Goal: Task Accomplishment & Management: Complete application form

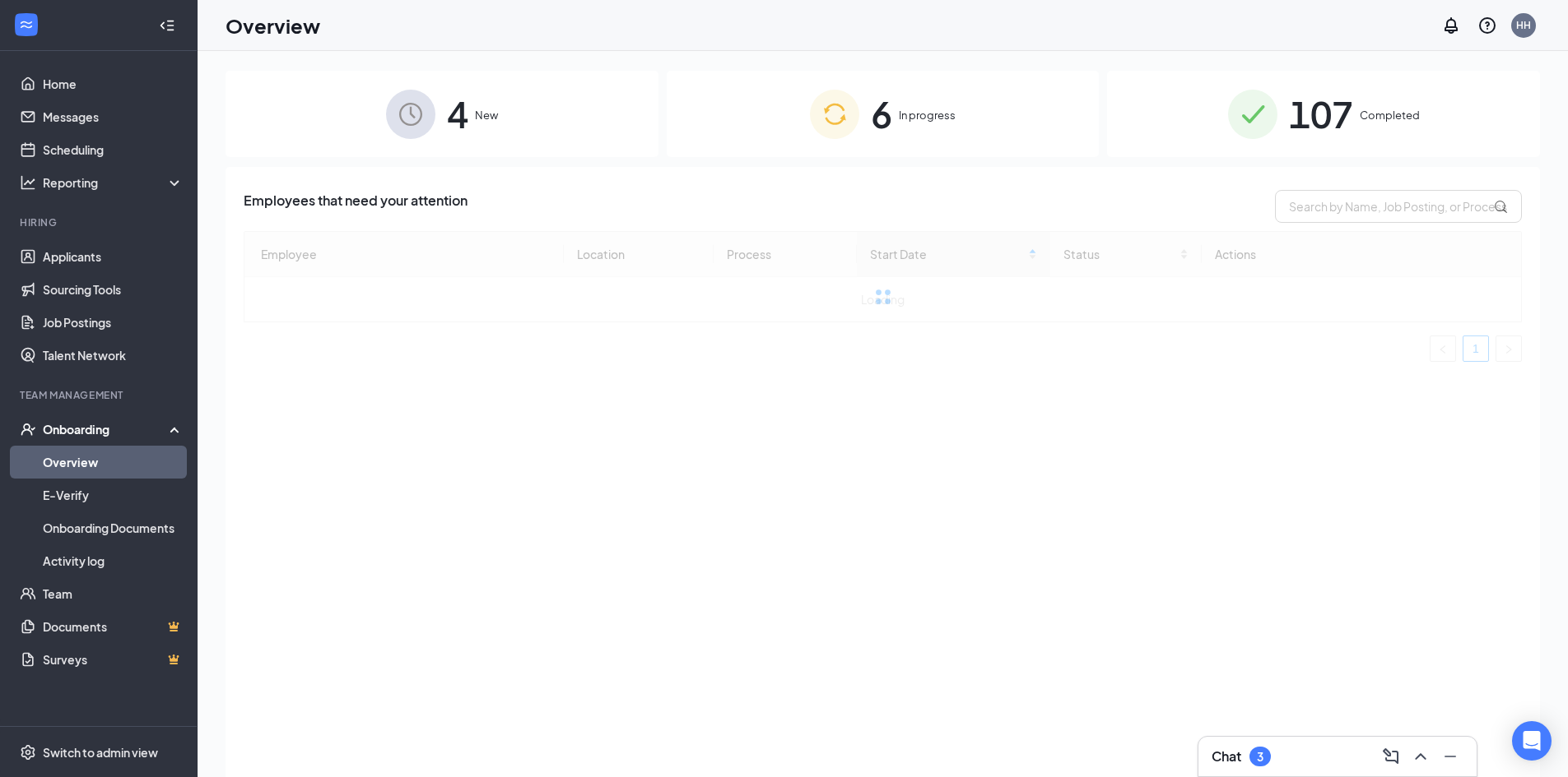
click at [571, 118] on div "4 New" at bounding box center [441, 114] width 432 height 87
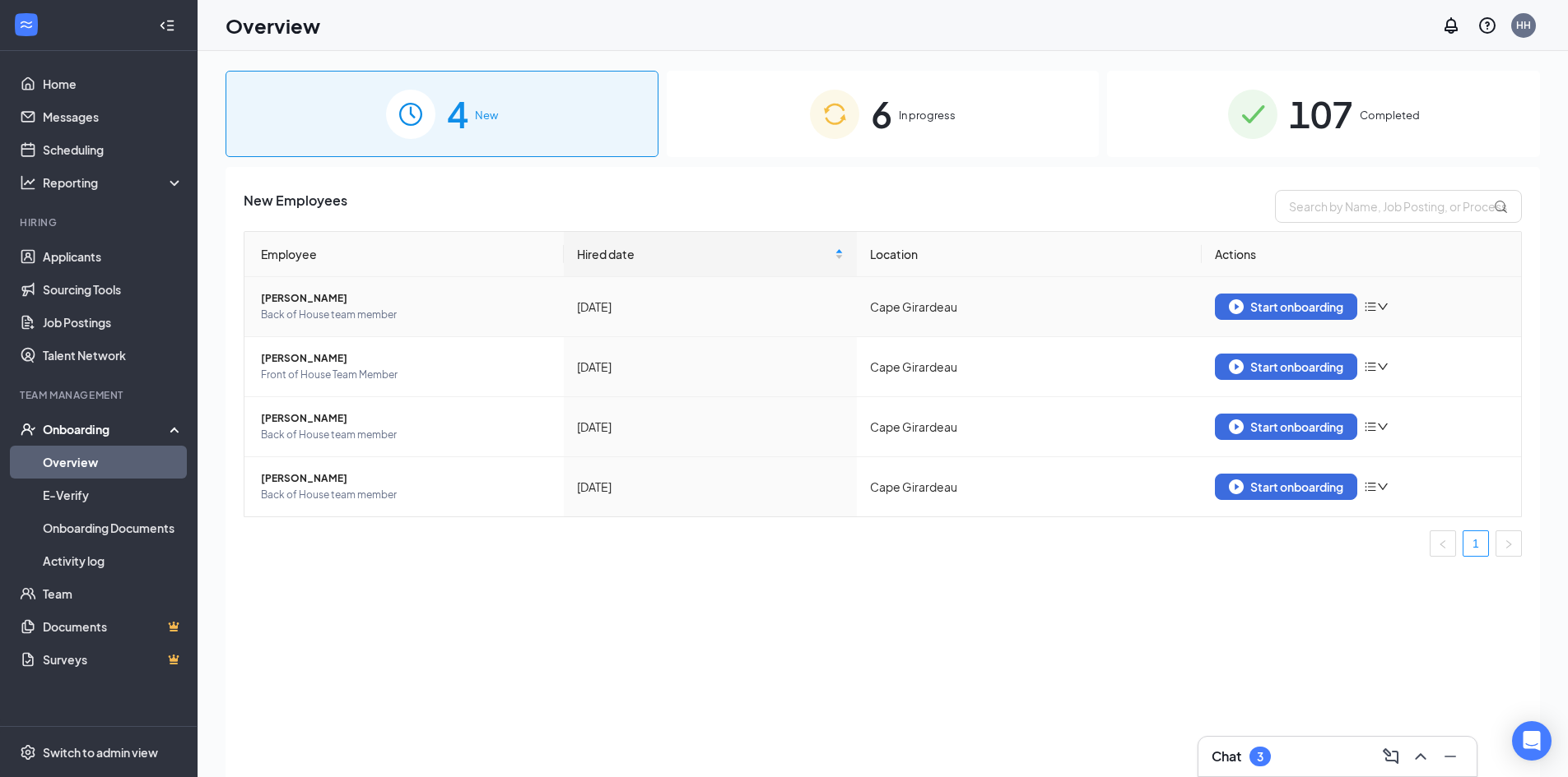
click at [325, 293] on span "[PERSON_NAME]" at bounding box center [406, 298] width 290 height 17
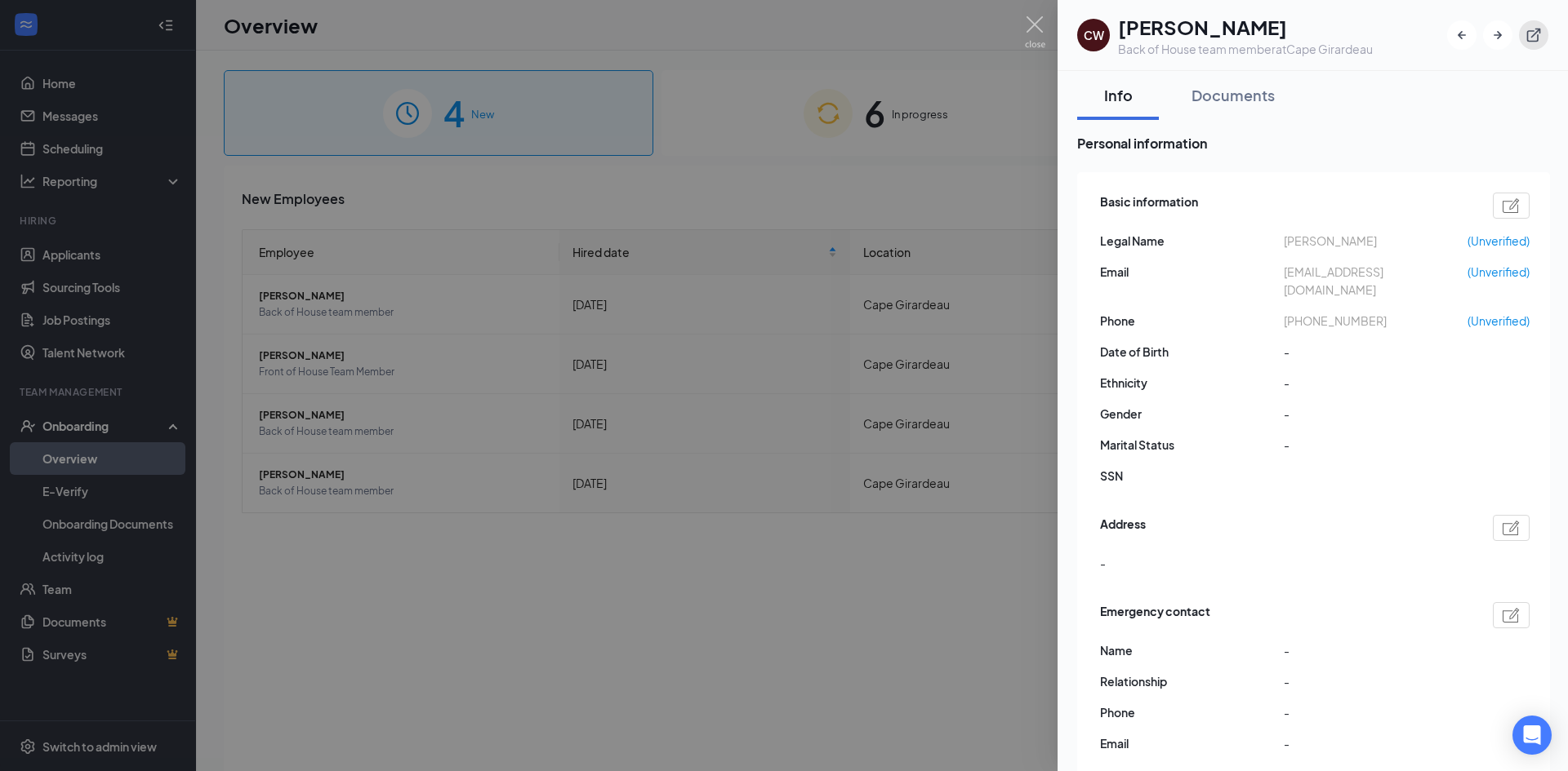
click at [1526, 35] on button "button" at bounding box center [1533, 34] width 29 height 29
click at [519, 233] on div at bounding box center [784, 385] width 1568 height 771
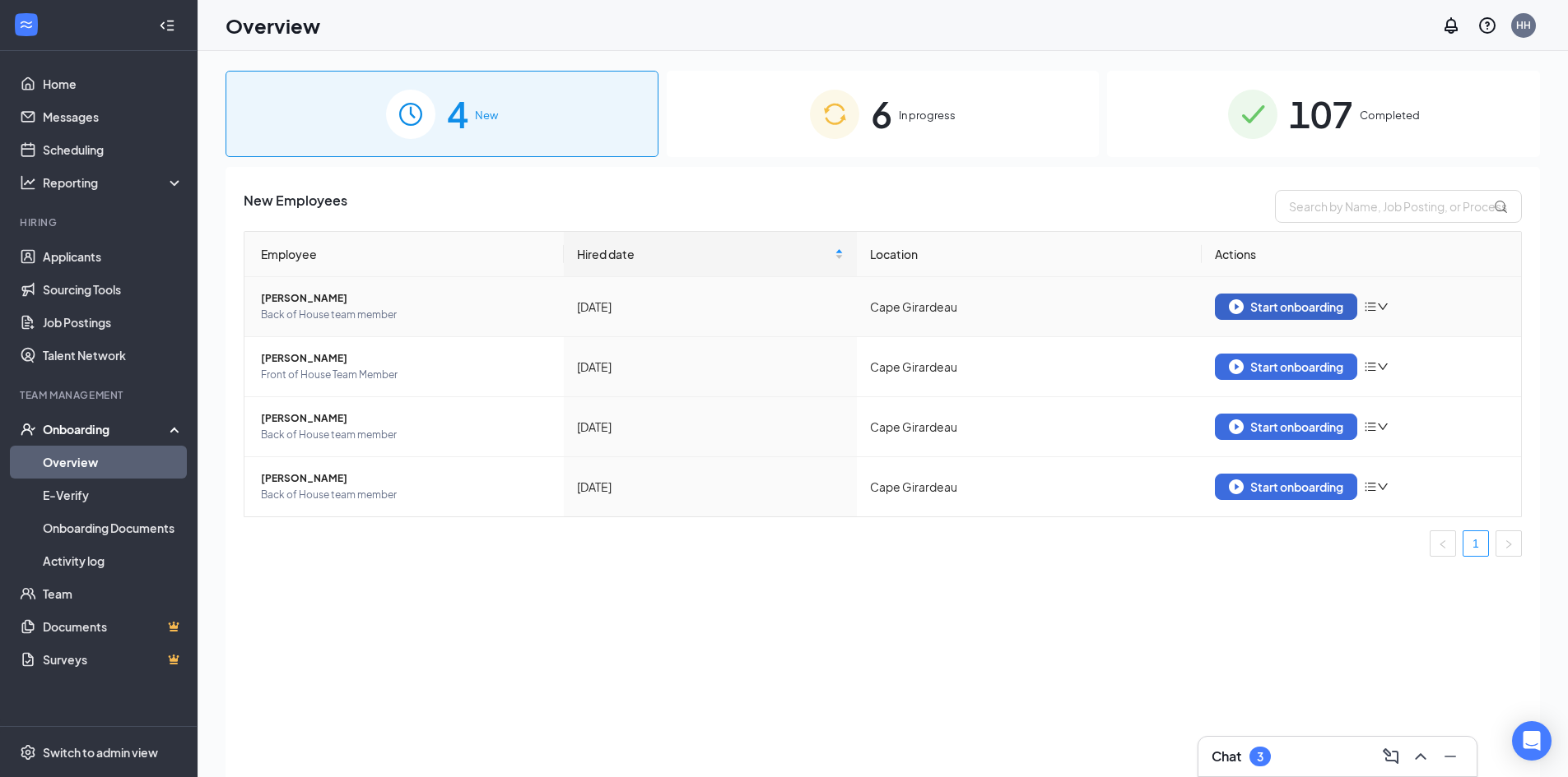
click at [1320, 316] on button "Start onboarding" at bounding box center [1285, 307] width 142 height 27
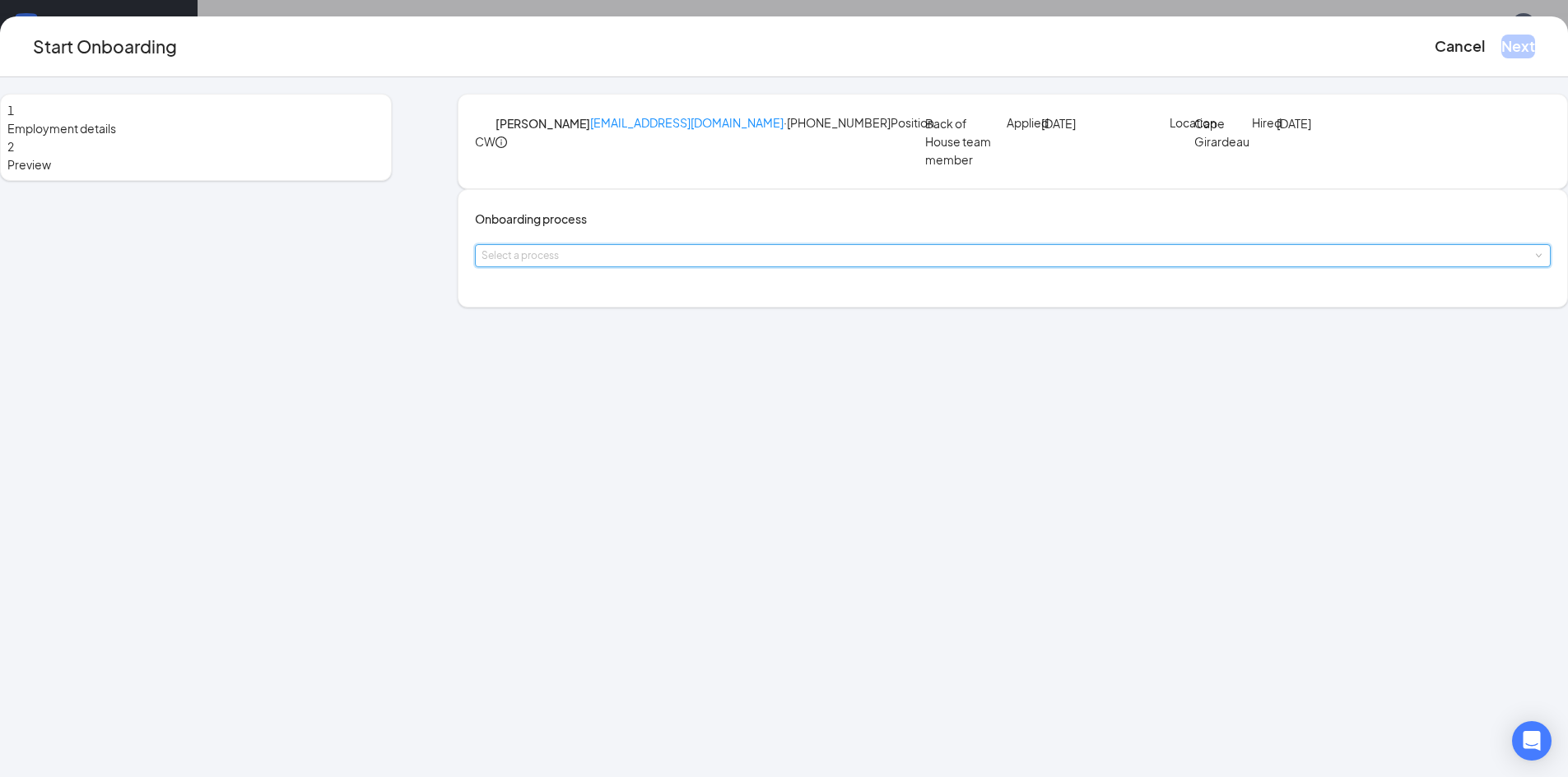
click at [728, 266] on div "Select a process" at bounding box center [1012, 255] width 1062 height 21
click at [692, 365] on li "Team Member" at bounding box center [685, 368] width 270 height 29
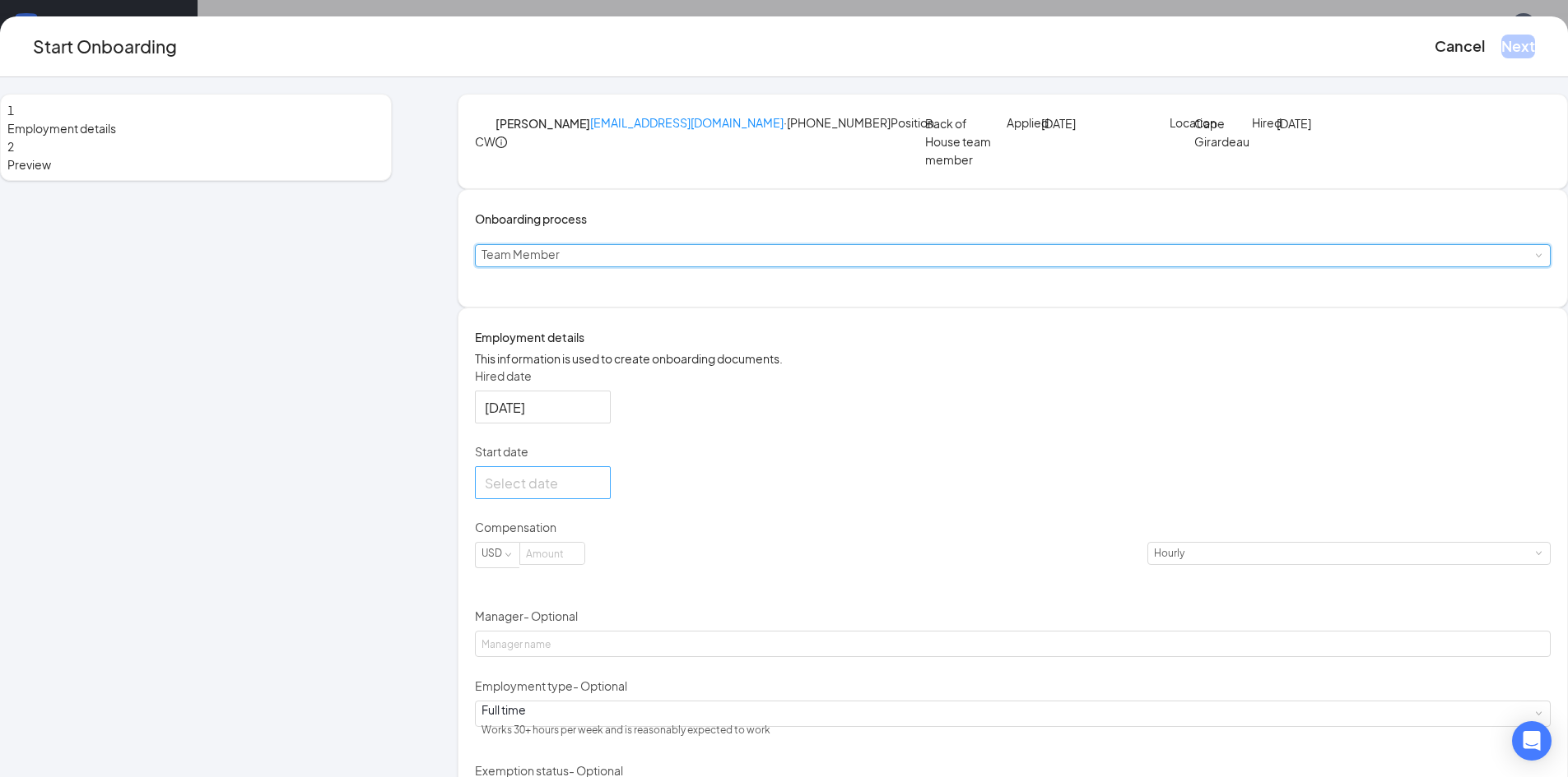
click at [598, 493] on input "Start date" at bounding box center [540, 483] width 112 height 20
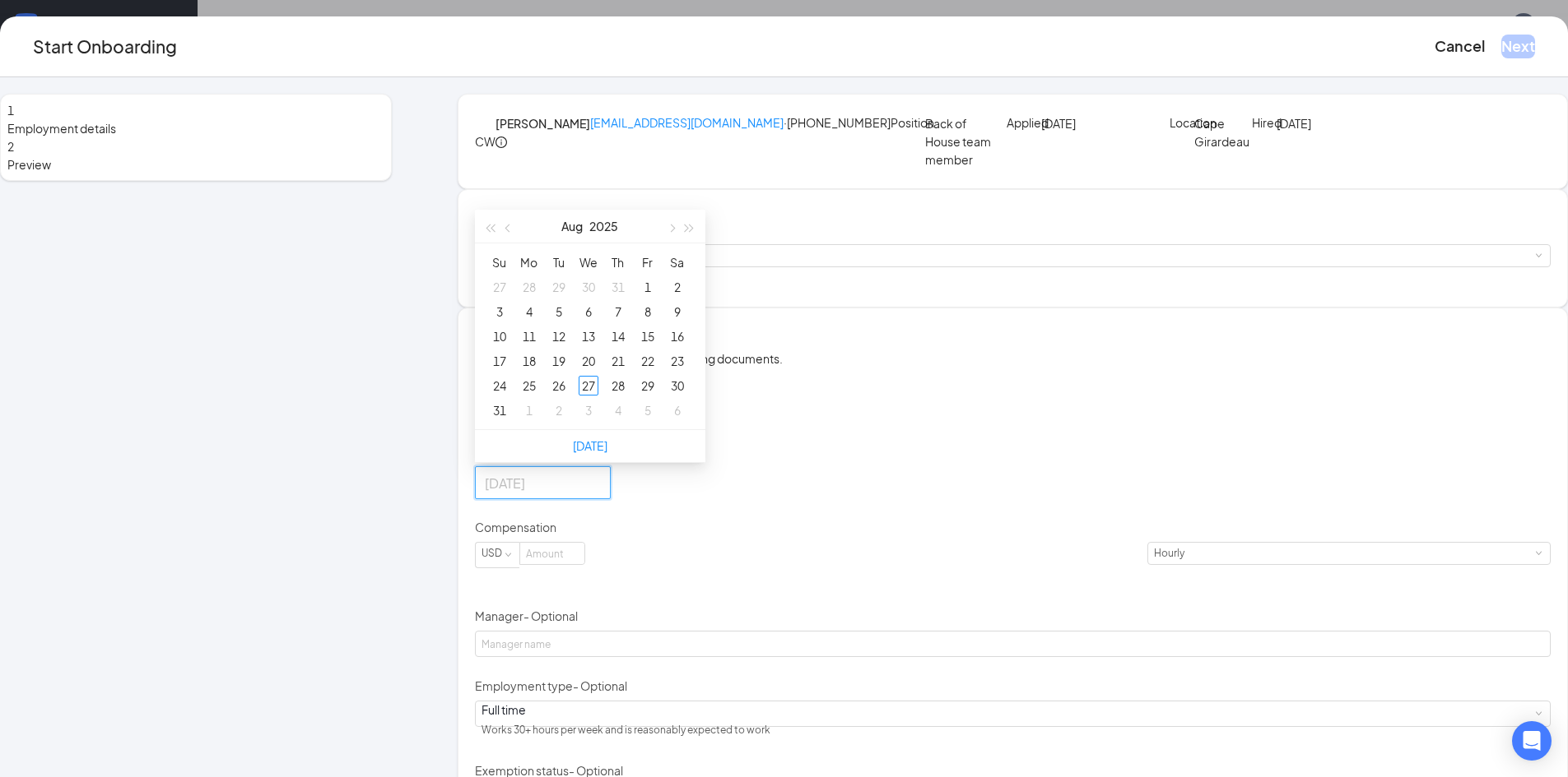
type input "Jul 31, 2025"
click at [680, 243] on button "button" at bounding box center [670, 225] width 18 height 33
type input "Sep 8, 2025"
click at [539, 322] on div "8" at bounding box center [529, 312] width 19 height 19
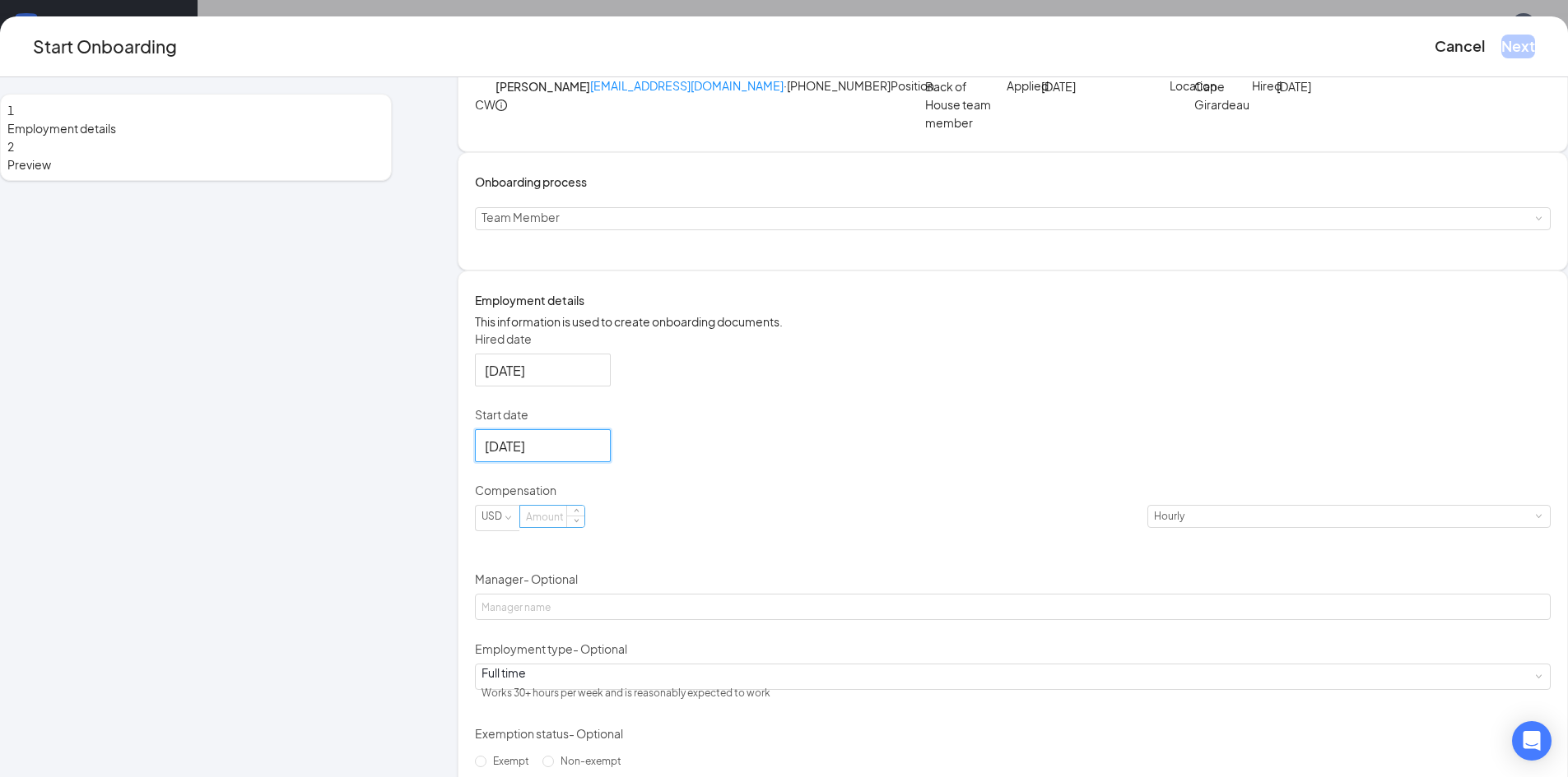
scroll to position [82, 0]
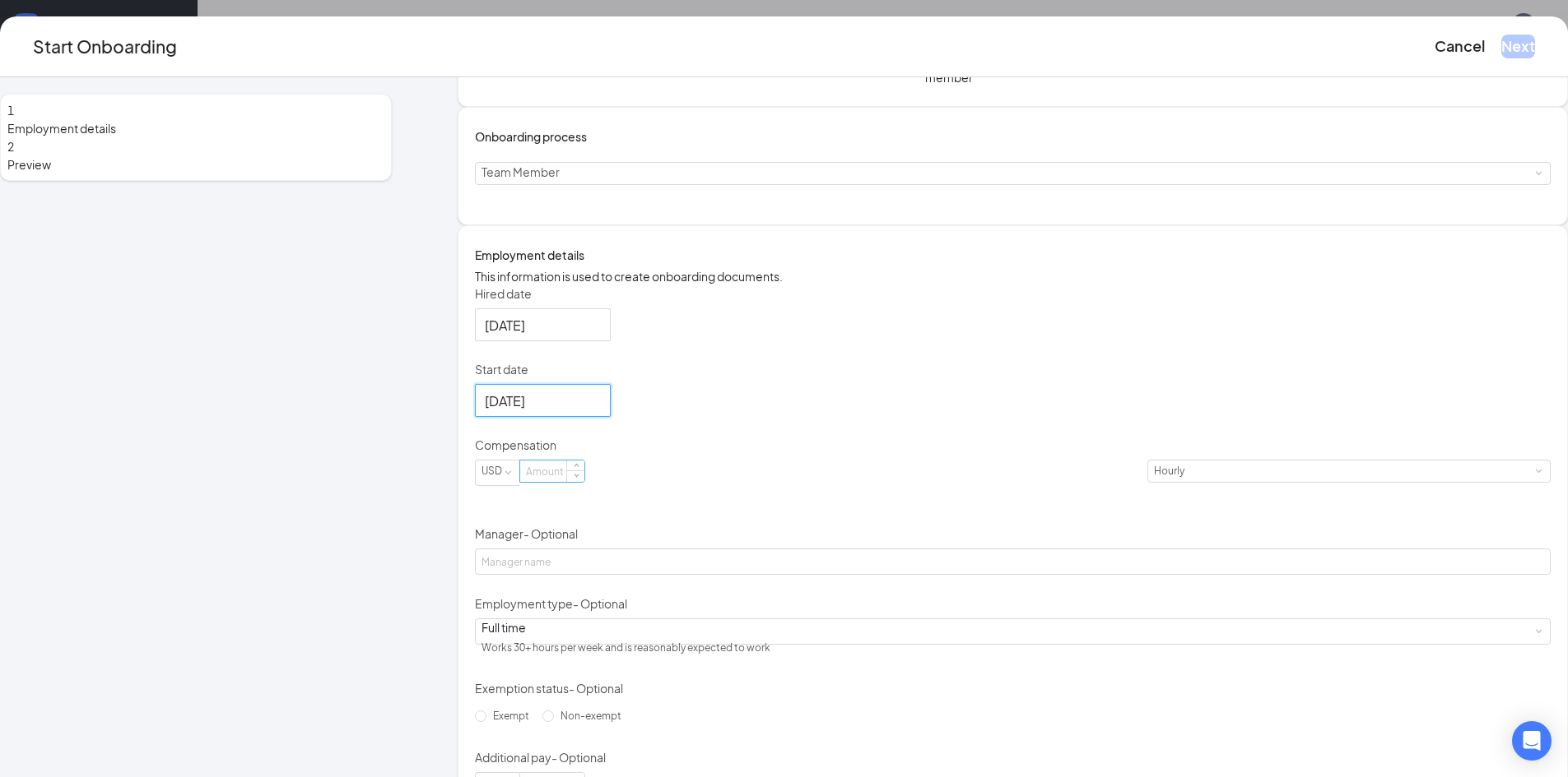
click at [585, 482] on input at bounding box center [552, 471] width 65 height 21
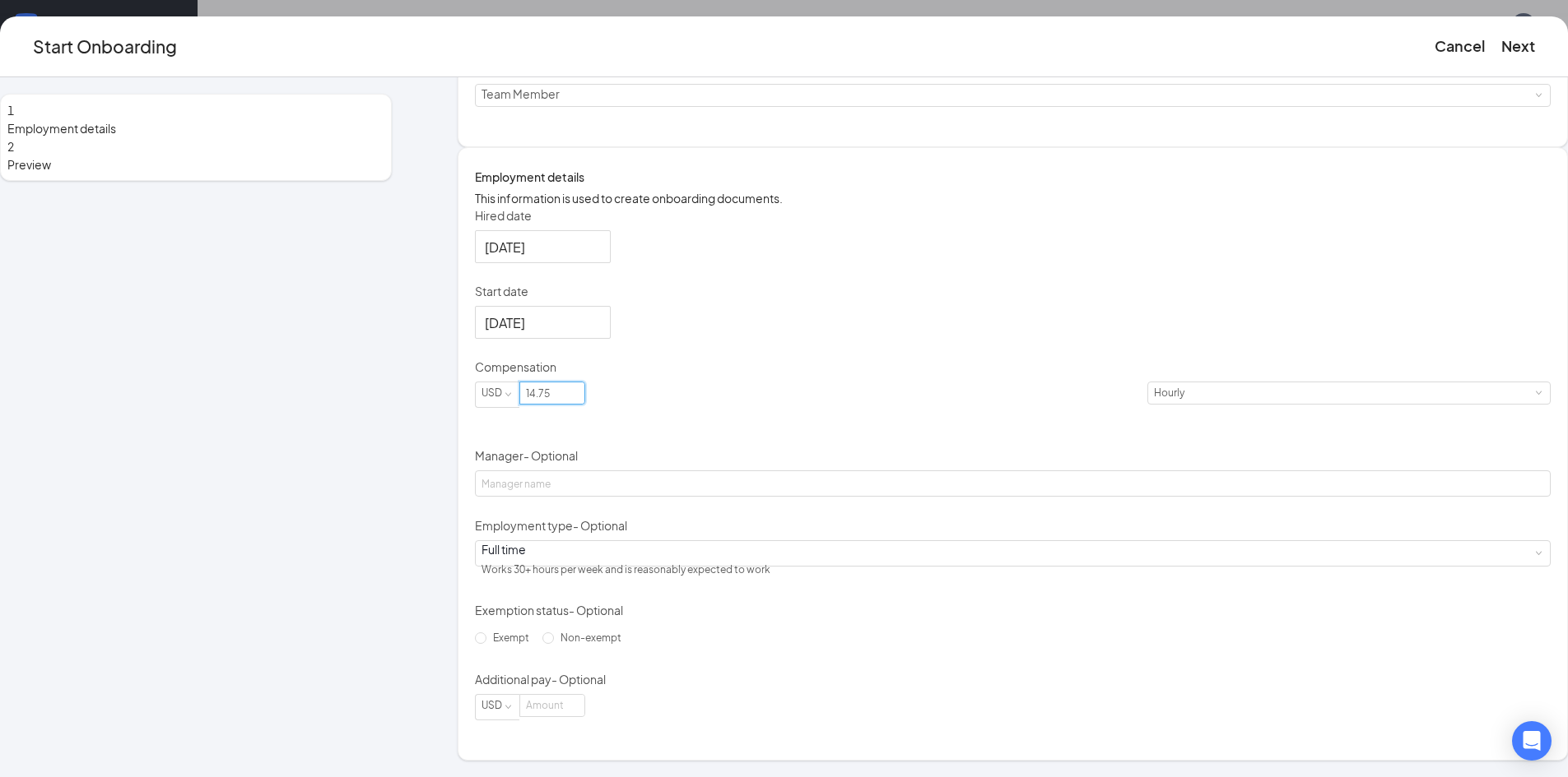
scroll to position [74, 0]
type input "14.75"
click at [1501, 55] on button "Next" at bounding box center [1518, 46] width 34 height 23
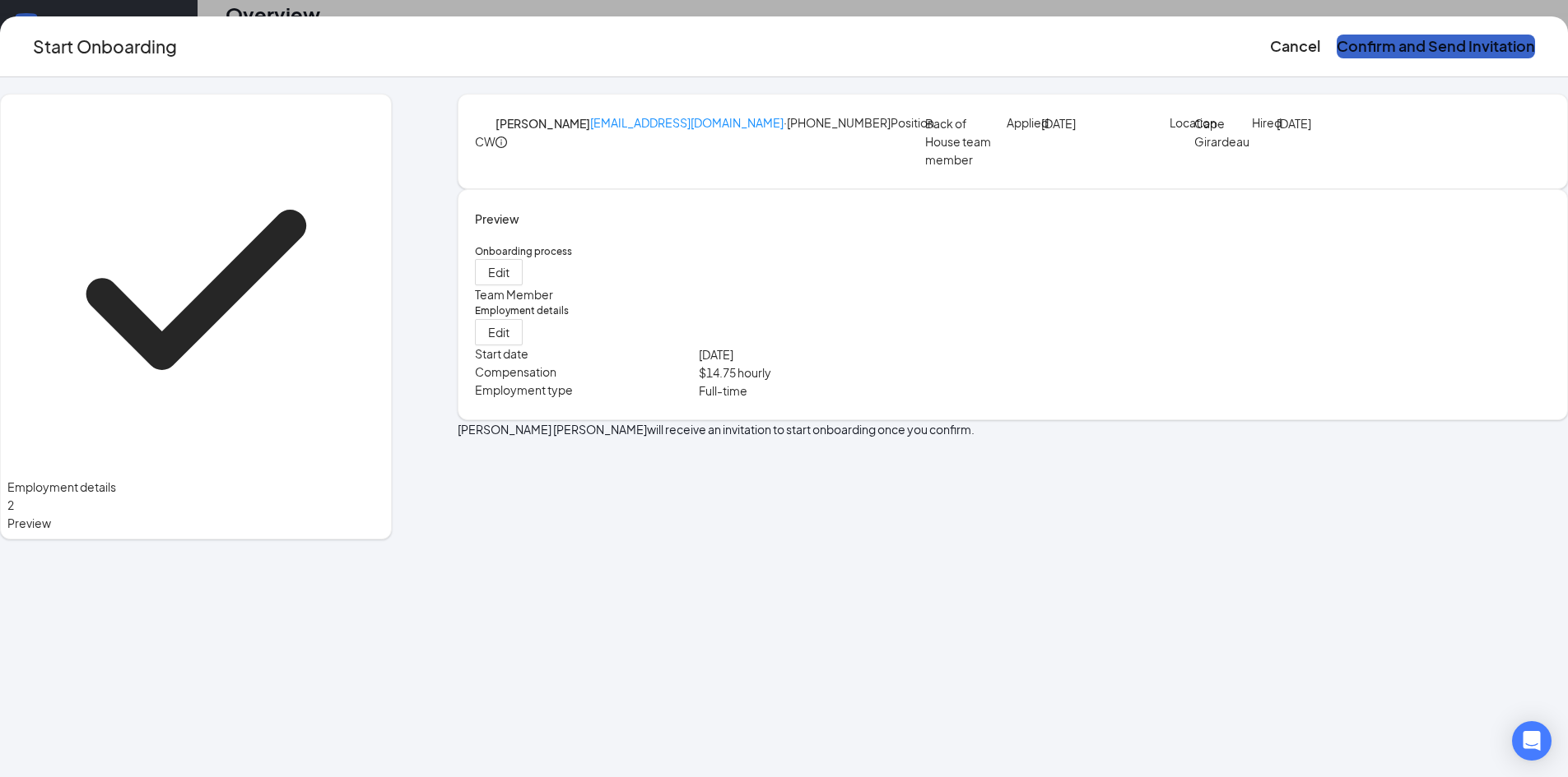
click at [1336, 51] on button "Confirm and Send Invitation" at bounding box center [1435, 46] width 198 height 23
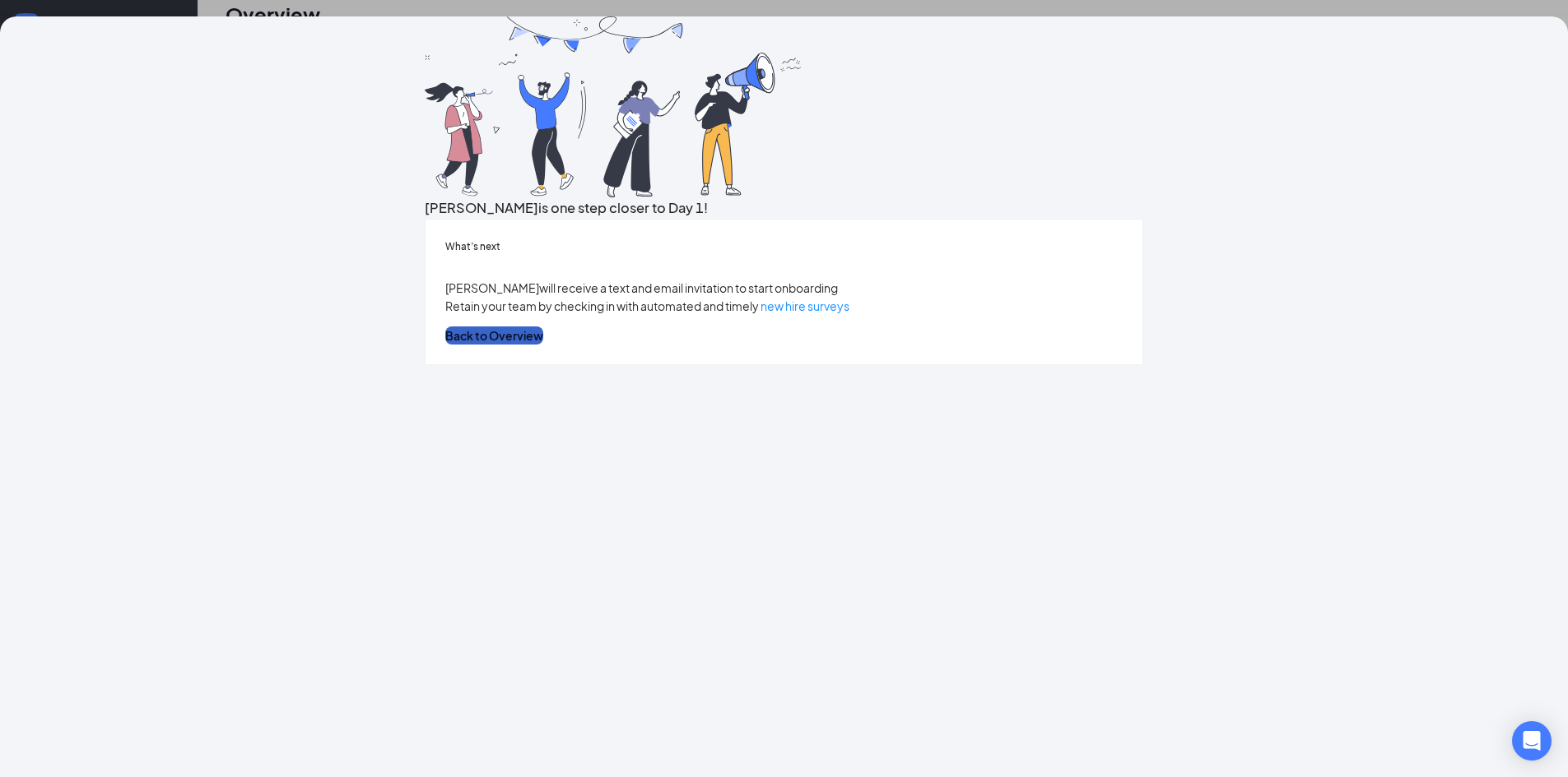
click at [543, 345] on button "Back to Overview" at bounding box center [493, 335] width 98 height 18
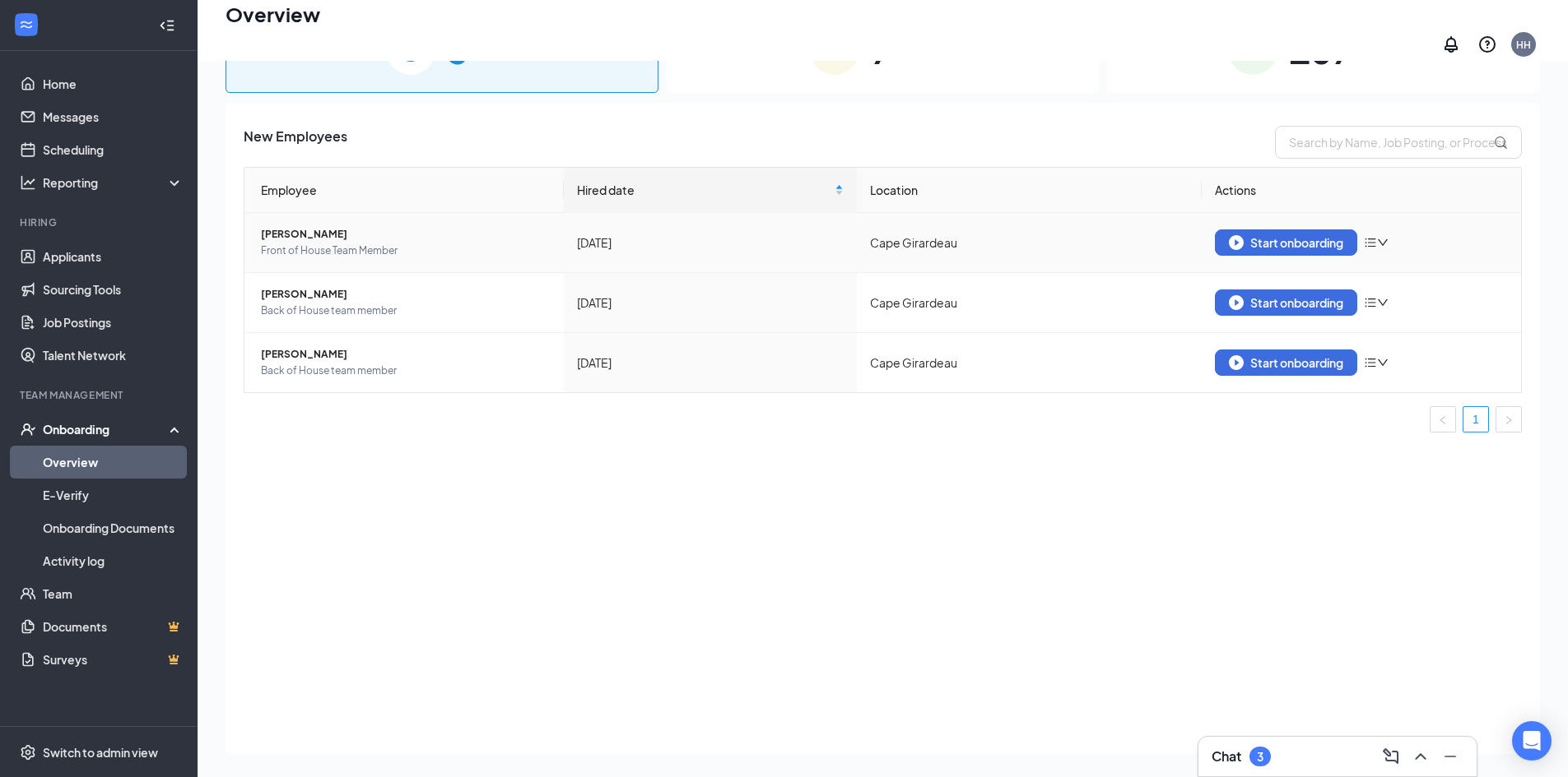
click at [288, 226] on span "[PERSON_NAME]" at bounding box center [406, 234] width 290 height 17
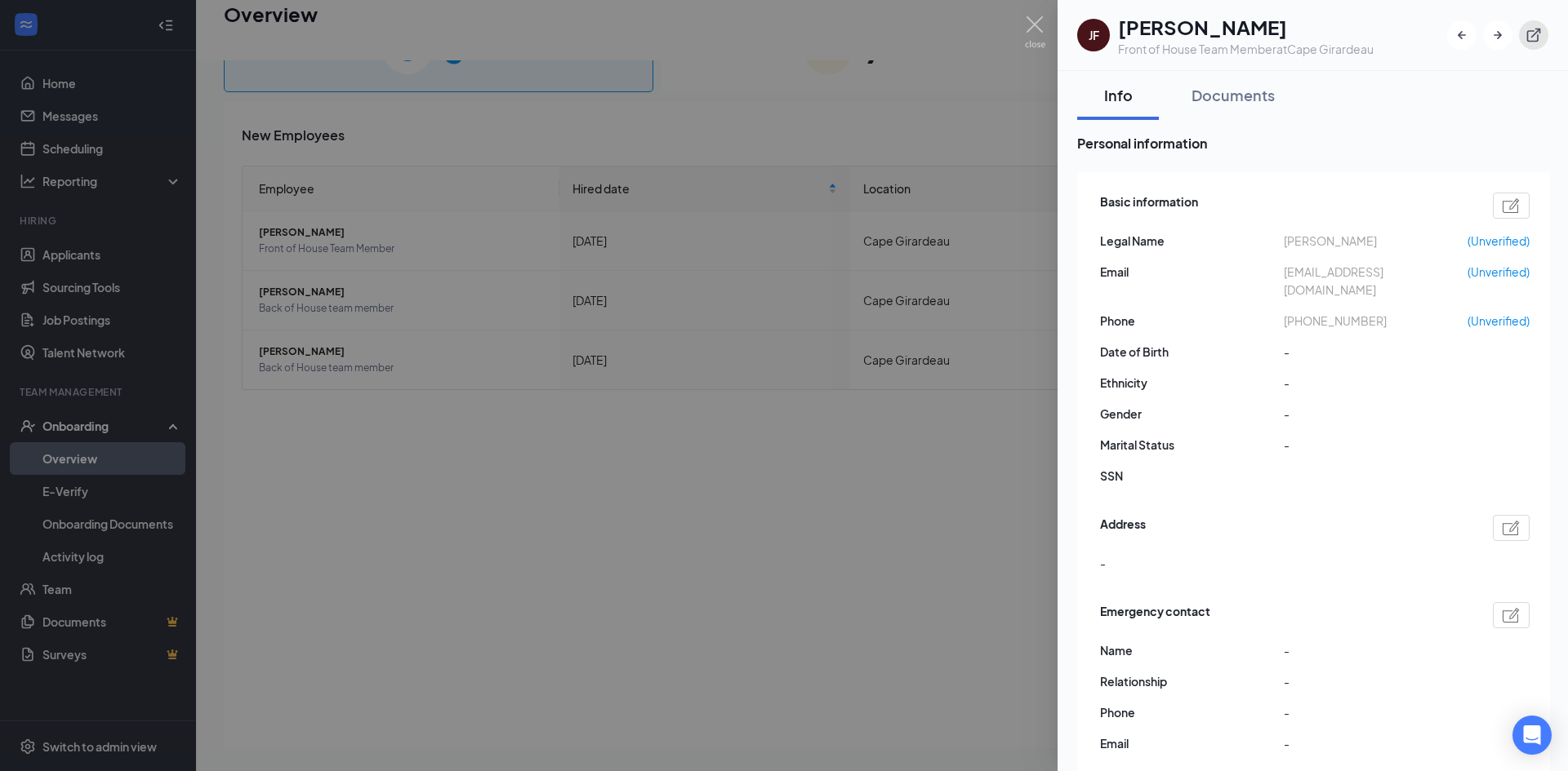
click at [1539, 34] on icon "ExternalLink" at bounding box center [1533, 35] width 17 height 17
click at [486, 332] on div at bounding box center [784, 385] width 1568 height 771
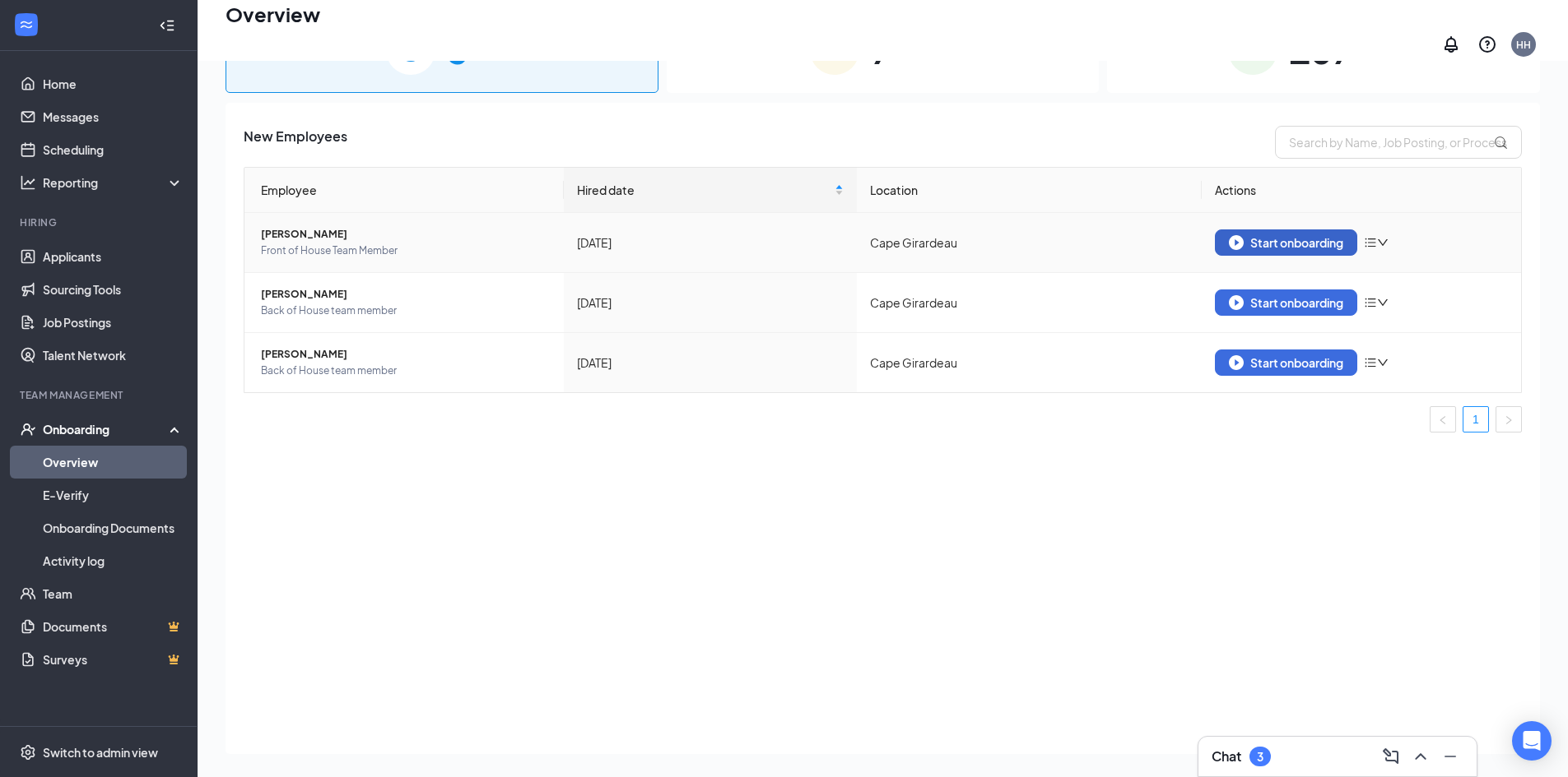
click at [1243, 240] on img "button" at bounding box center [1235, 242] width 15 height 15
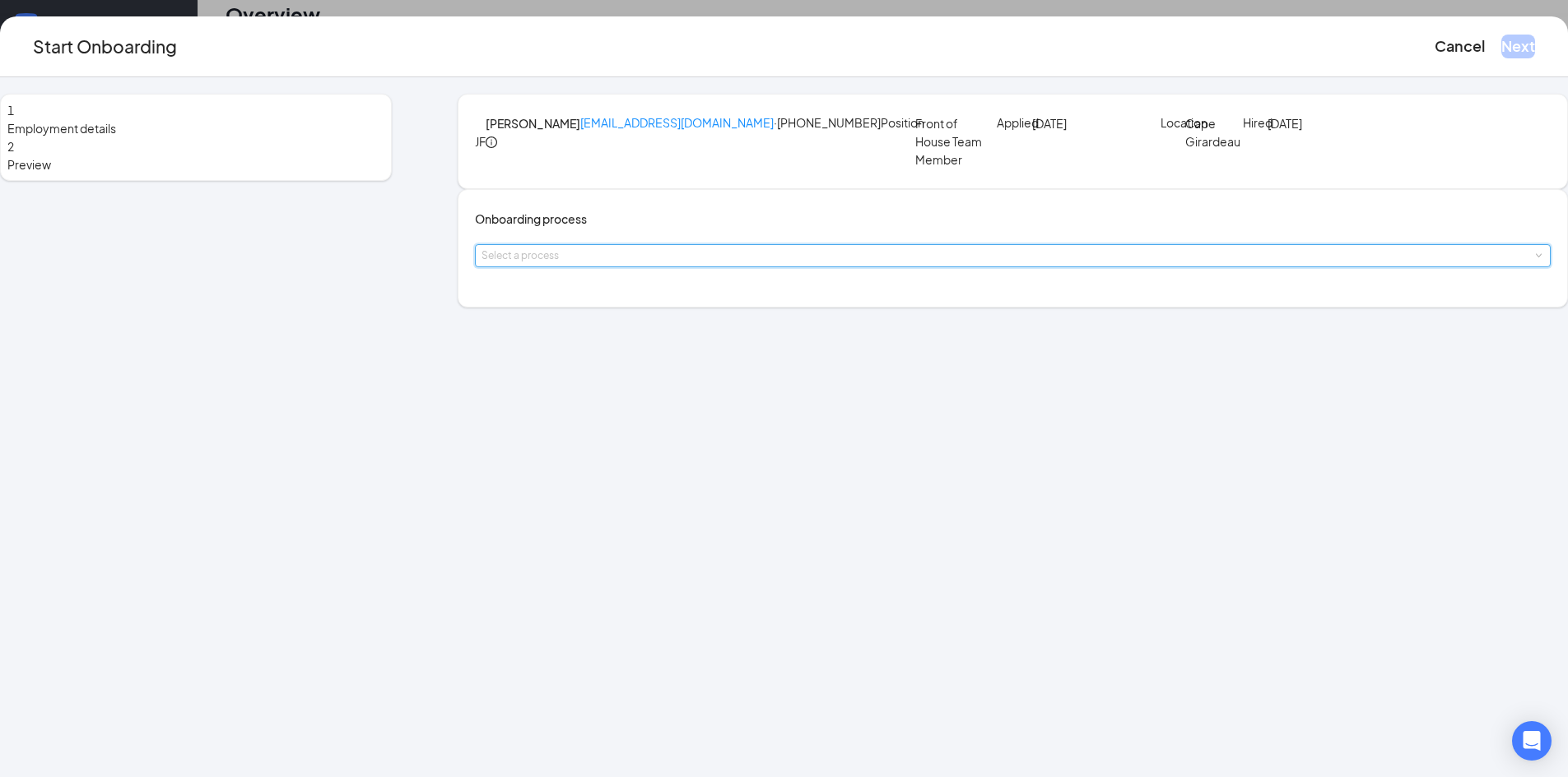
click at [678, 266] on div "Select a process" at bounding box center [1012, 255] width 1062 height 21
click at [646, 364] on li "Team Member" at bounding box center [685, 368] width 270 height 29
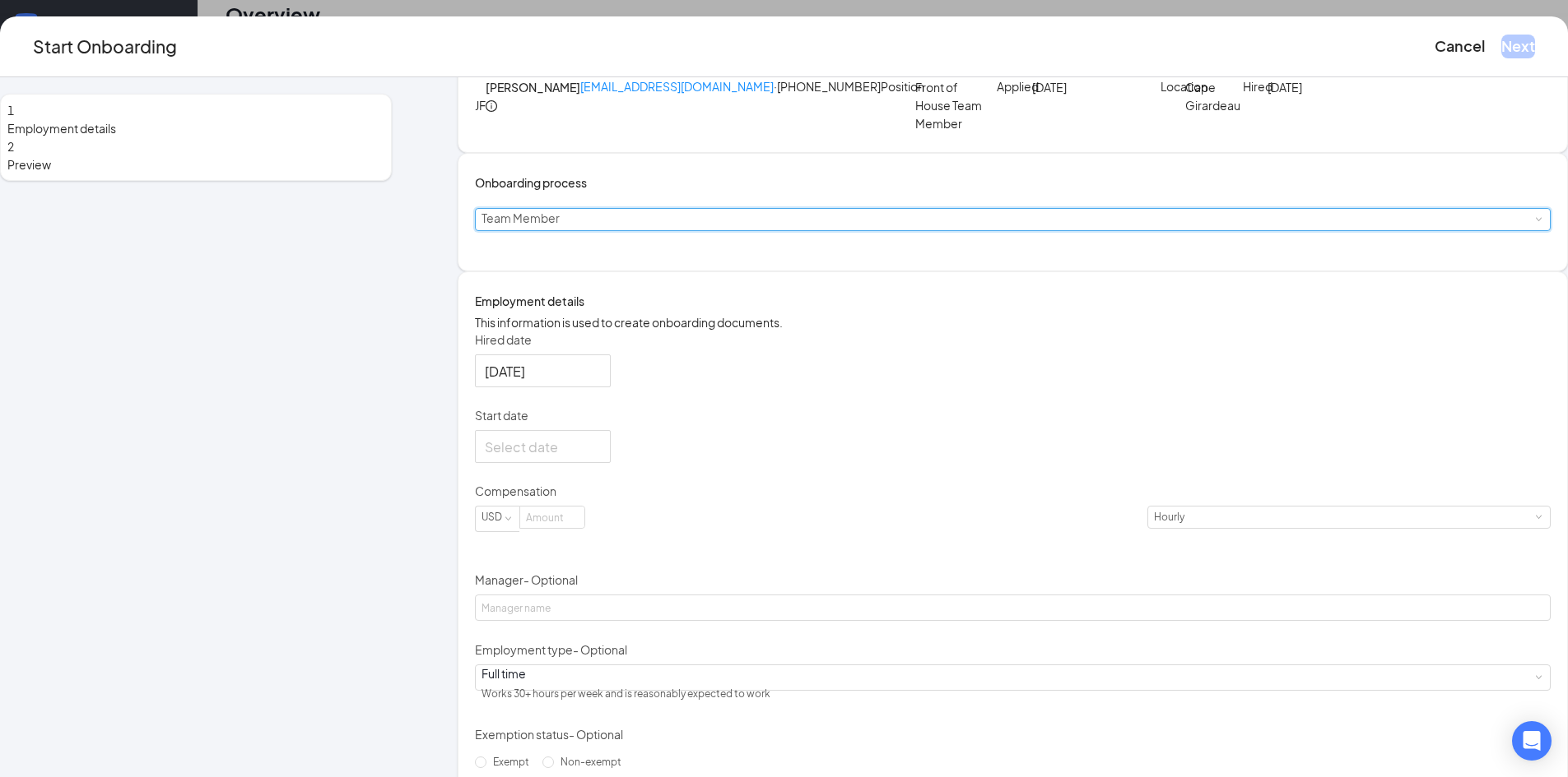
scroll to position [82, 0]
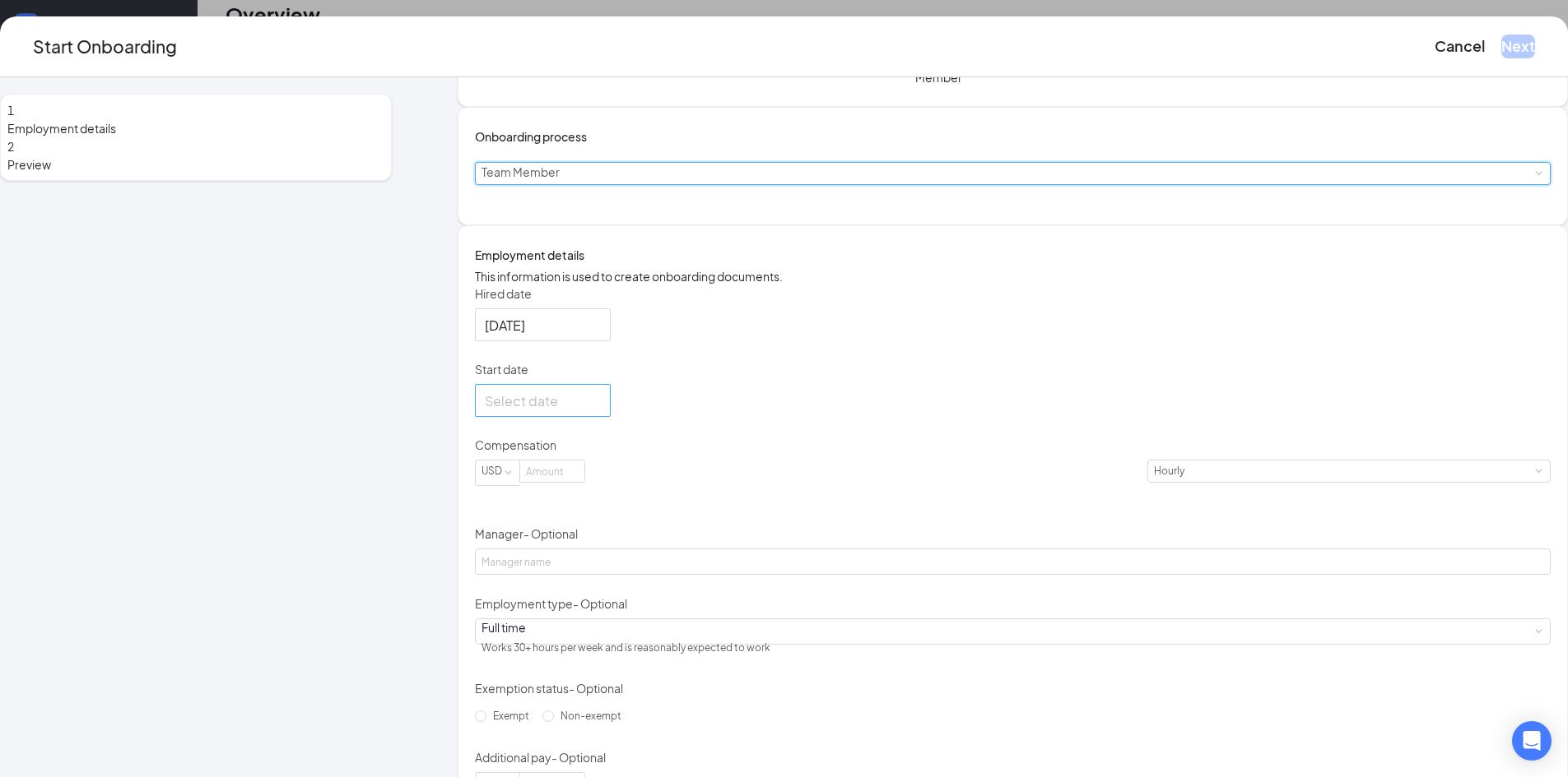
click at [600, 411] on div at bounding box center [542, 400] width 116 height 20
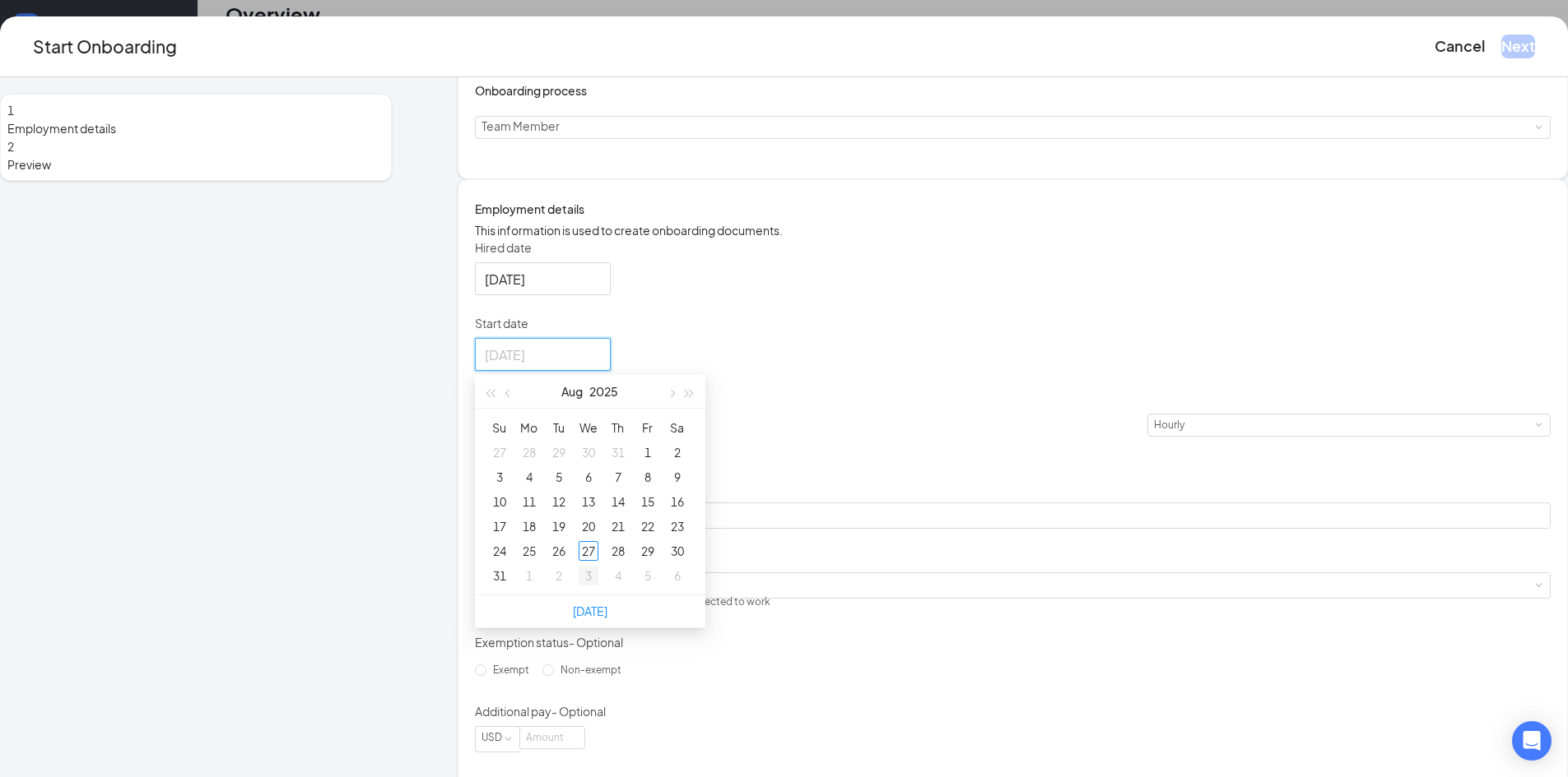
type input "Sep 3, 2025"
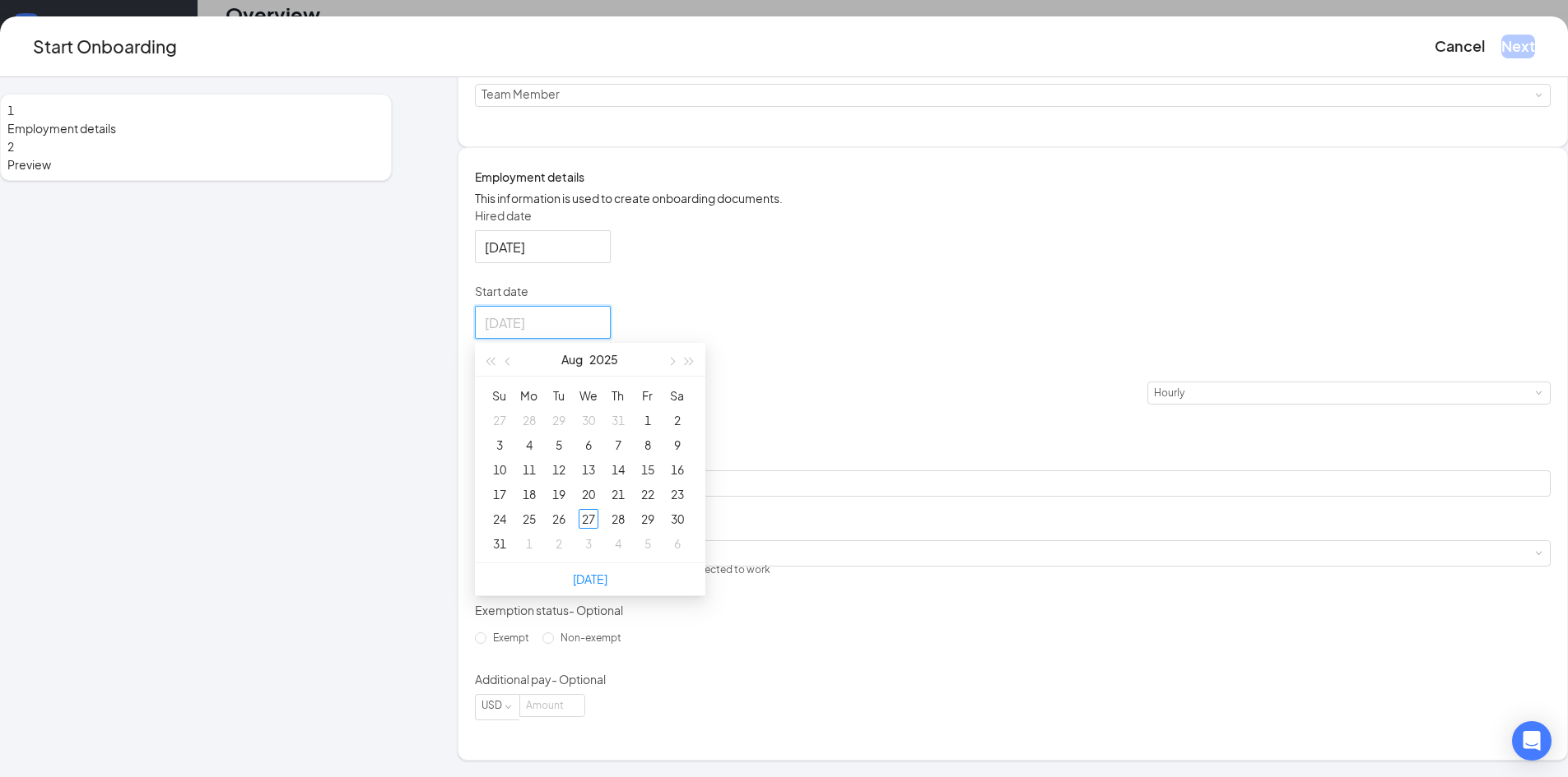
type input "Aug 2, 2025"
click at [680, 376] on button "button" at bounding box center [670, 359] width 18 height 33
type input "Sep 8, 2025"
click at [539, 455] on div "8" at bounding box center [529, 445] width 19 height 19
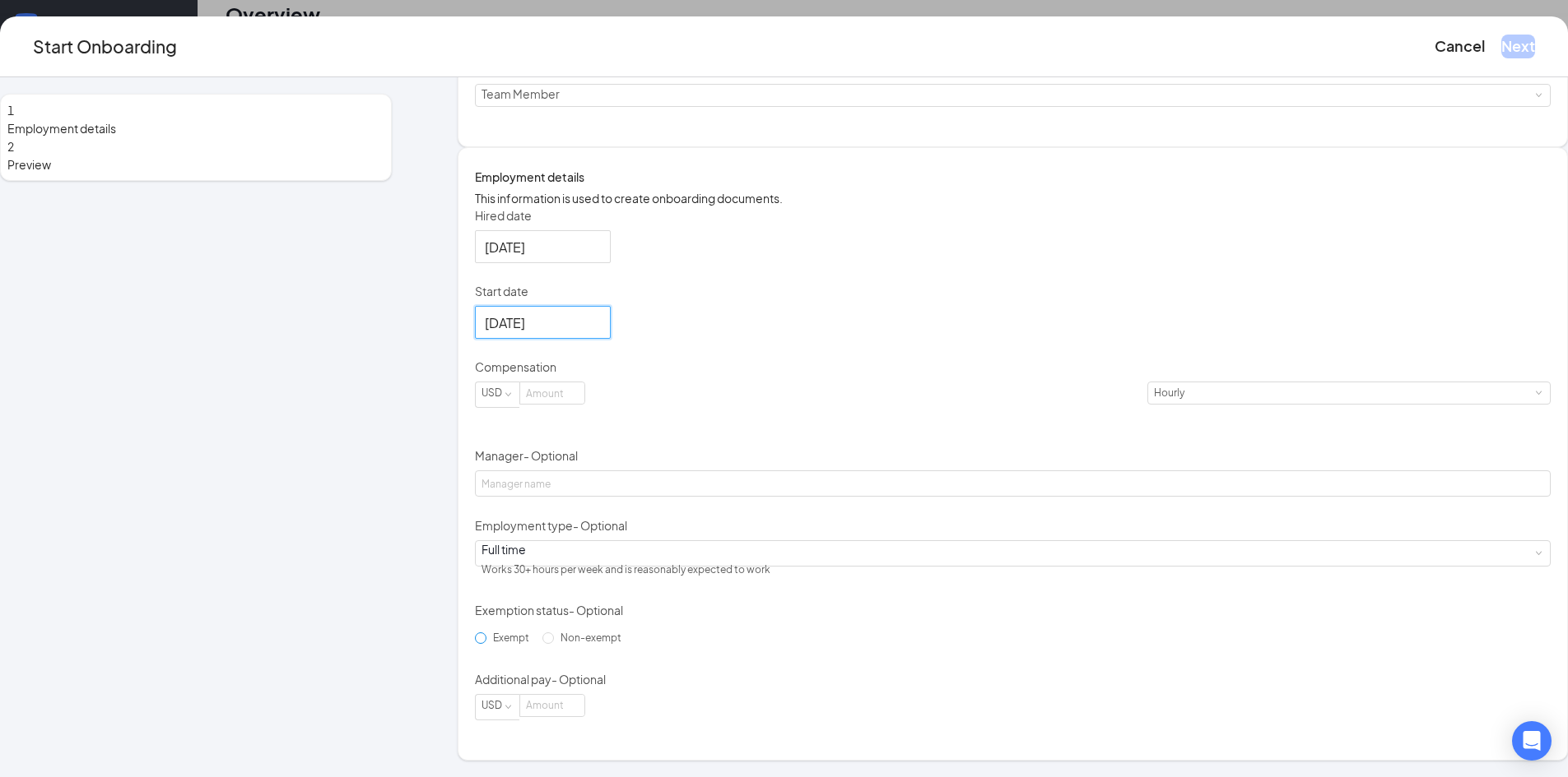
scroll to position [265, 0]
click at [605, 541] on div "Full time Works 30+ hours per week and is reasonably expected to work" at bounding box center [1012, 553] width 1062 height 25
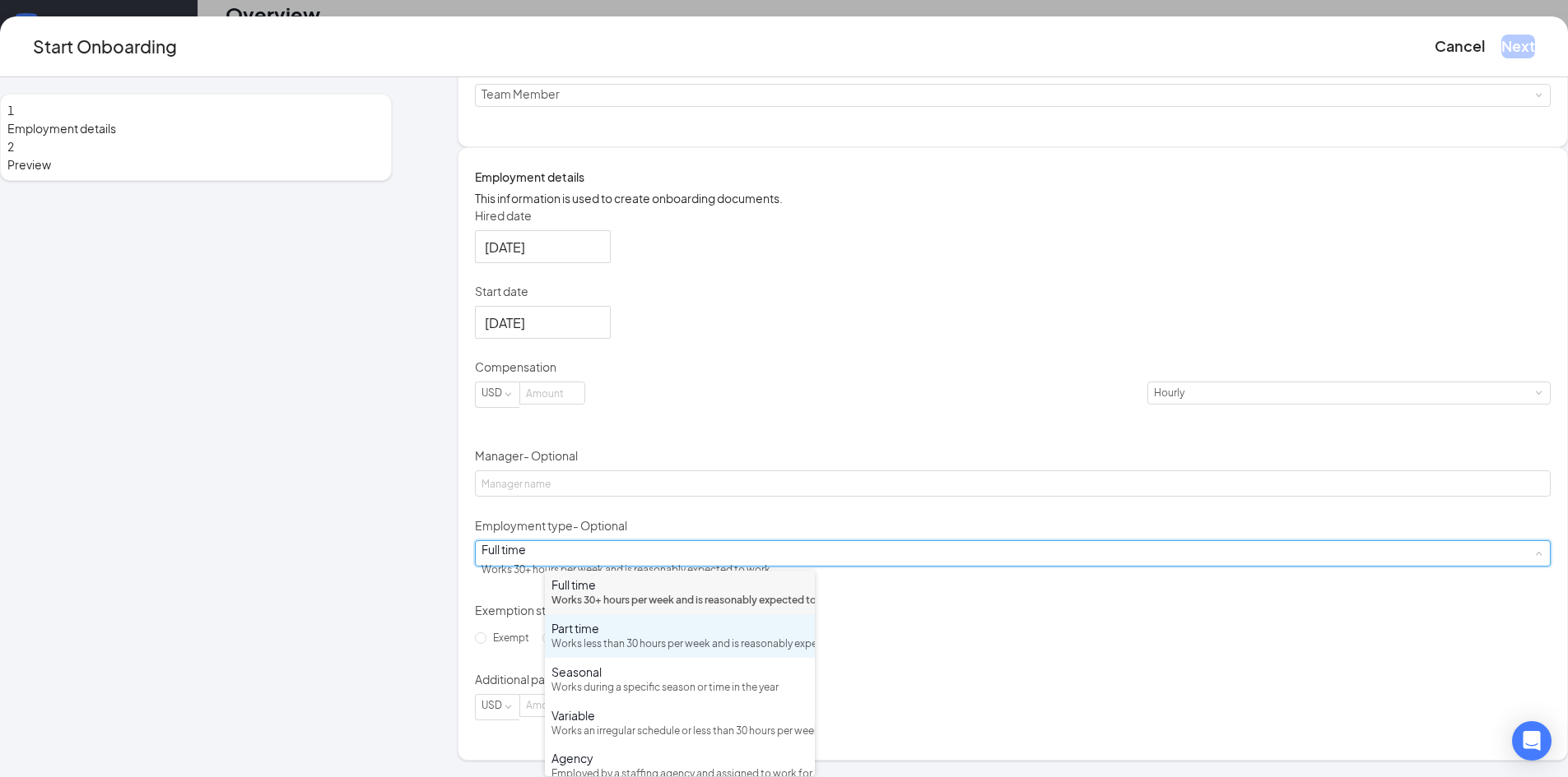
click at [614, 652] on div "Works less than 30 hours per week and is reasonably expected to work" at bounding box center [679, 644] width 256 height 16
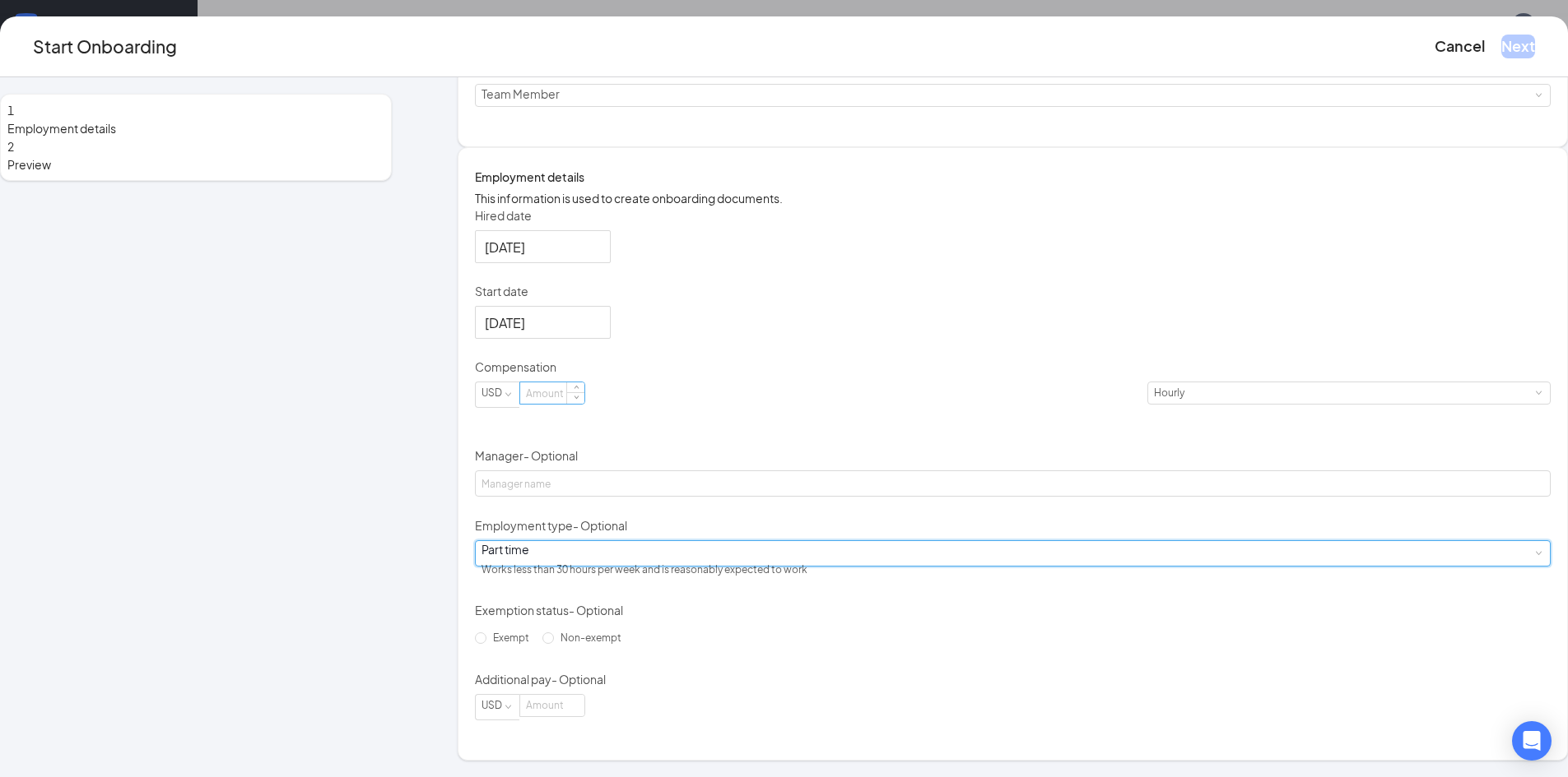
click at [585, 404] on input at bounding box center [552, 393] width 65 height 21
type input "13.75"
click at [657, 551] on div "Part time Works less than 30 hours per week and is reasonably expected to work" at bounding box center [1012, 553] width 1062 height 25
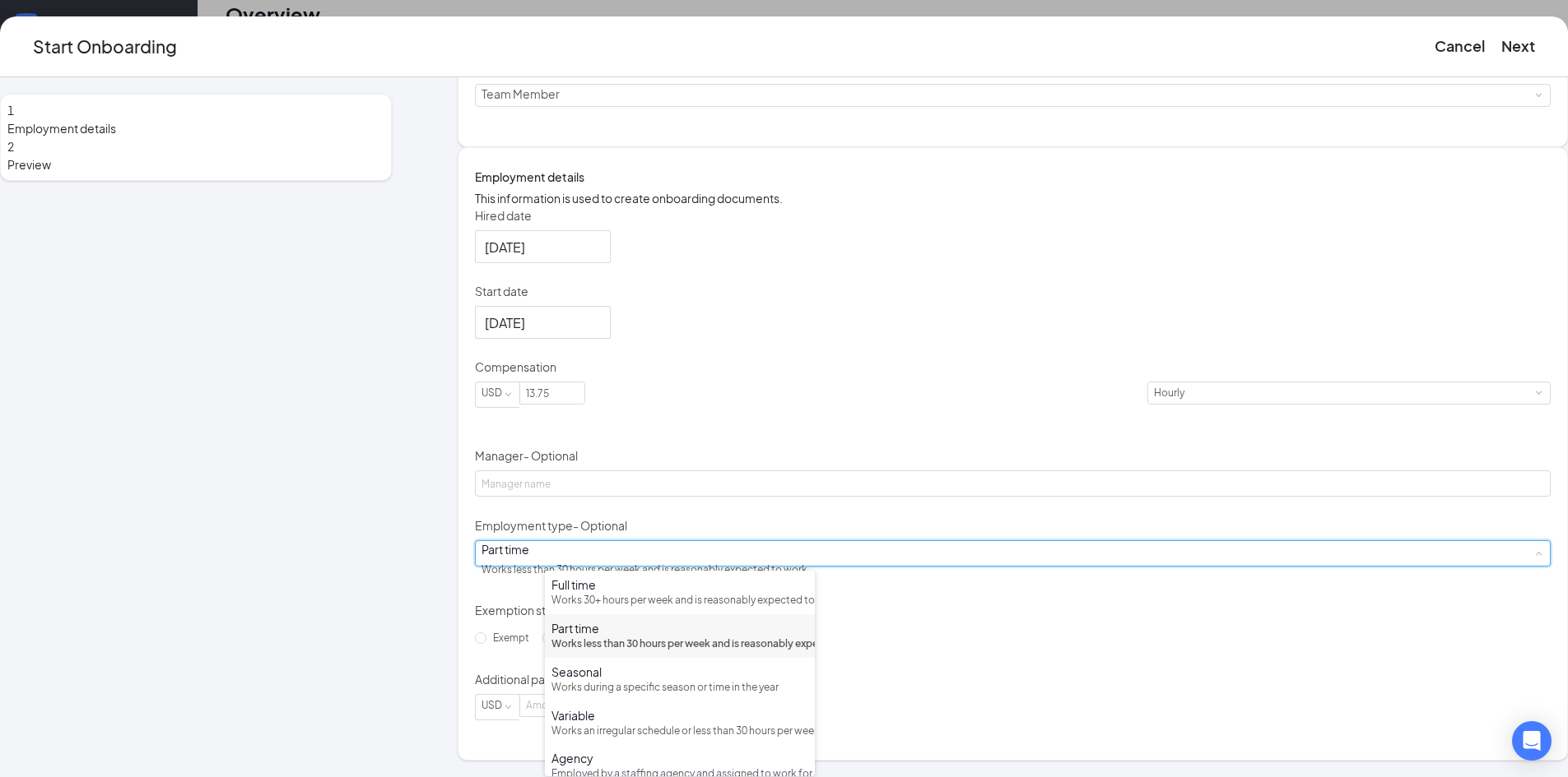
click at [646, 636] on div "Part time" at bounding box center [679, 628] width 256 height 17
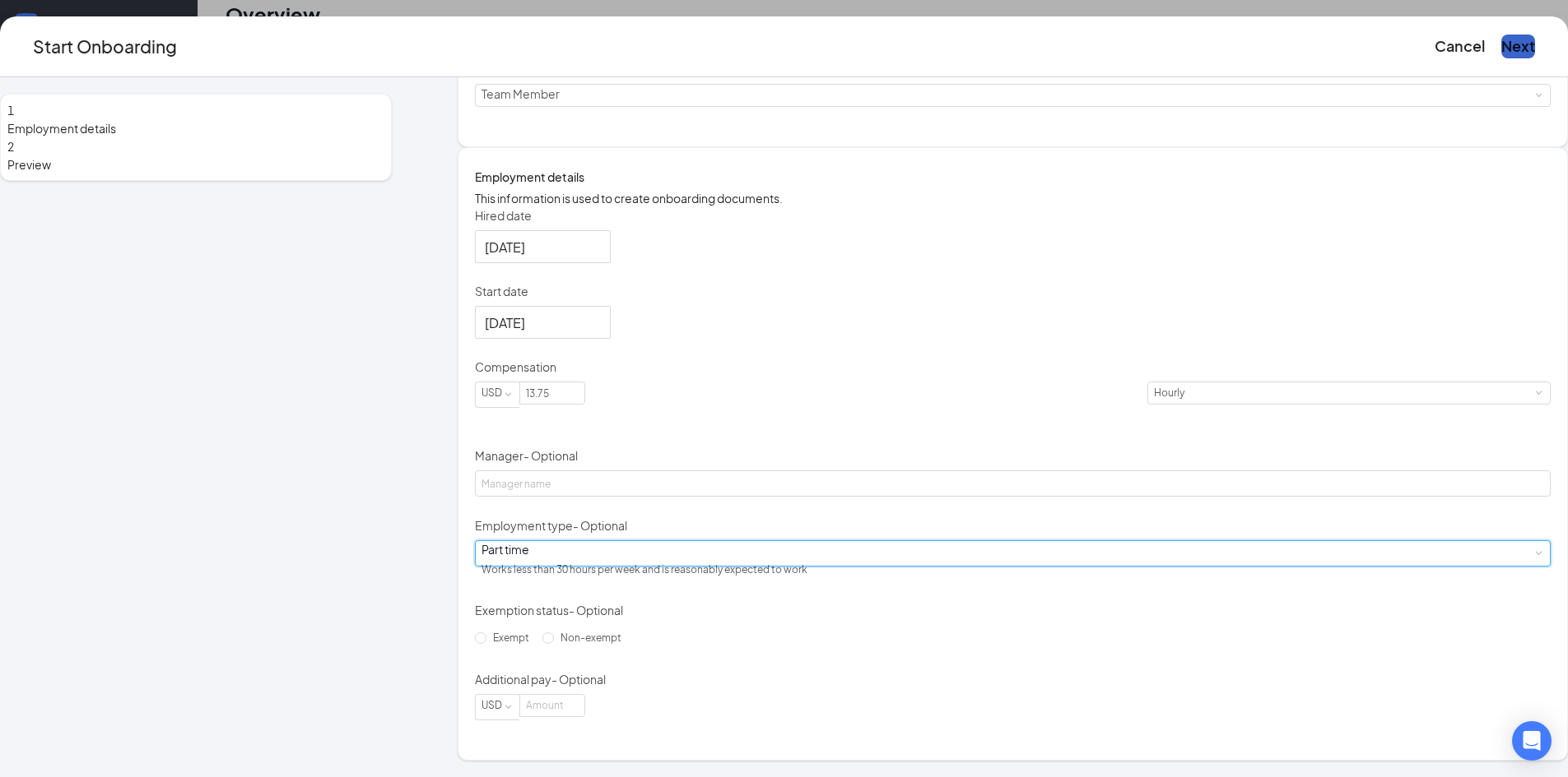
click at [1501, 57] on button "Next" at bounding box center [1518, 46] width 34 height 23
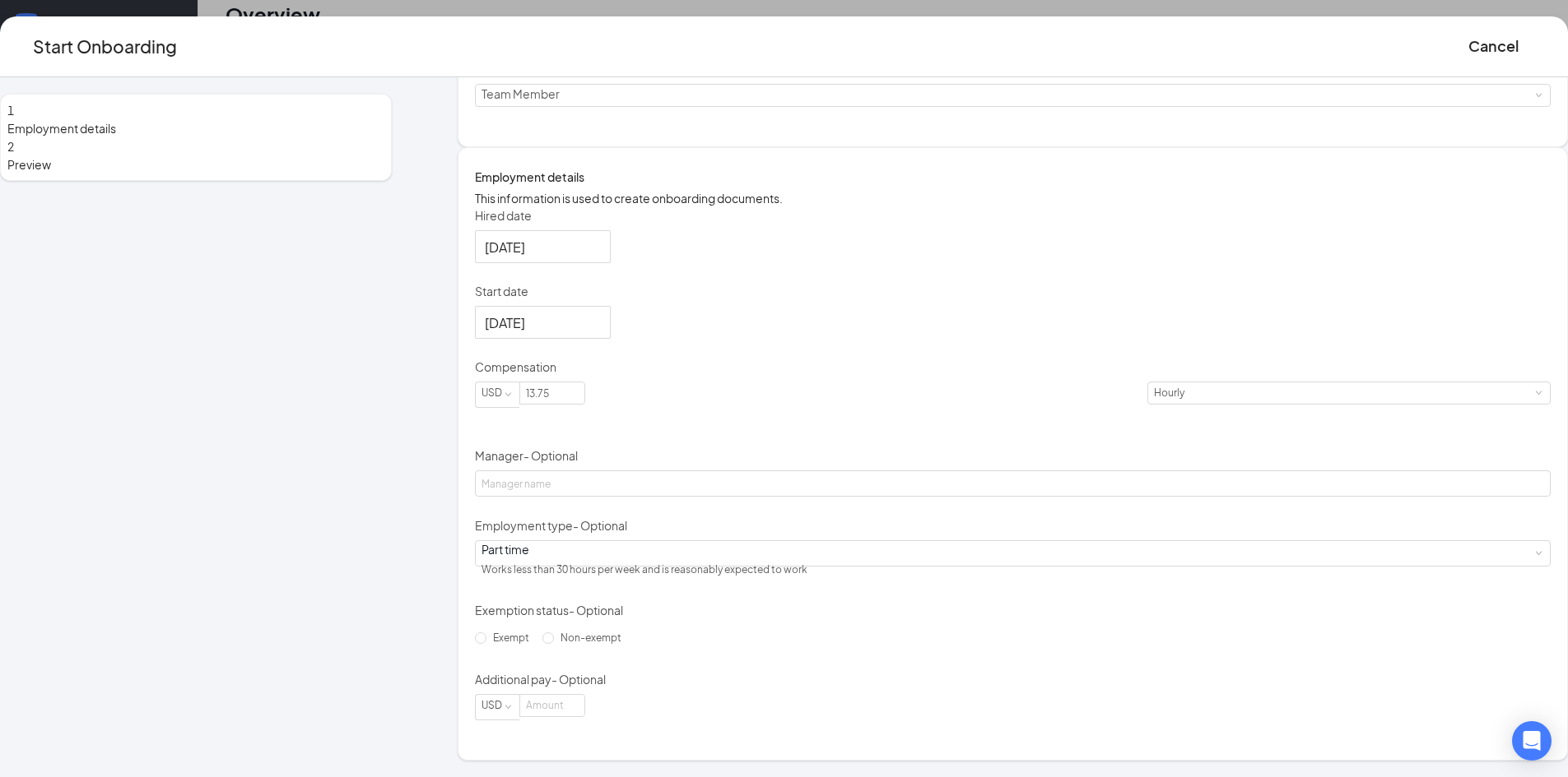
scroll to position [0, 0]
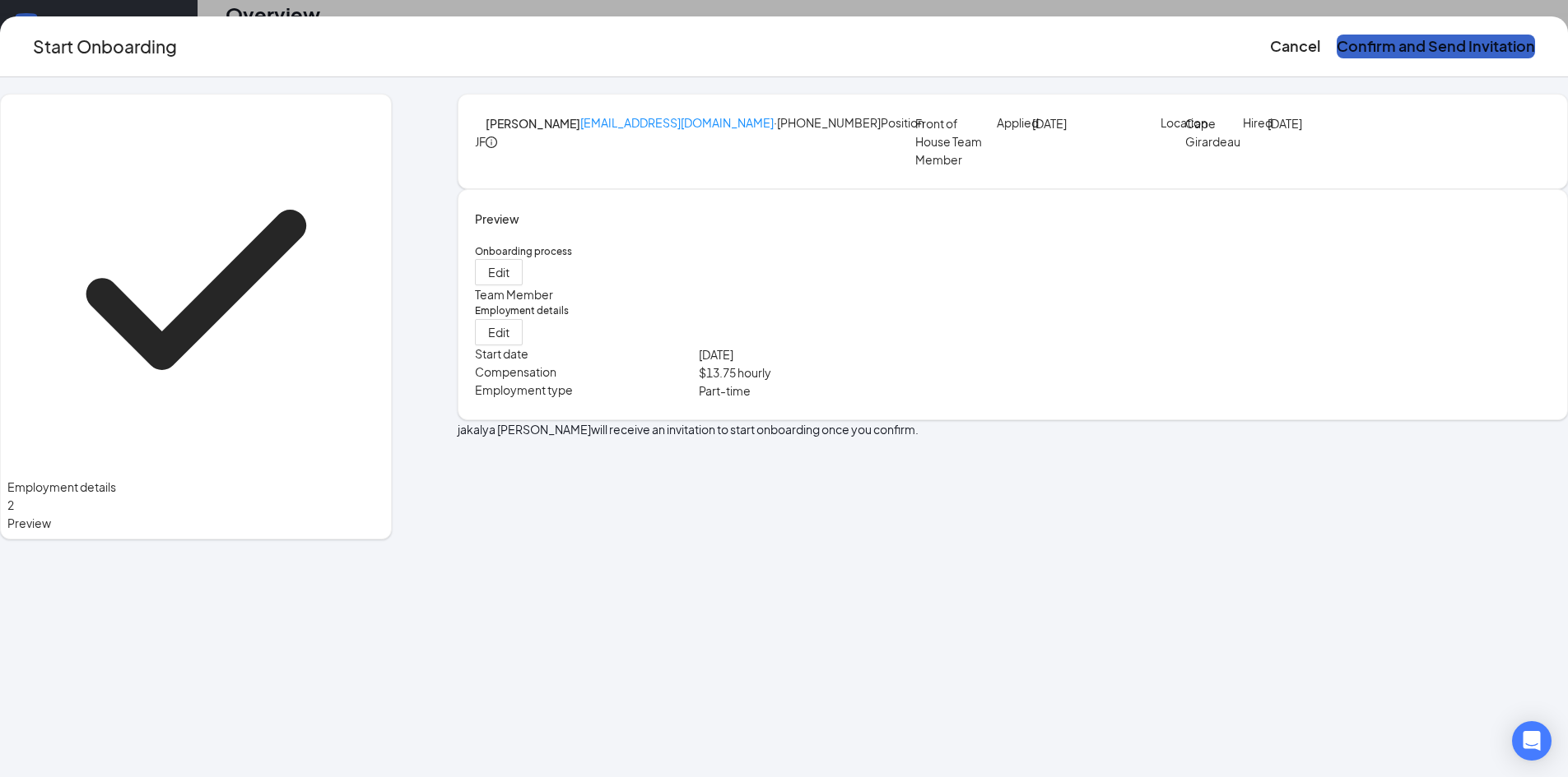
click at [1336, 47] on button "Confirm and Send Invitation" at bounding box center [1435, 46] width 198 height 23
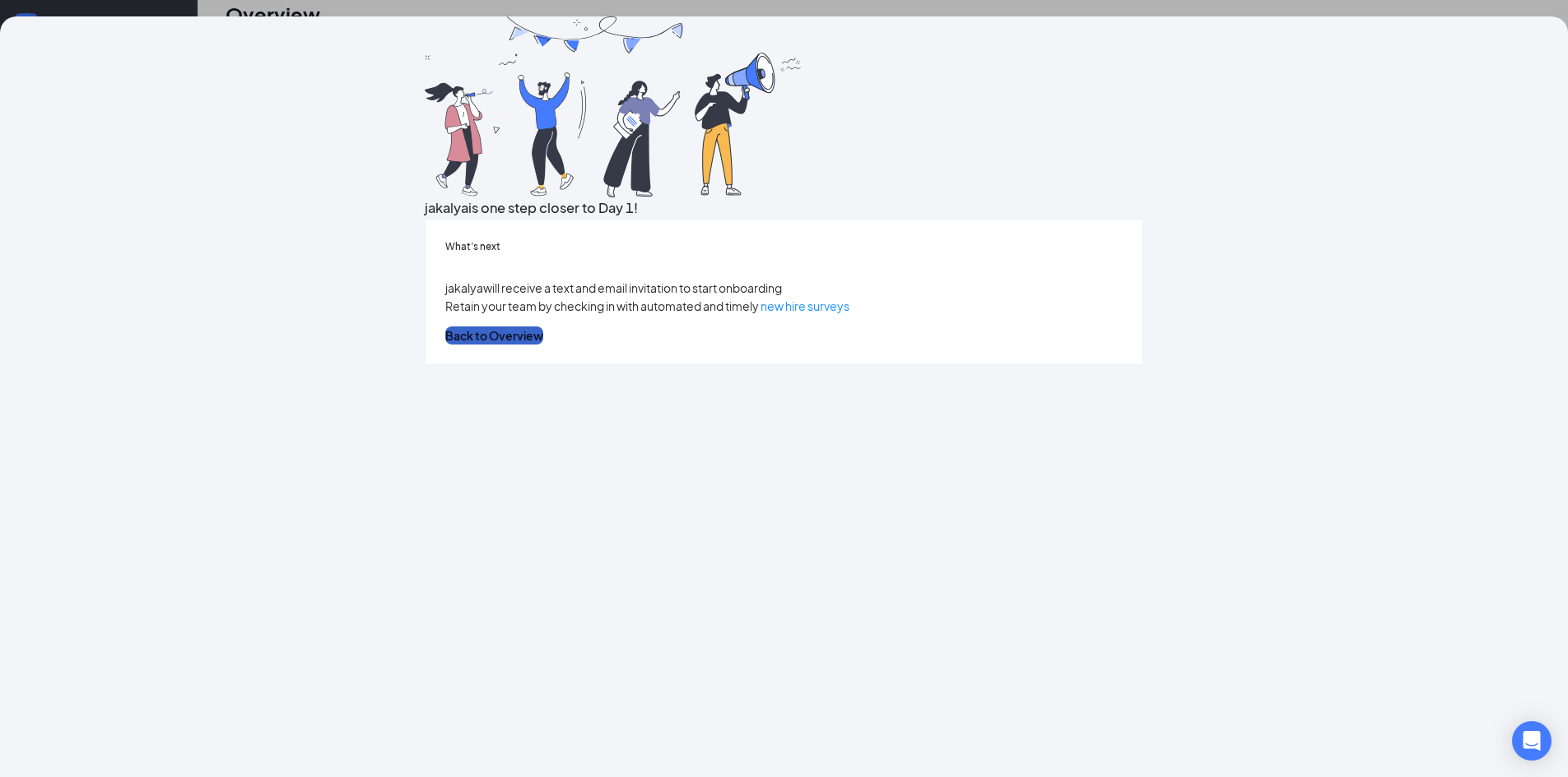
click at [543, 345] on button "Back to Overview" at bounding box center [493, 335] width 98 height 18
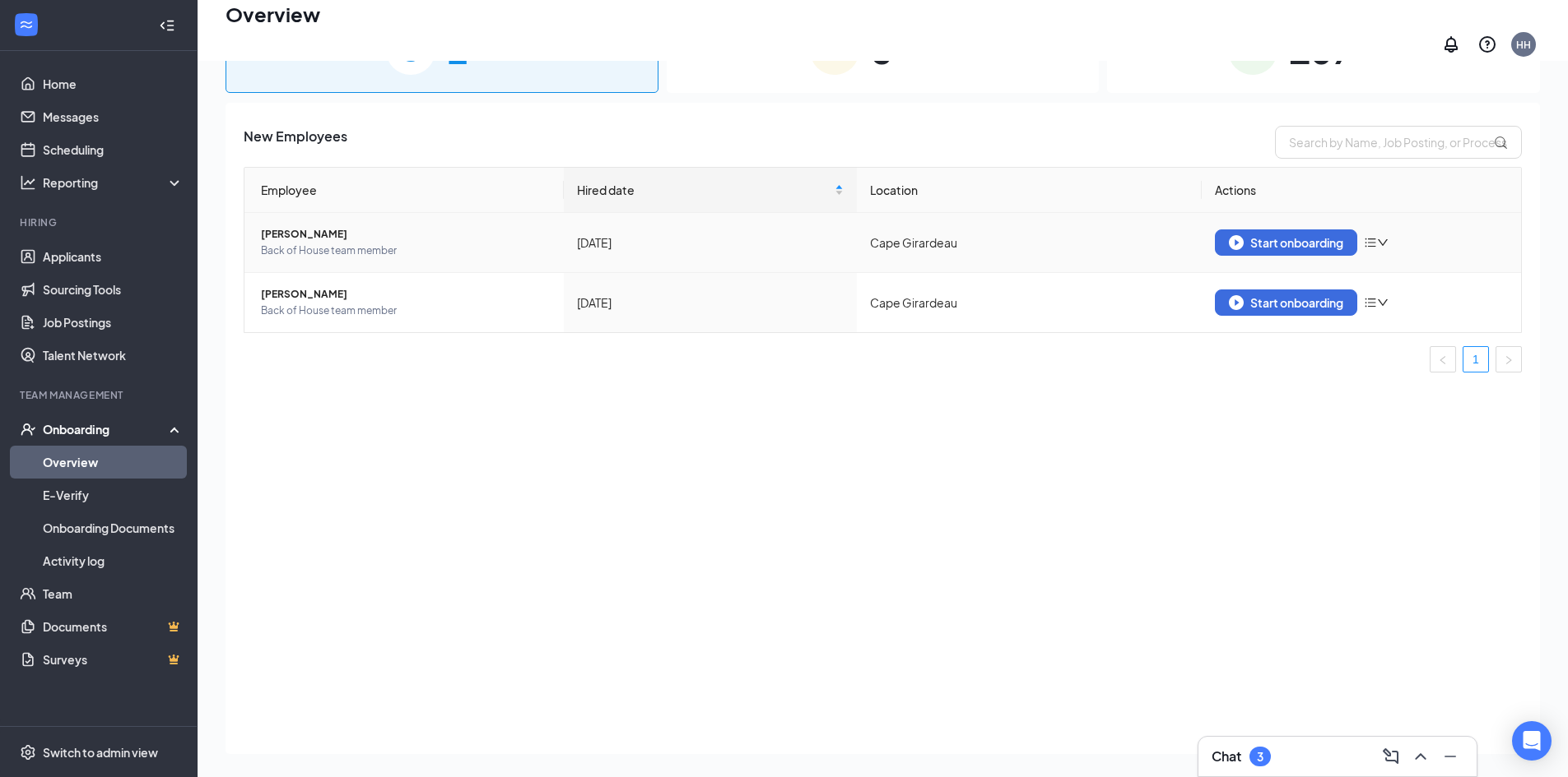
click at [303, 226] on span "[PERSON_NAME]" at bounding box center [406, 234] width 290 height 17
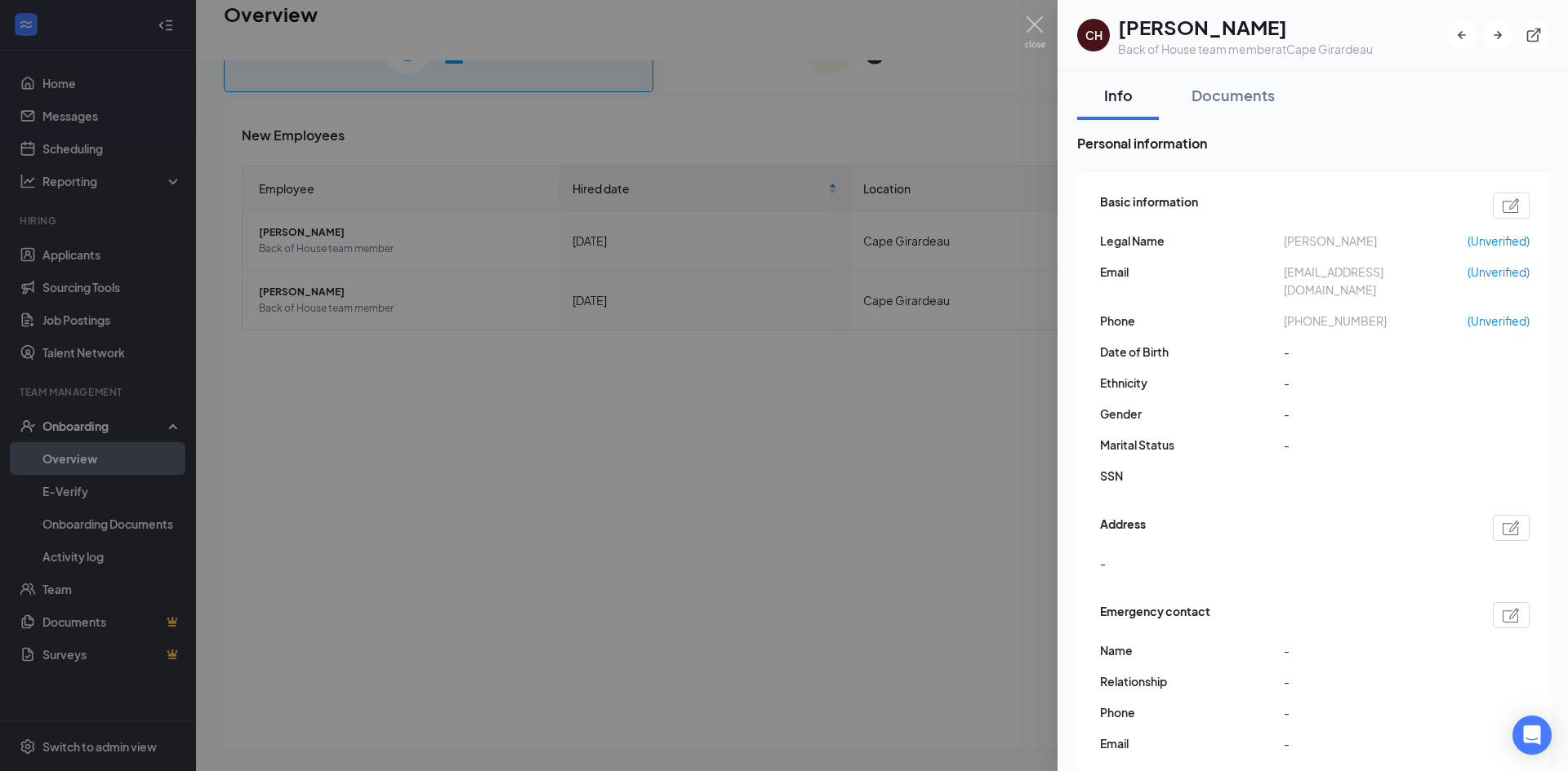
click at [1522, 23] on div at bounding box center [1497, 34] width 101 height 29
click at [1530, 28] on icon "ExternalLink" at bounding box center [1533, 35] width 17 height 17
click at [610, 241] on div at bounding box center [784, 385] width 1568 height 771
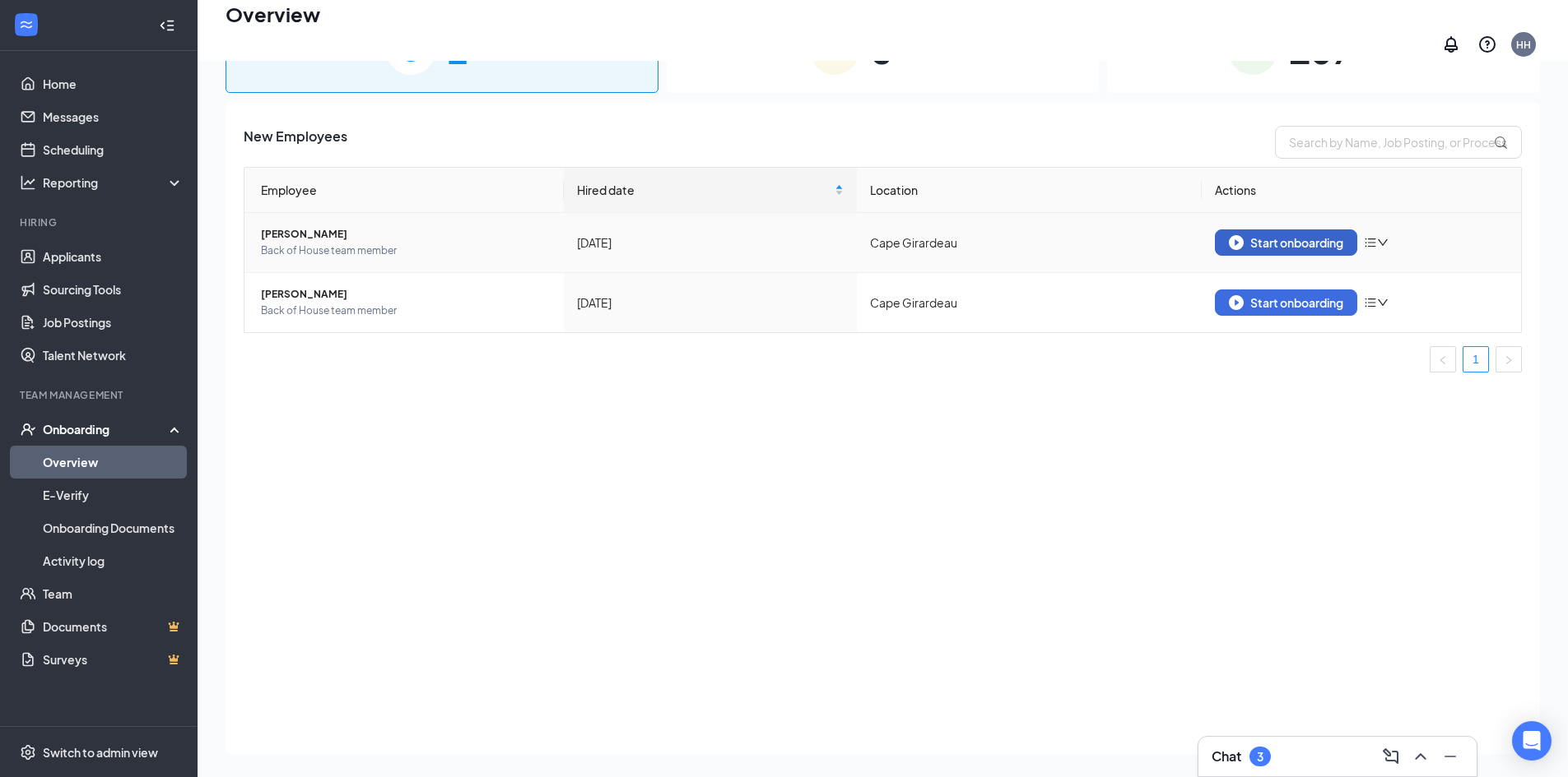
click at [1274, 240] on div "Start onboarding" at bounding box center [1285, 242] width 114 height 15
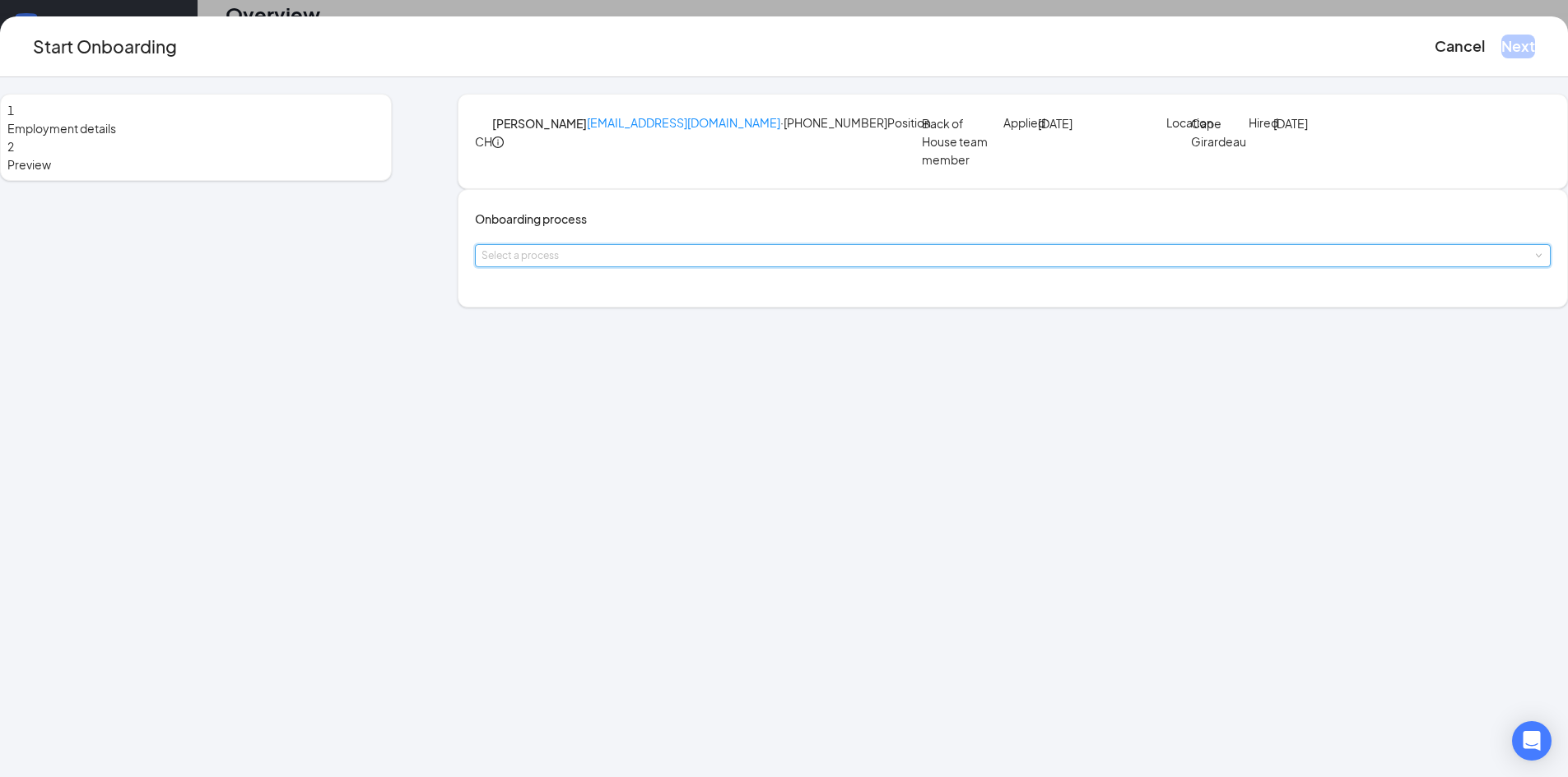
click at [802, 266] on div "Select a process" at bounding box center [1012, 255] width 1062 height 21
click at [740, 362] on li "Team Member" at bounding box center [685, 368] width 270 height 29
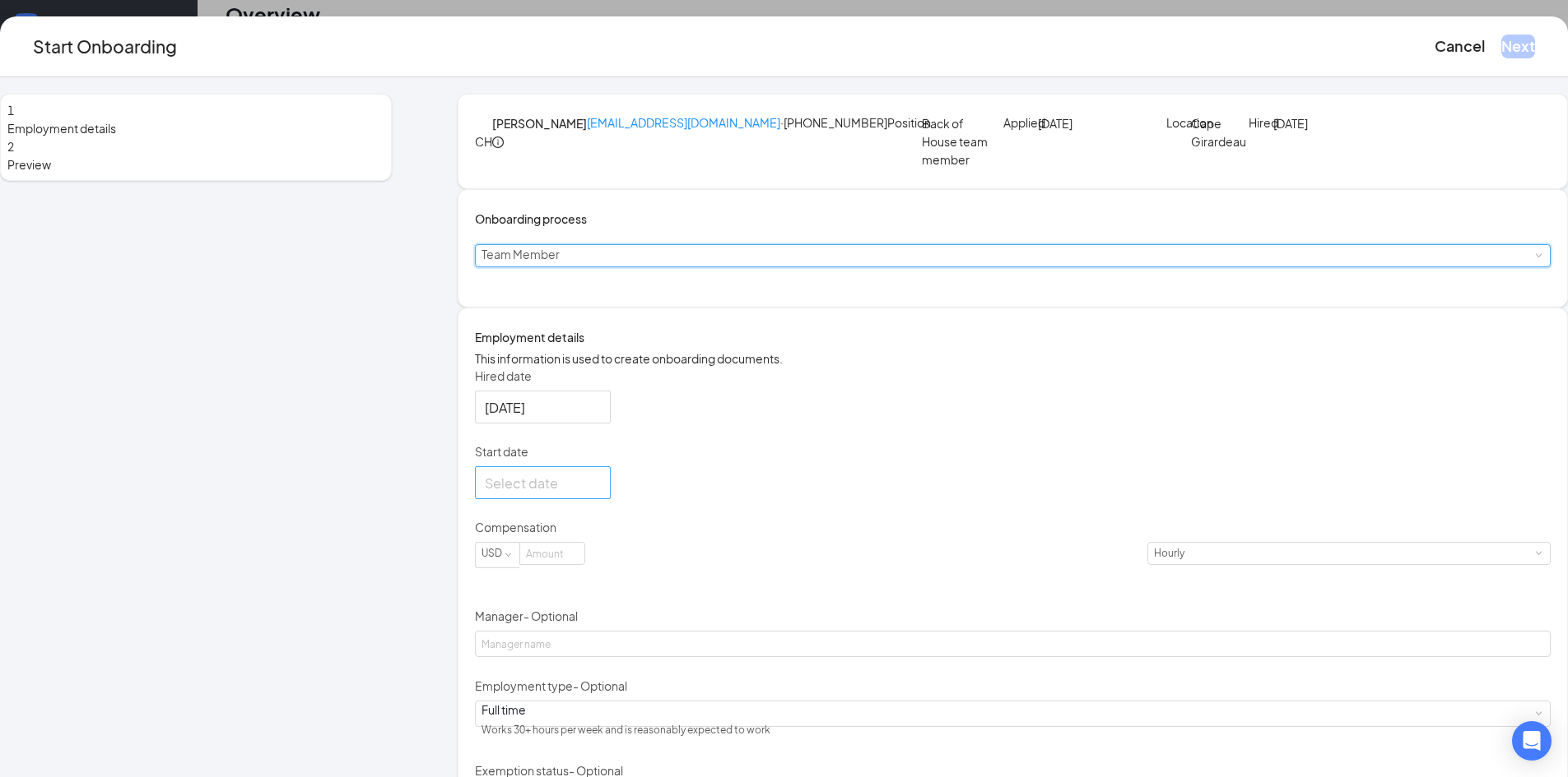
click at [600, 493] on div at bounding box center [542, 483] width 116 height 20
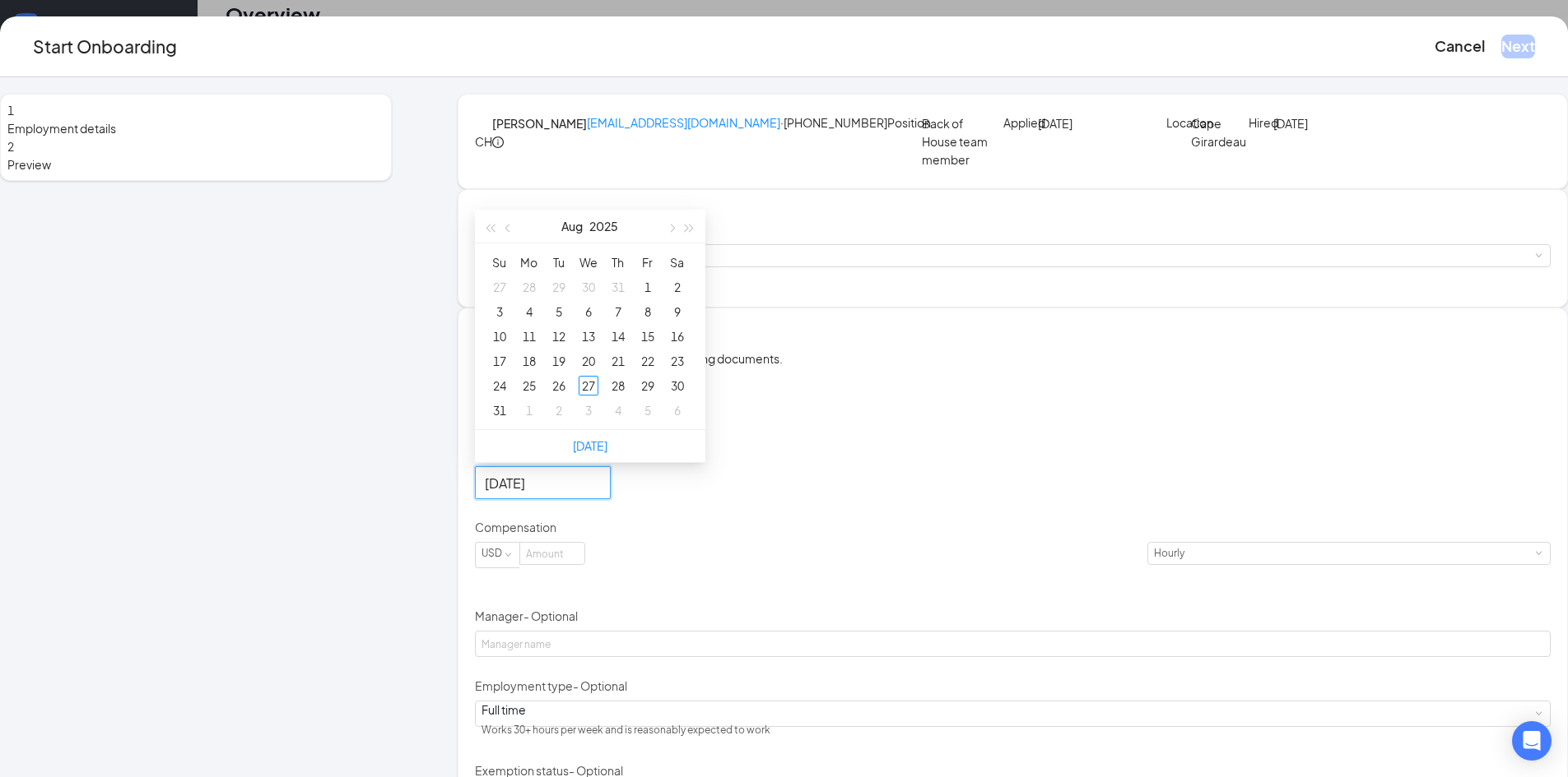
type input "Aug 2, 2025"
click at [680, 243] on button "button" at bounding box center [670, 225] width 18 height 33
type input "Sep 8, 2025"
click at [539, 322] on div "8" at bounding box center [529, 312] width 19 height 19
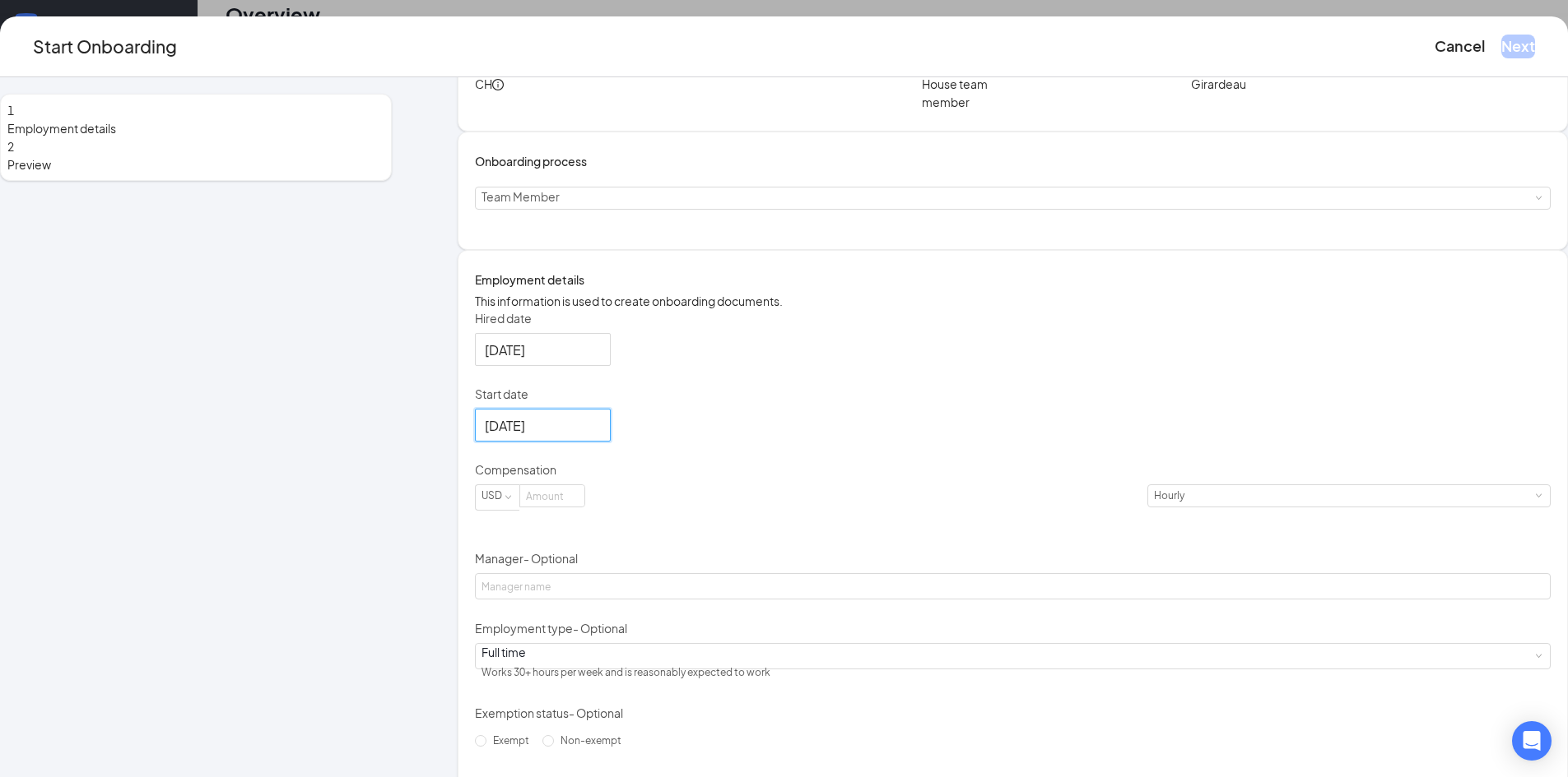
scroll to position [164, 0]
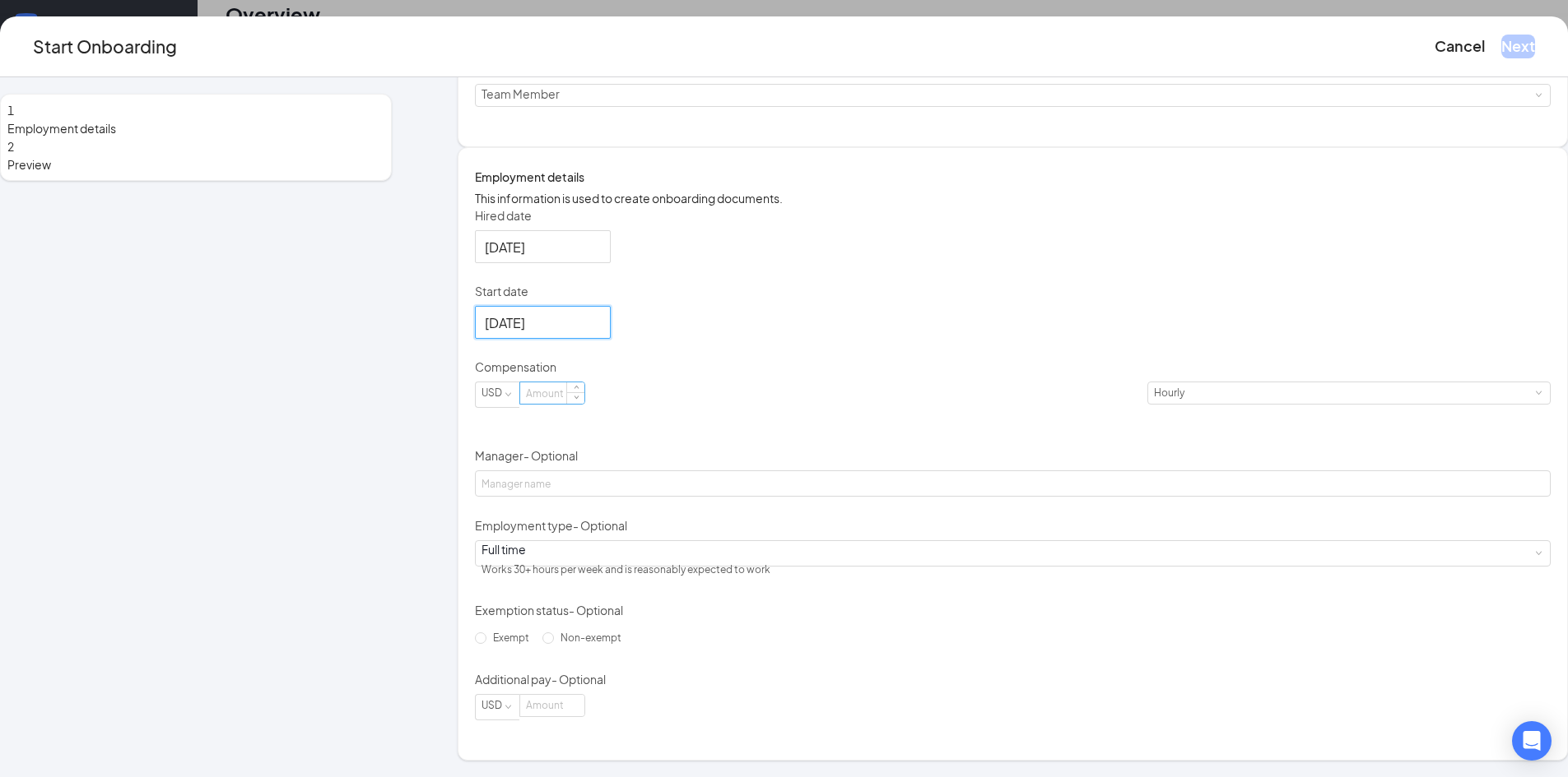
click at [585, 404] on input at bounding box center [552, 393] width 65 height 21
type input "14"
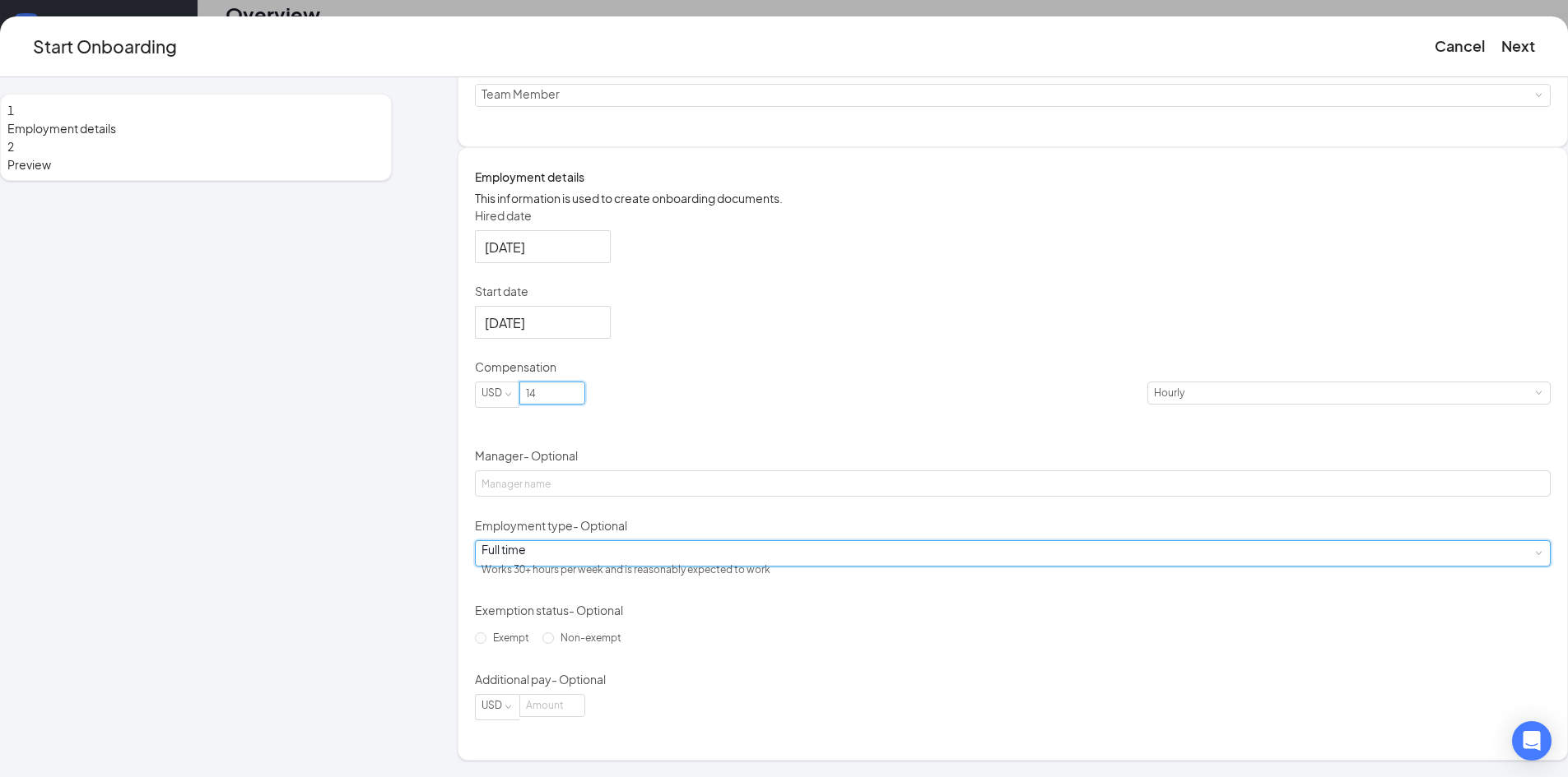
click at [708, 552] on div "Full time Works 30+ hours per week and is reasonably expected to work" at bounding box center [1012, 553] width 1062 height 25
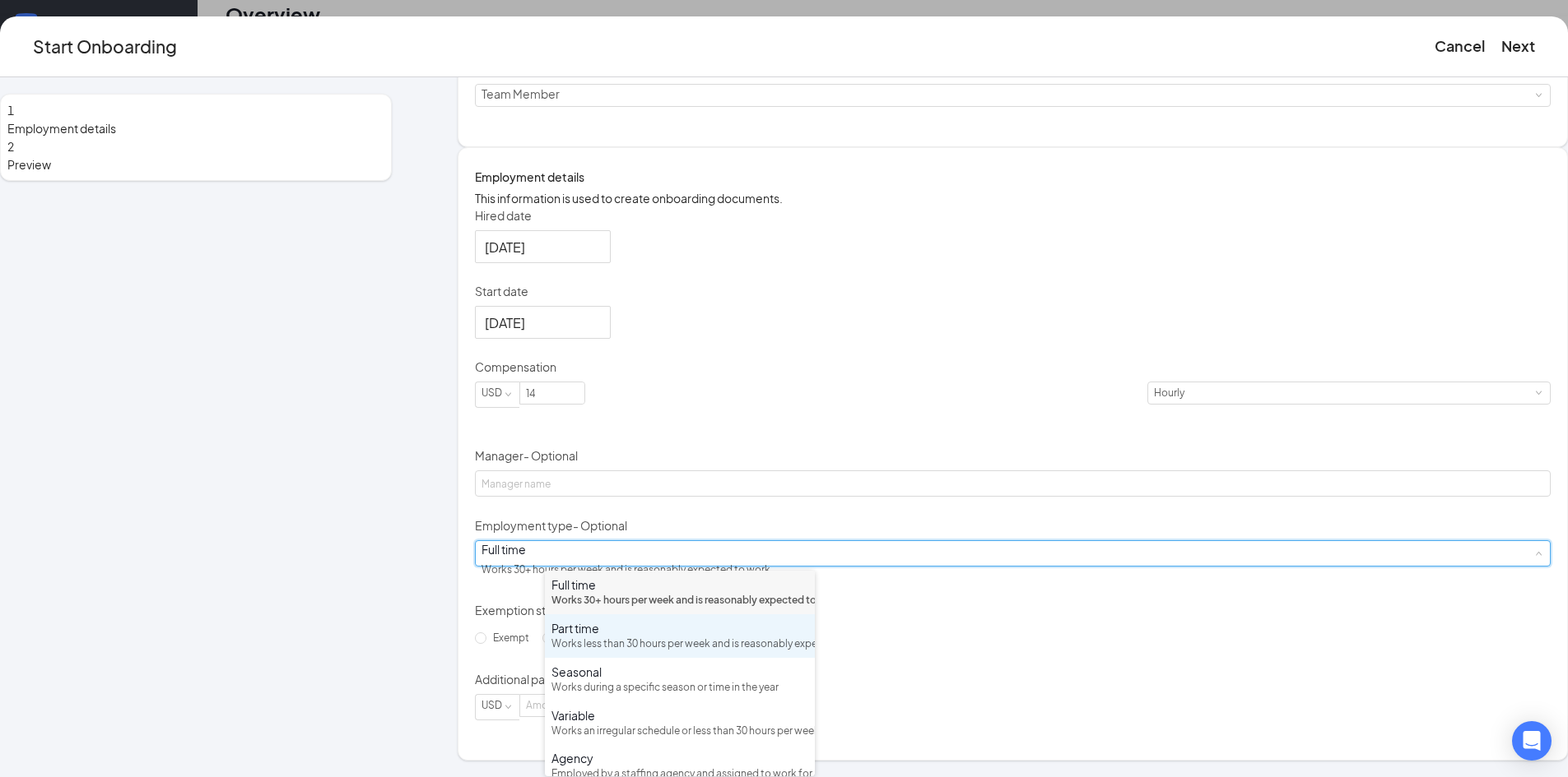
click at [624, 652] on div "Works less than 30 hours per week and is reasonably expected to work" at bounding box center [679, 644] width 256 height 16
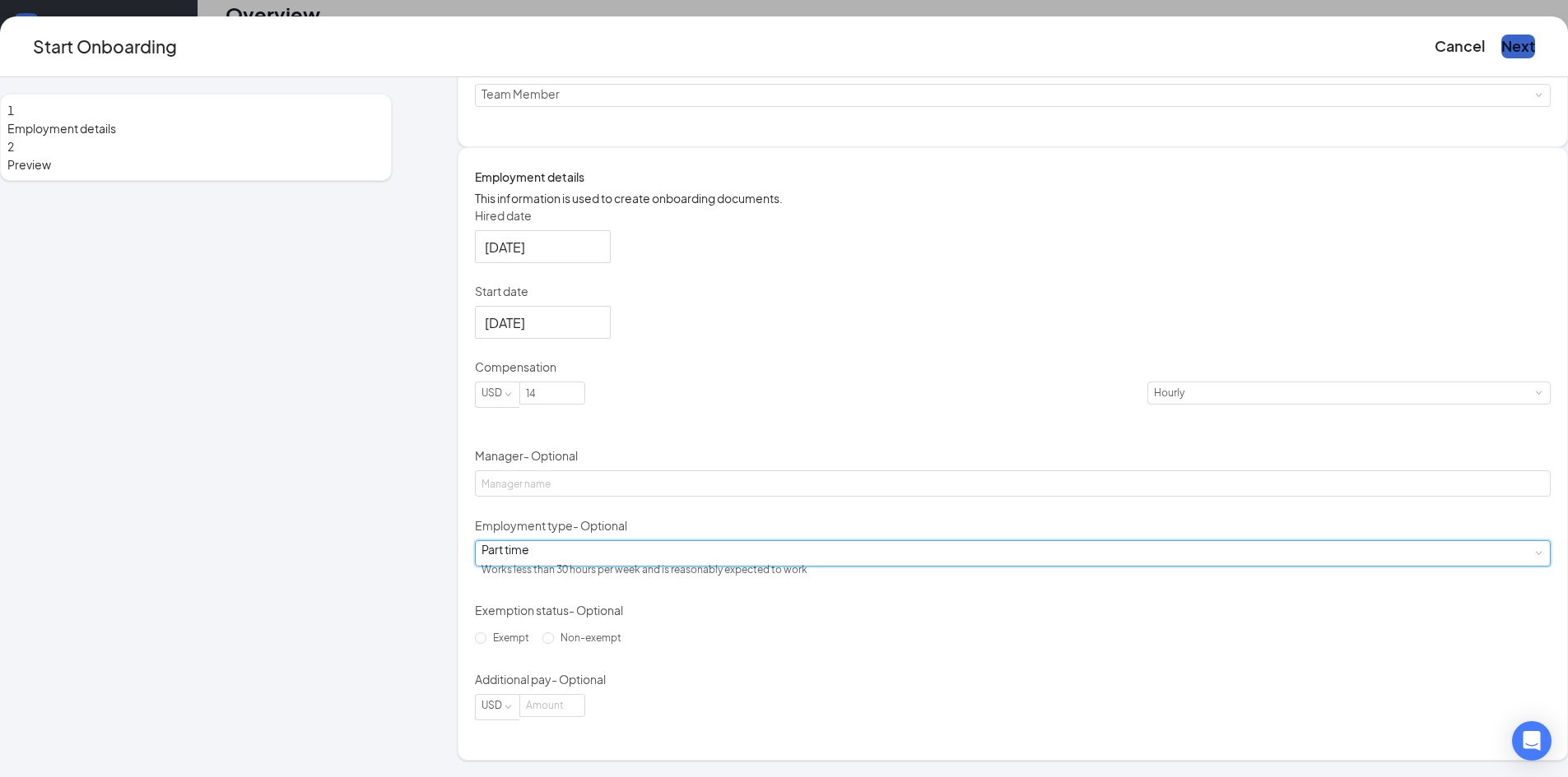
click at [1501, 50] on button "Next" at bounding box center [1518, 46] width 34 height 23
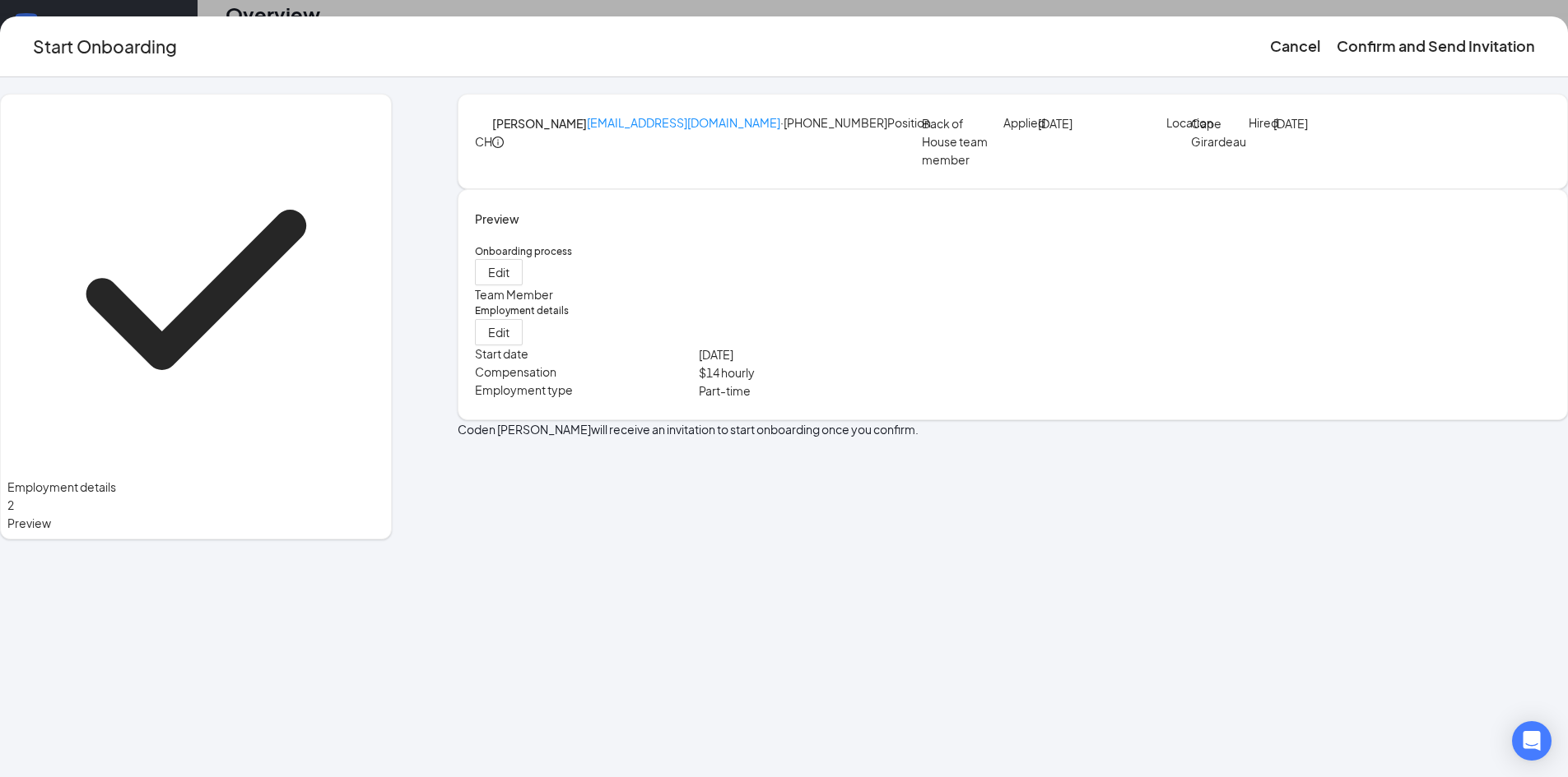
scroll to position [0, 0]
click at [1336, 38] on button "Confirm and Send Invitation" at bounding box center [1435, 46] width 198 height 23
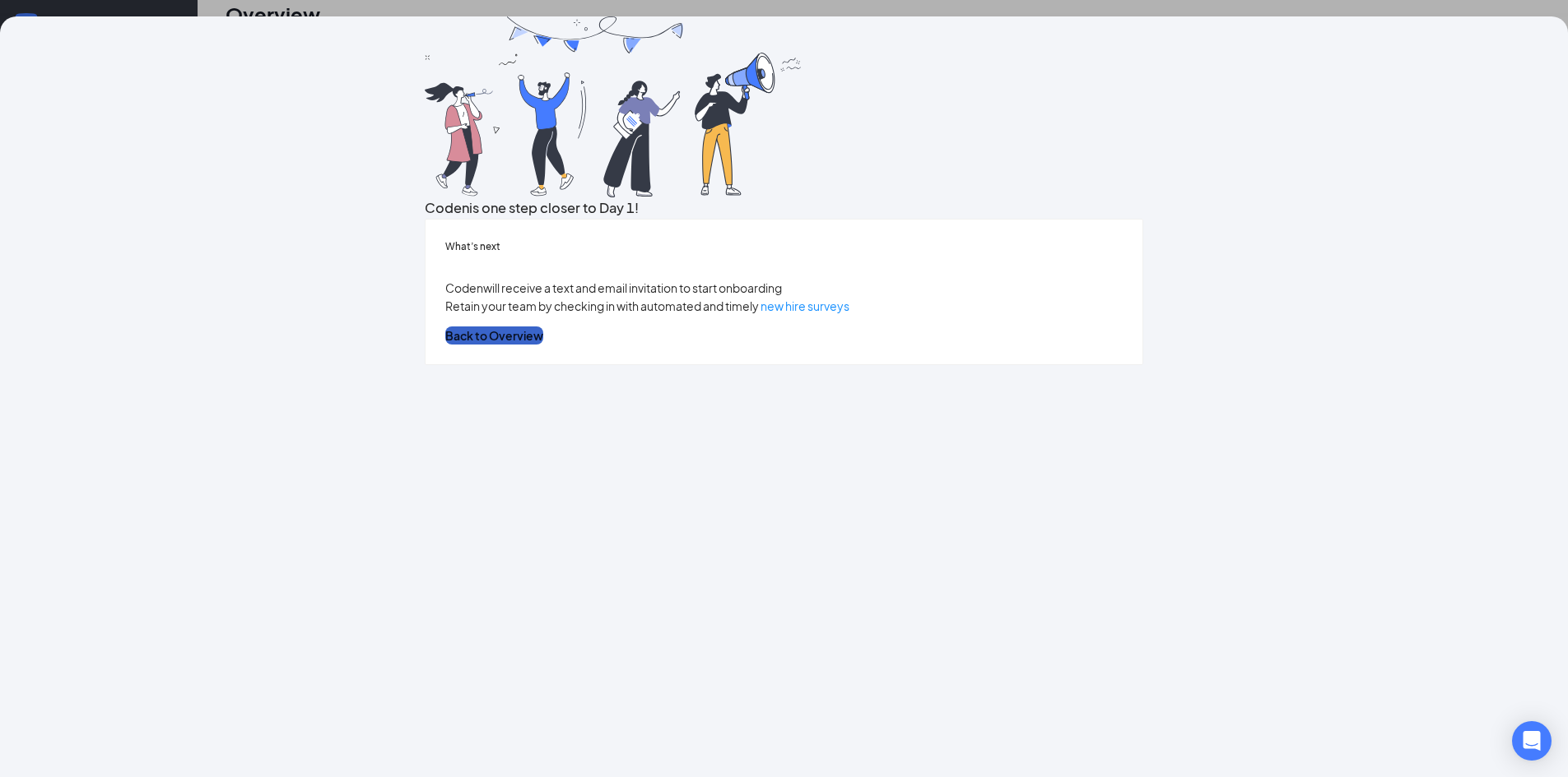
click at [543, 345] on button "Back to Overview" at bounding box center [493, 335] width 98 height 18
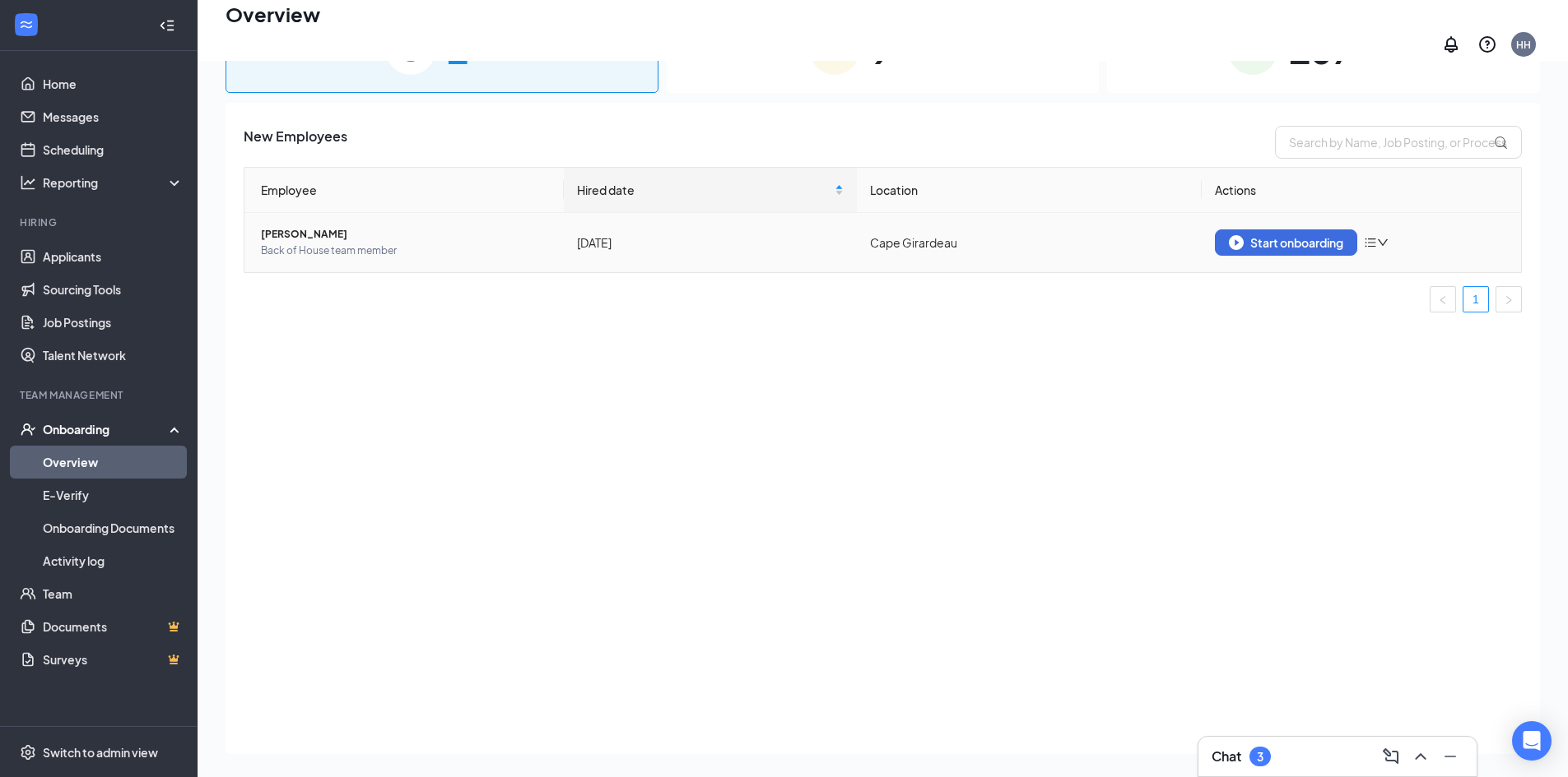
click at [291, 243] on span "Back of House team member" at bounding box center [406, 251] width 290 height 17
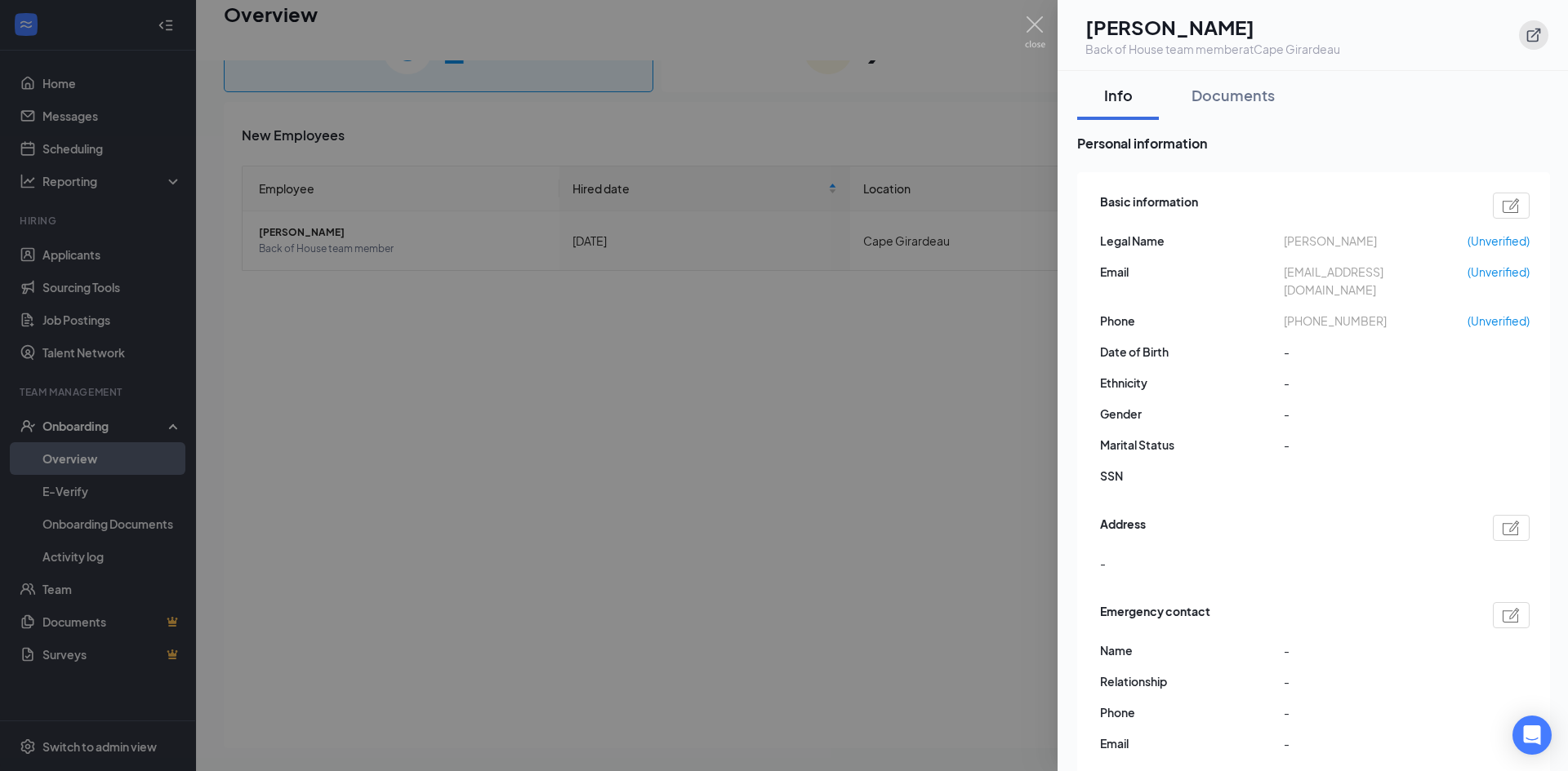
click at [1523, 37] on button "button" at bounding box center [1533, 34] width 29 height 29
click at [528, 226] on div at bounding box center [784, 385] width 1568 height 771
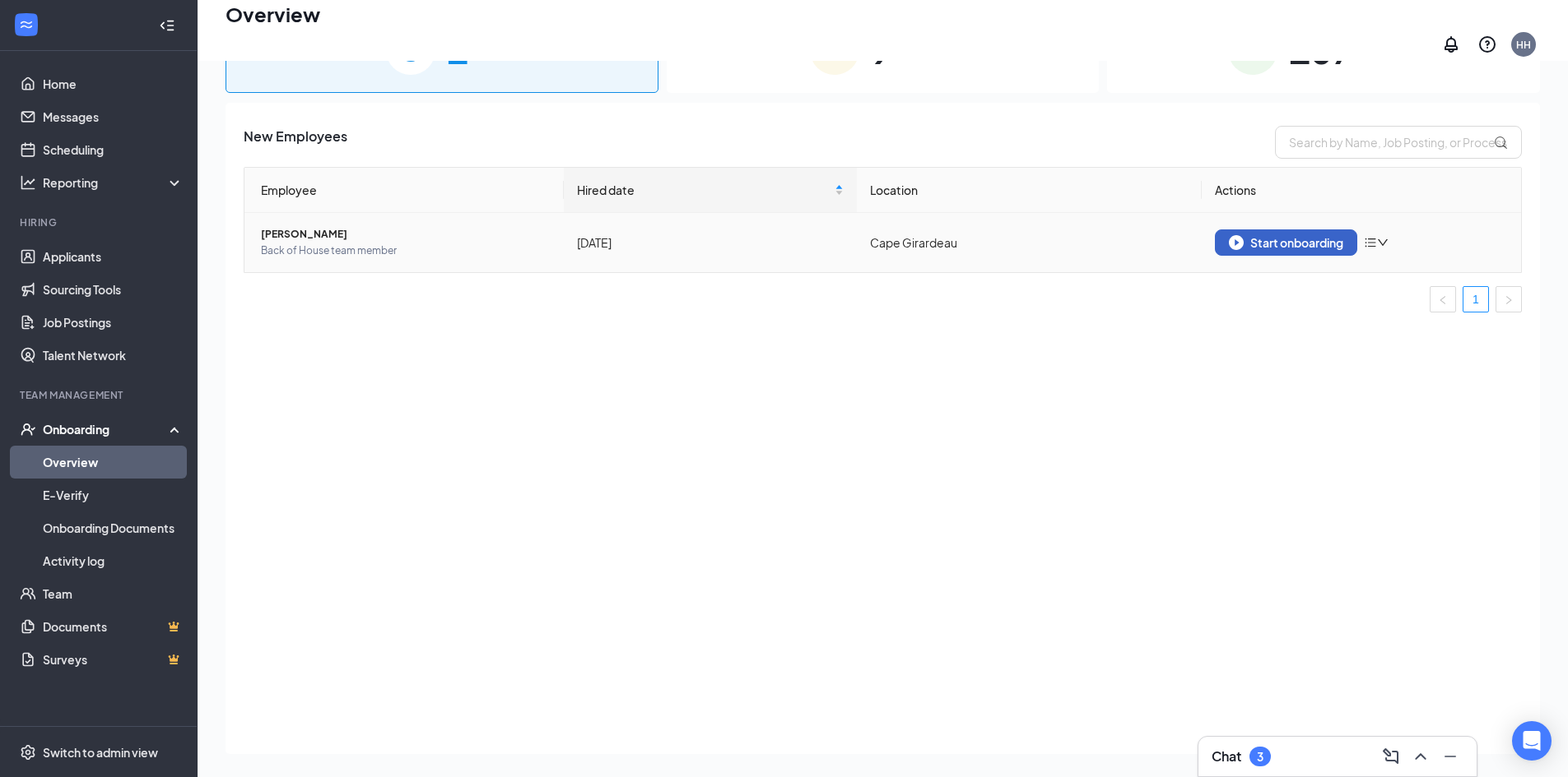
click at [1228, 230] on button "Start onboarding" at bounding box center [1285, 243] width 142 height 27
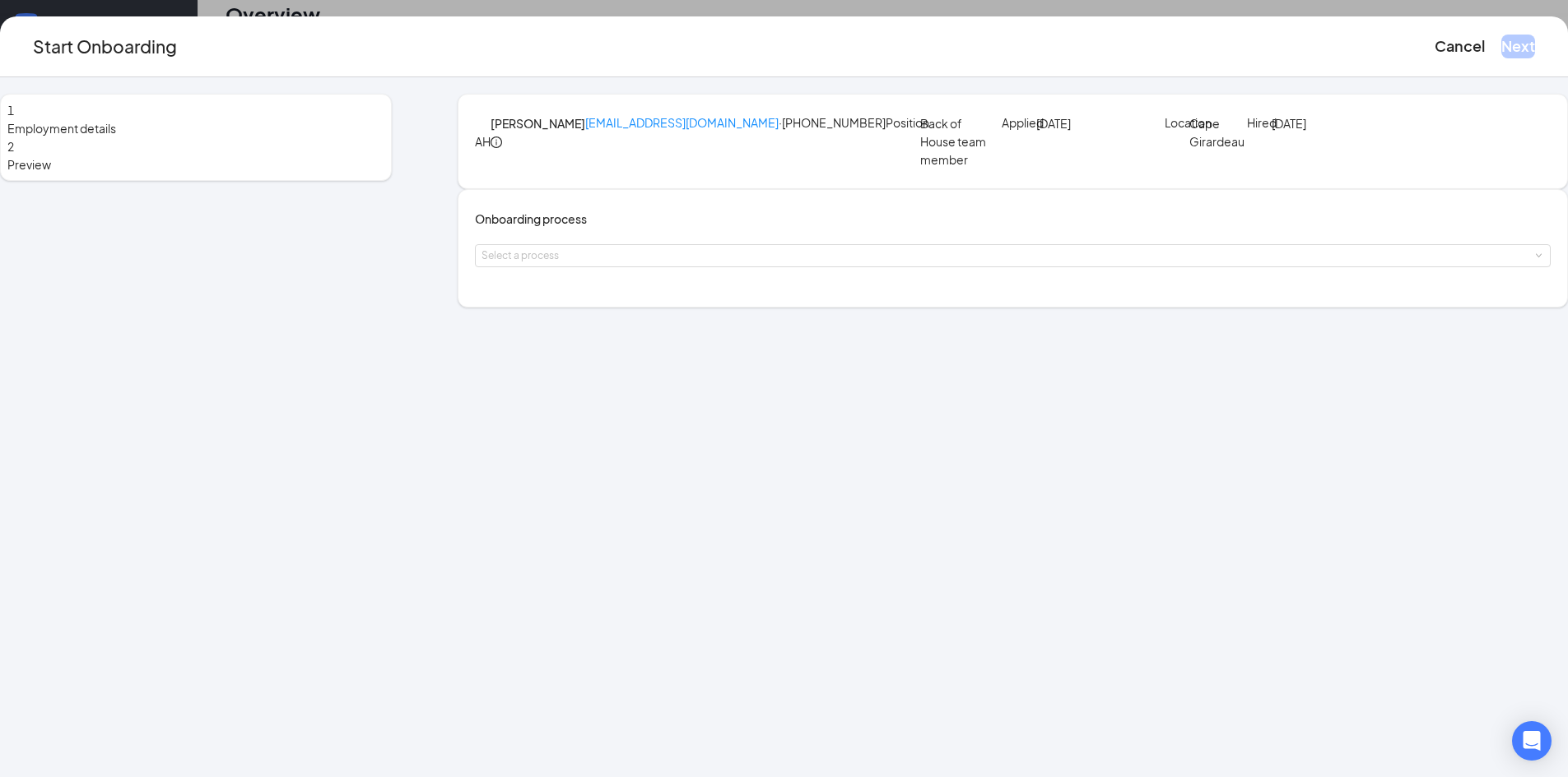
click at [630, 287] on div "Onboarding process Select a process" at bounding box center [1013, 248] width 1075 height 77
click at [630, 264] on div "Select a process" at bounding box center [1008, 255] width 1055 height 17
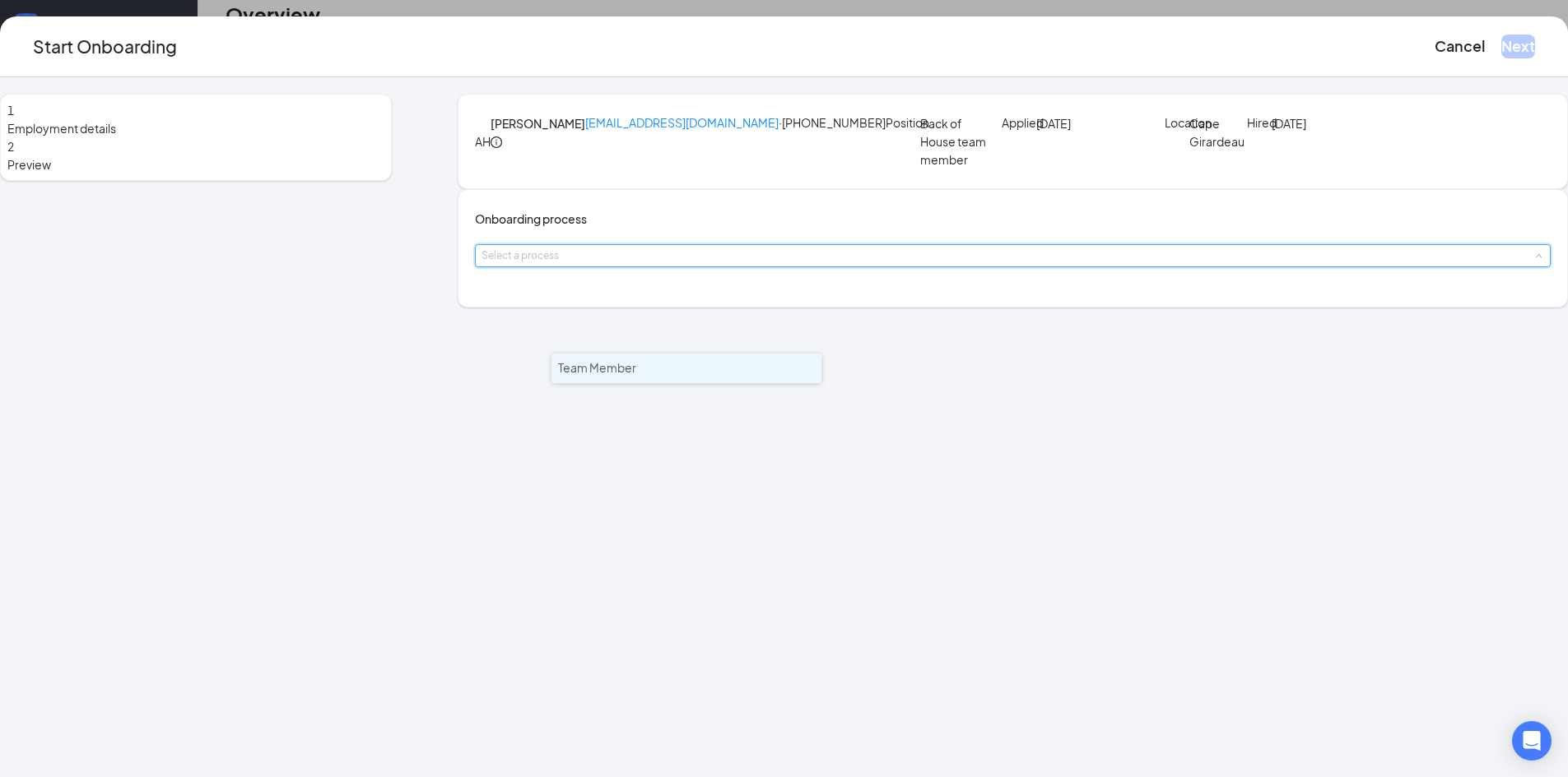
click at [620, 364] on span "Team Member" at bounding box center [597, 368] width 78 height 15
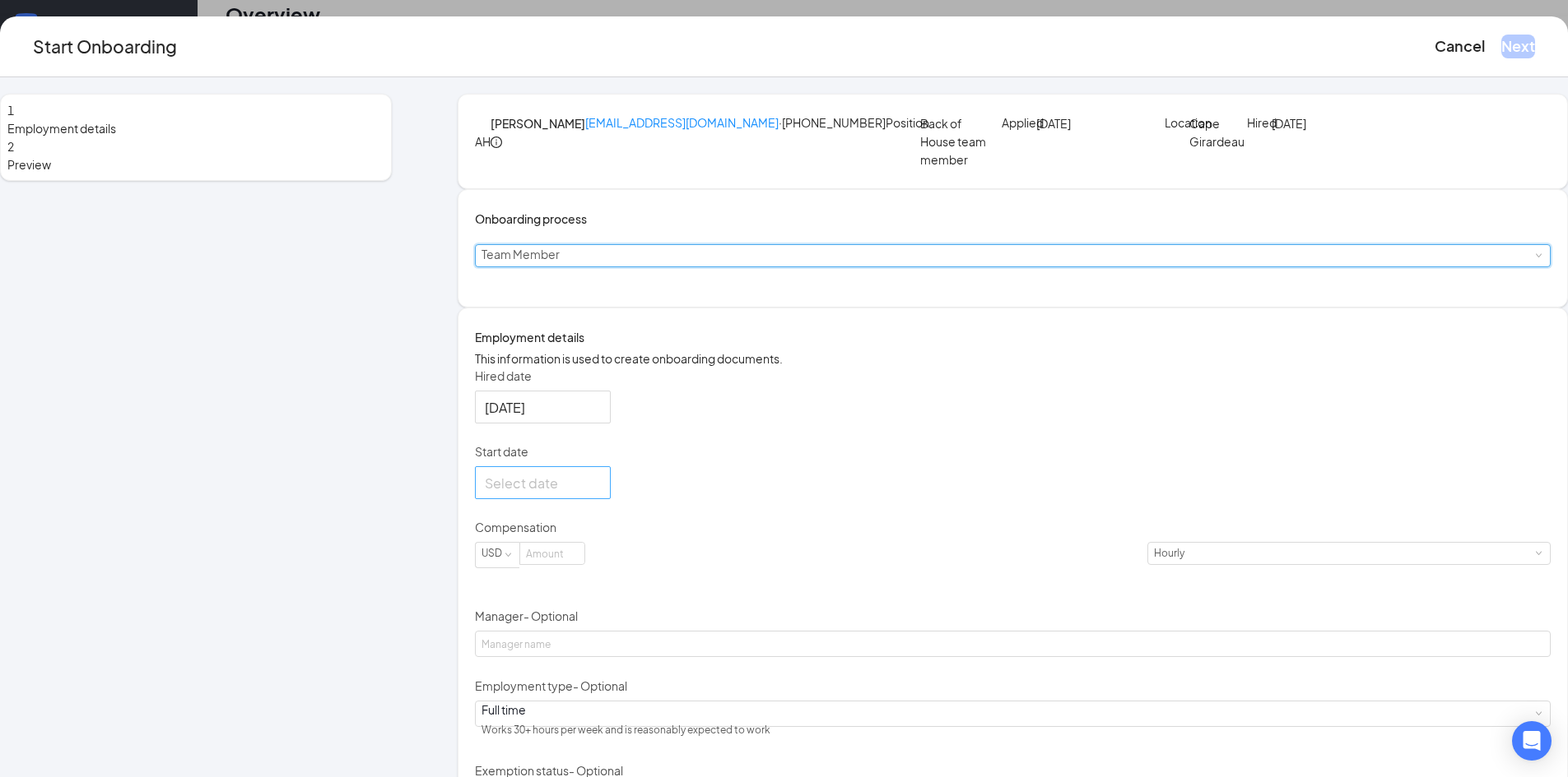
click at [600, 493] on div at bounding box center [542, 483] width 116 height 20
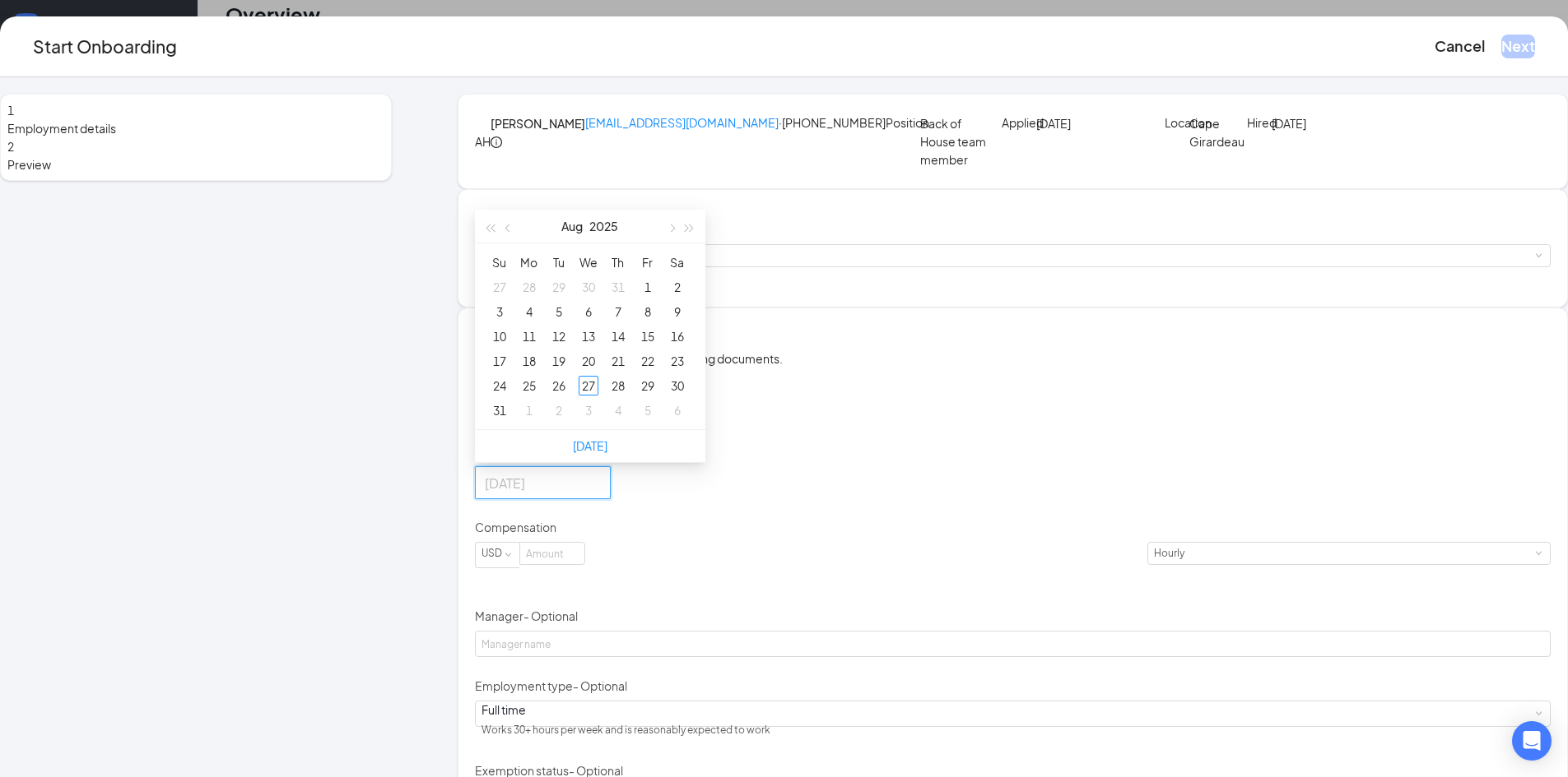
type input "Aug 2, 2025"
click at [675, 232] on span "button" at bounding box center [670, 228] width 8 height 8
type input "Sep 8, 2025"
click at [539, 322] on div "8" at bounding box center [529, 312] width 19 height 19
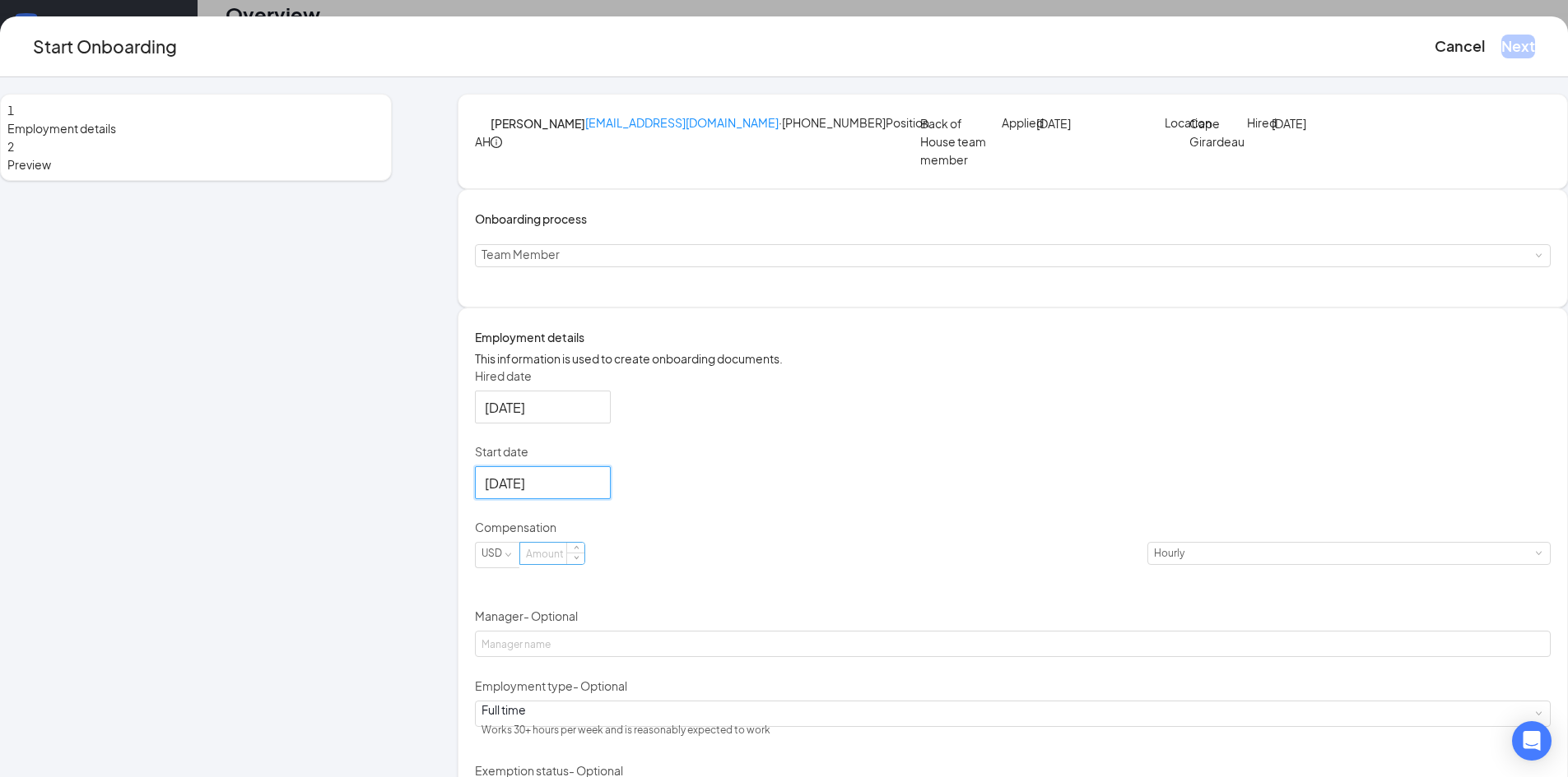
scroll to position [82, 0]
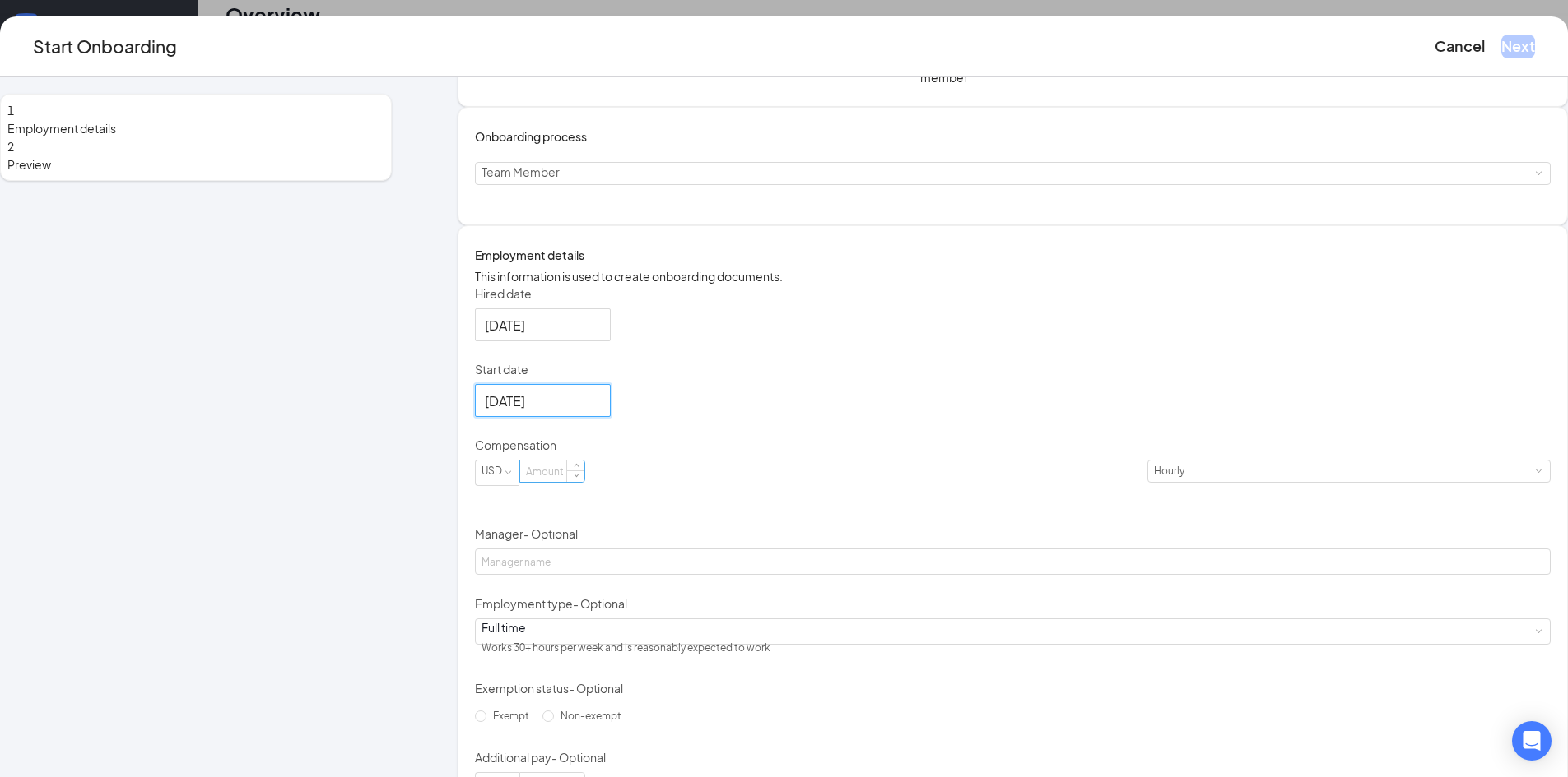
click at [635, 593] on form "Hired date Aug 26, 2025 Start date Sep 8, 2025 Sep 2025 Su Mo Tu We Th Fr Sa 31…" at bounding box center [1013, 542] width 1075 height 514
click at [585, 482] on input at bounding box center [552, 471] width 65 height 21
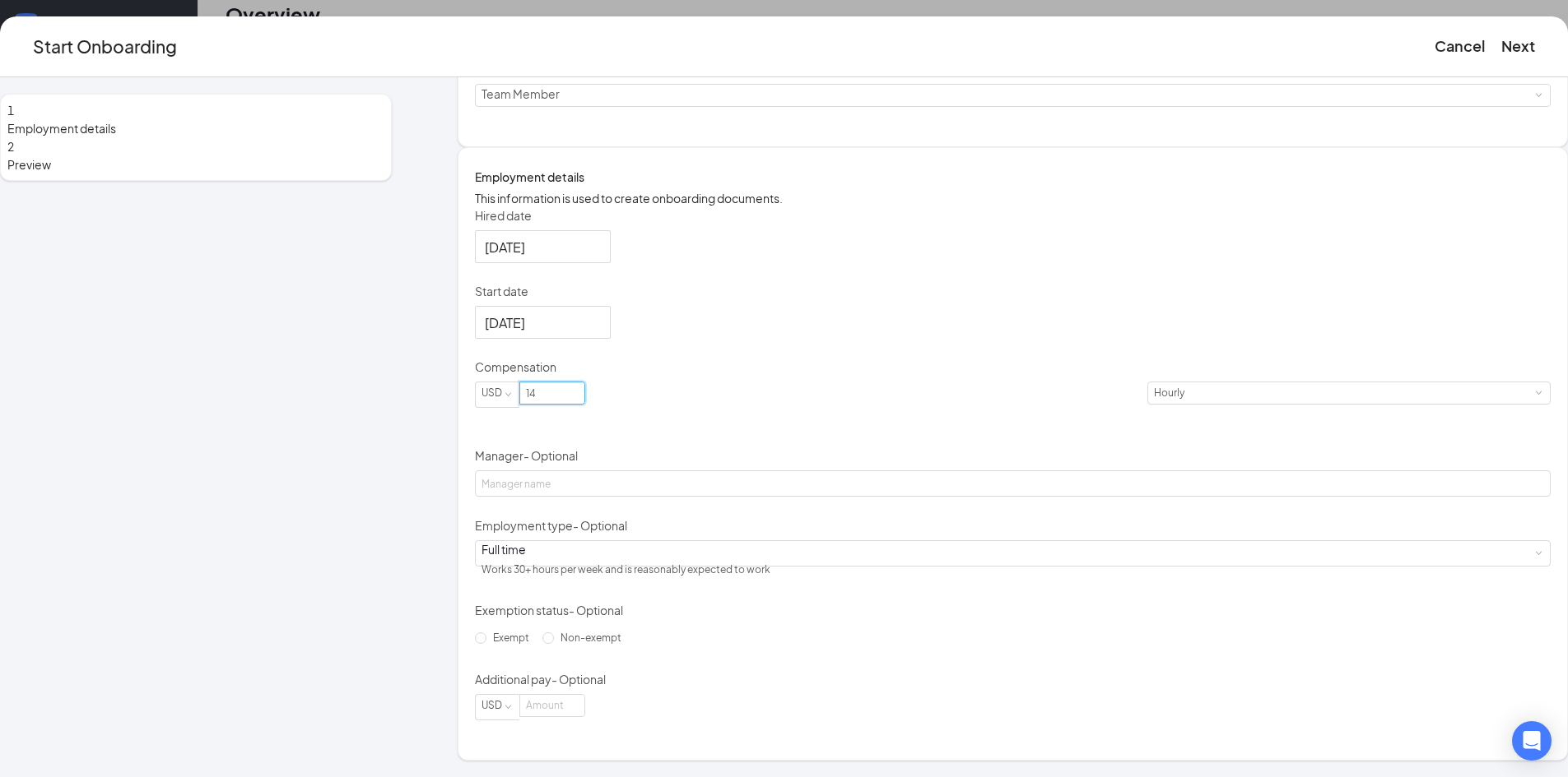
scroll to position [265, 0]
type input "14"
click at [633, 558] on div "Full time Works 30+ hours per week and is reasonably expected to work" at bounding box center [1012, 553] width 1062 height 25
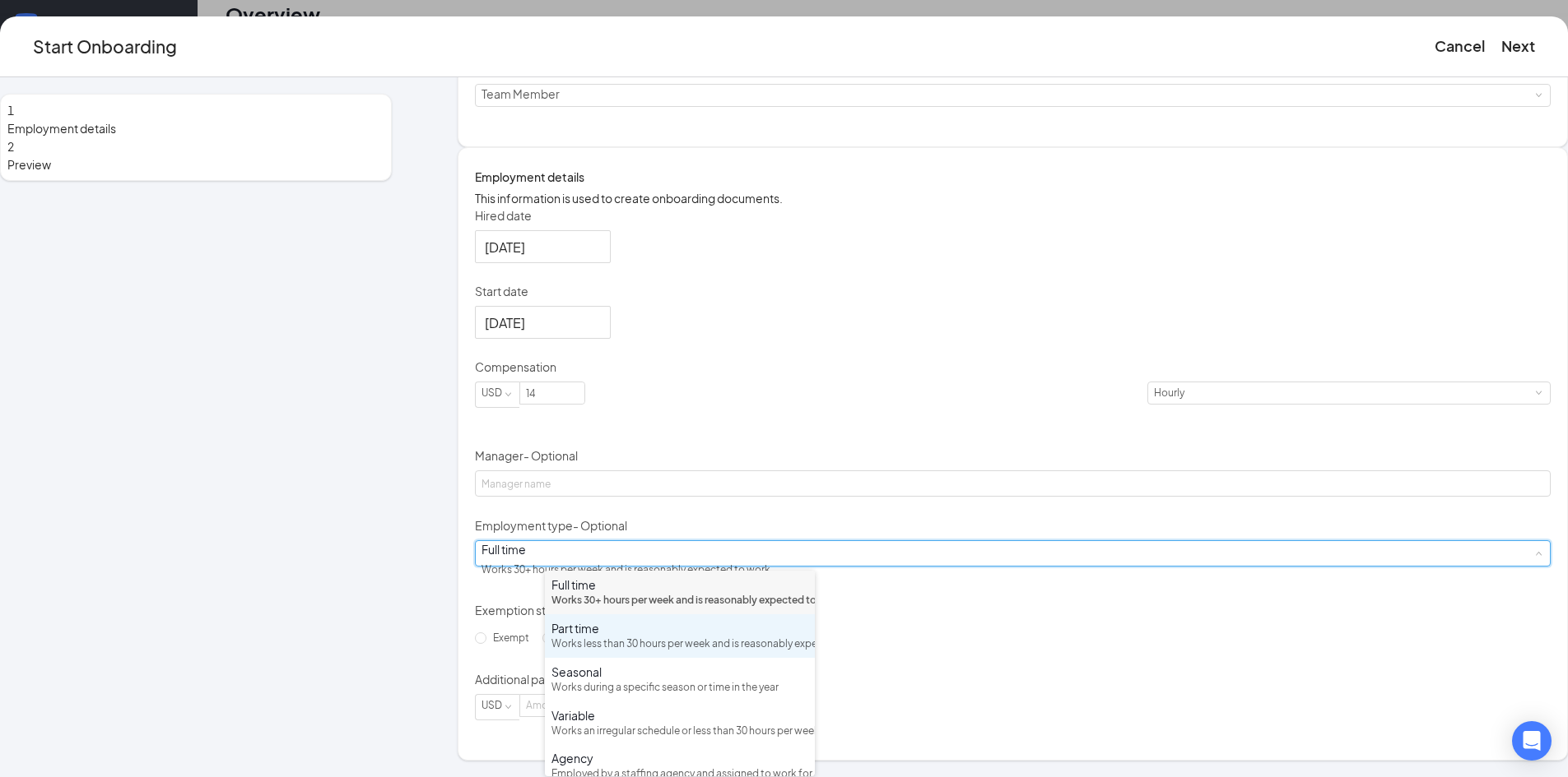
click at [609, 652] on div "Part time Works less than 30 hours per week and is reasonably expected to work" at bounding box center [679, 636] width 256 height 32
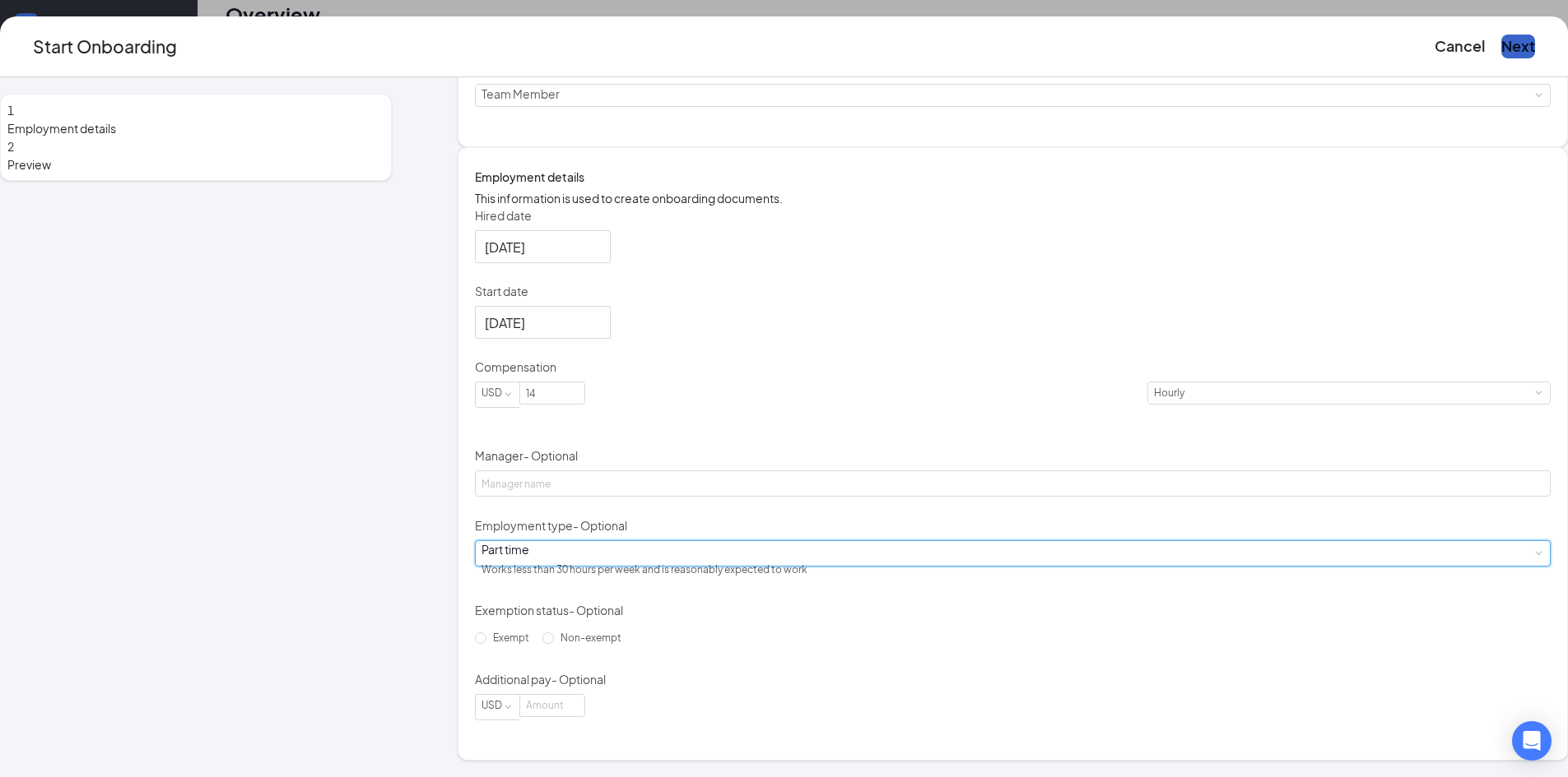
click at [1501, 52] on button "Next" at bounding box center [1518, 46] width 34 height 23
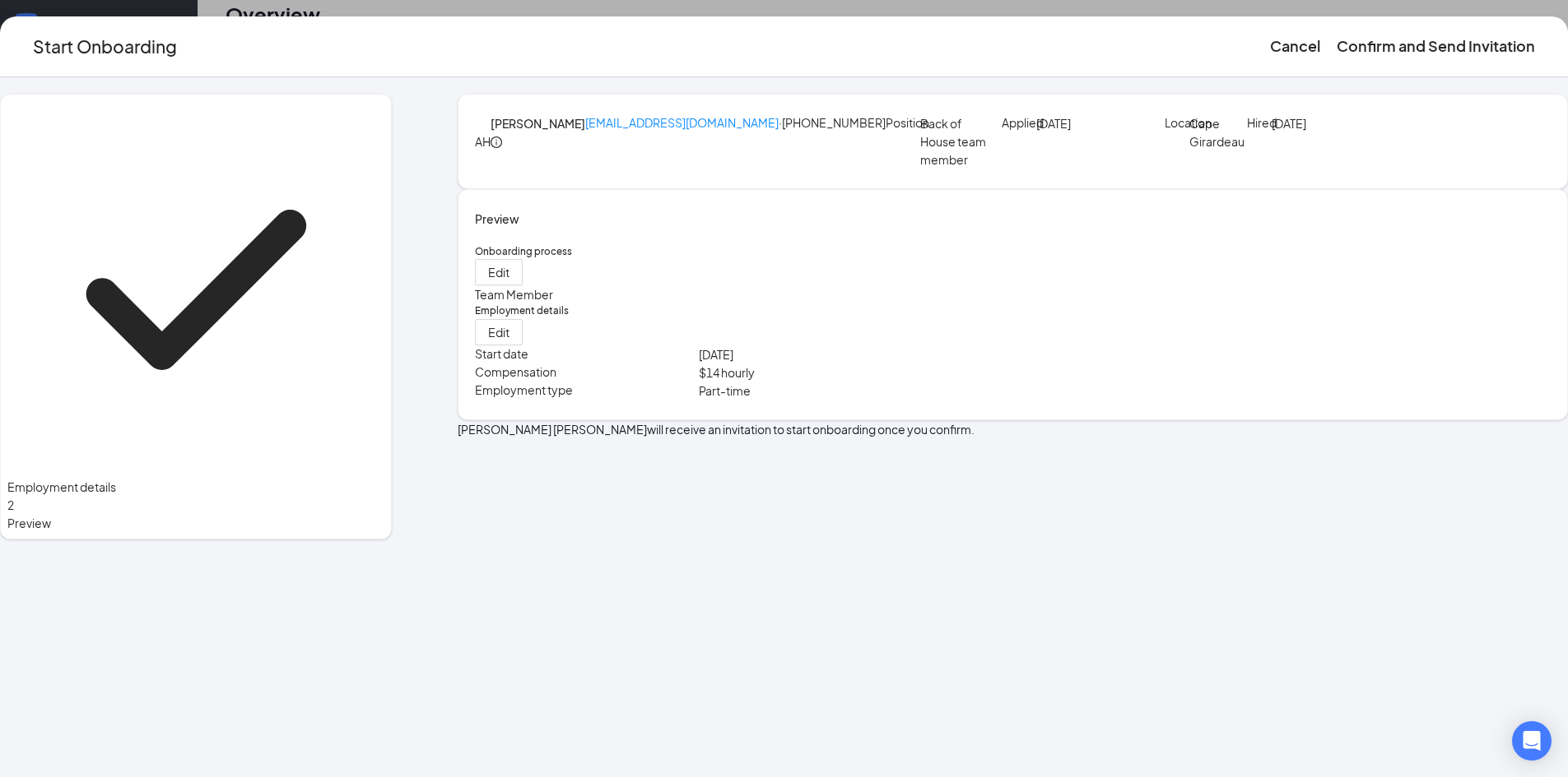
scroll to position [0, 0]
click at [1336, 57] on button "Confirm and Send Invitation" at bounding box center [1435, 46] width 198 height 23
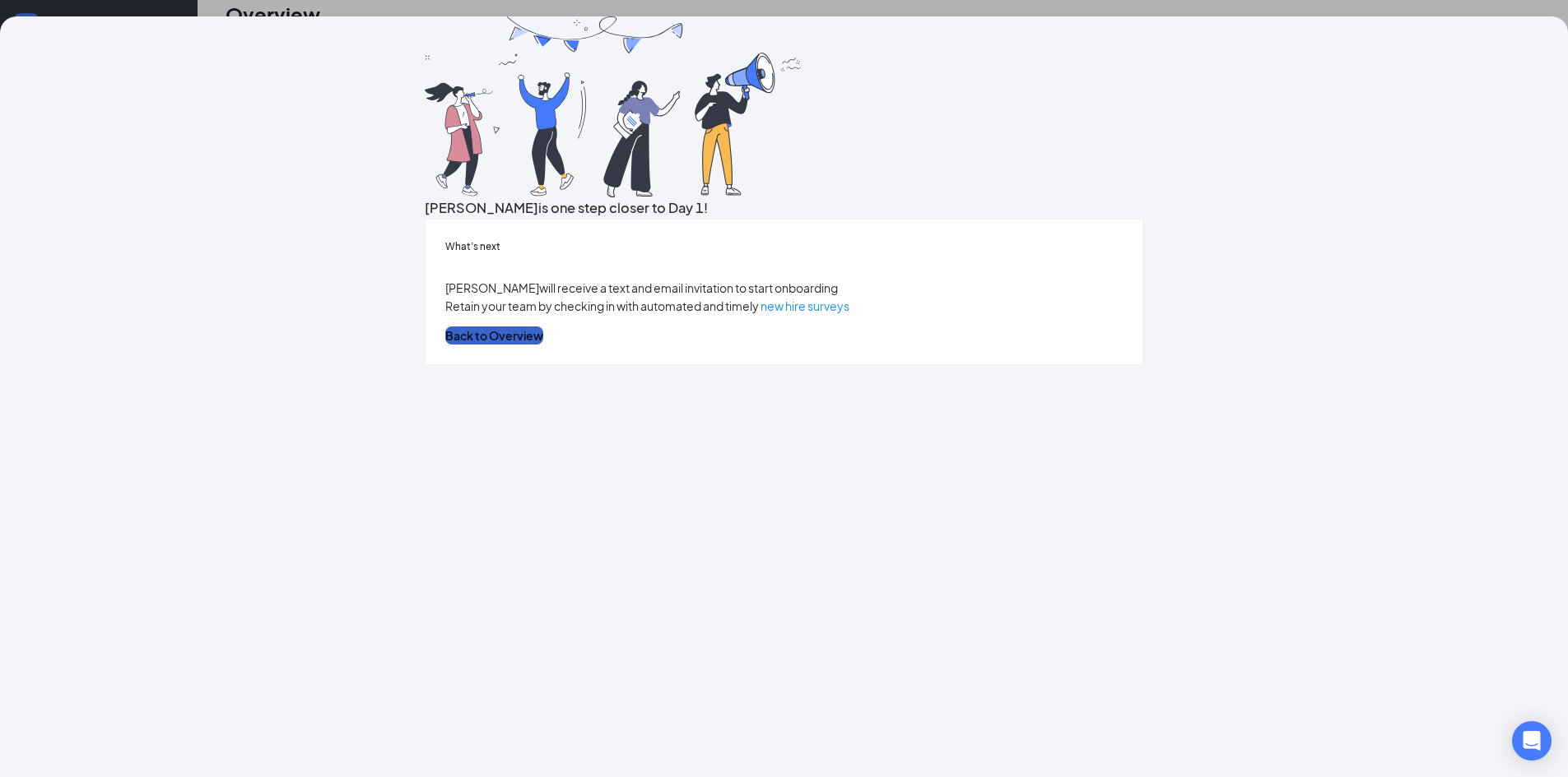
click at [543, 345] on button "Back to Overview" at bounding box center [493, 335] width 98 height 18
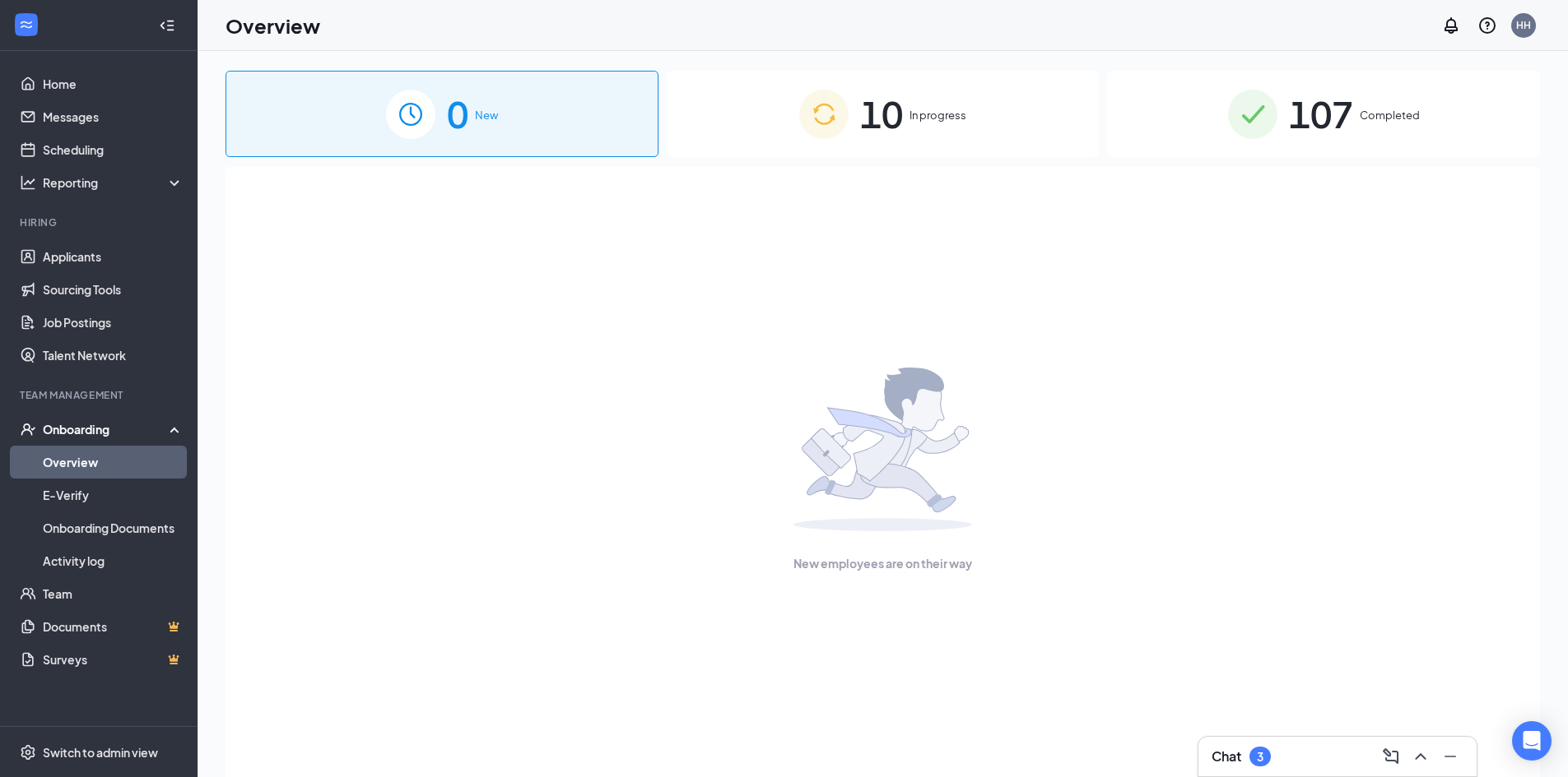
click at [922, 132] on div "10 In progress" at bounding box center [883, 114] width 432 height 87
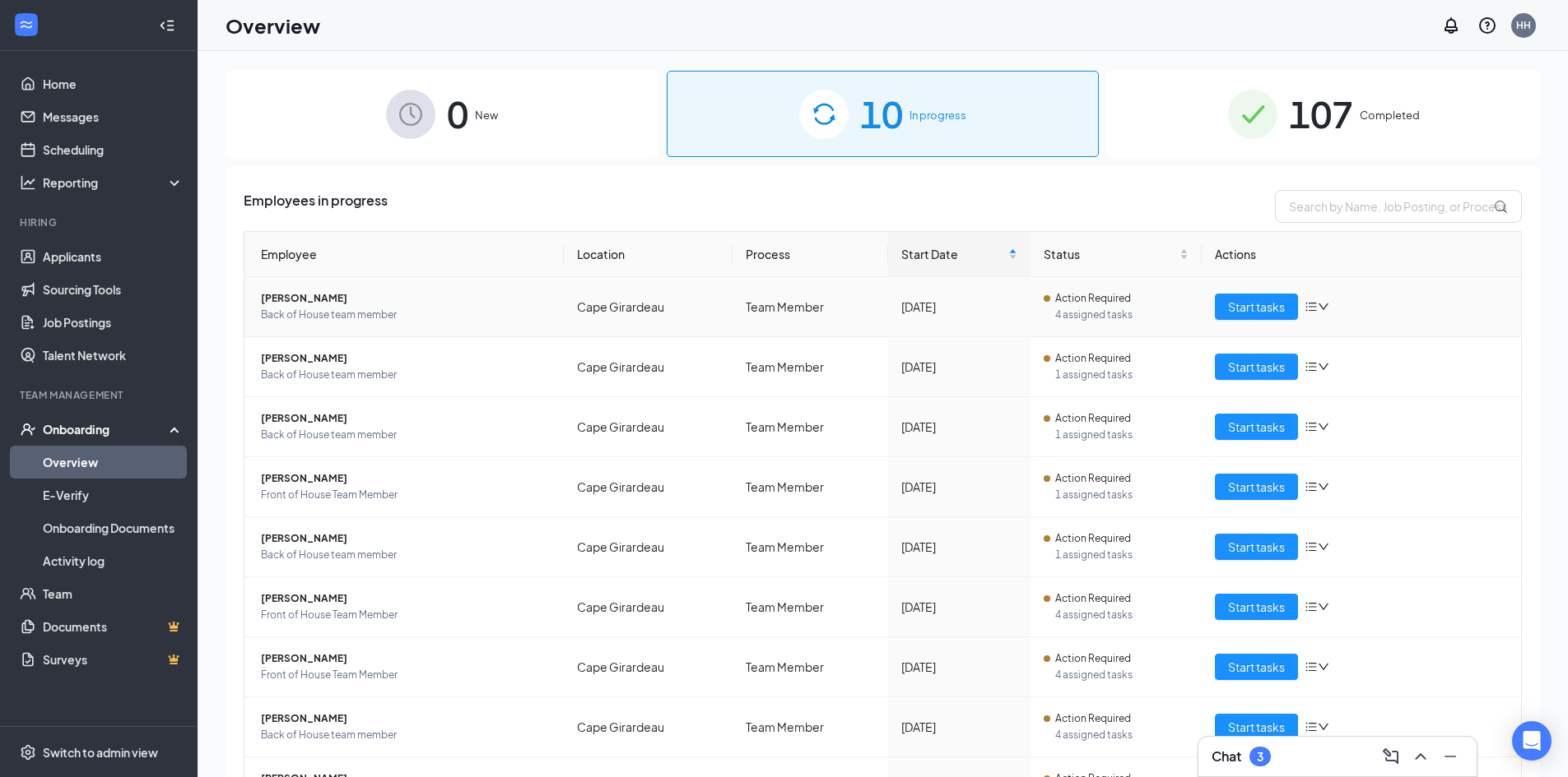
click at [268, 302] on span "[PERSON_NAME]" at bounding box center [406, 298] width 290 height 17
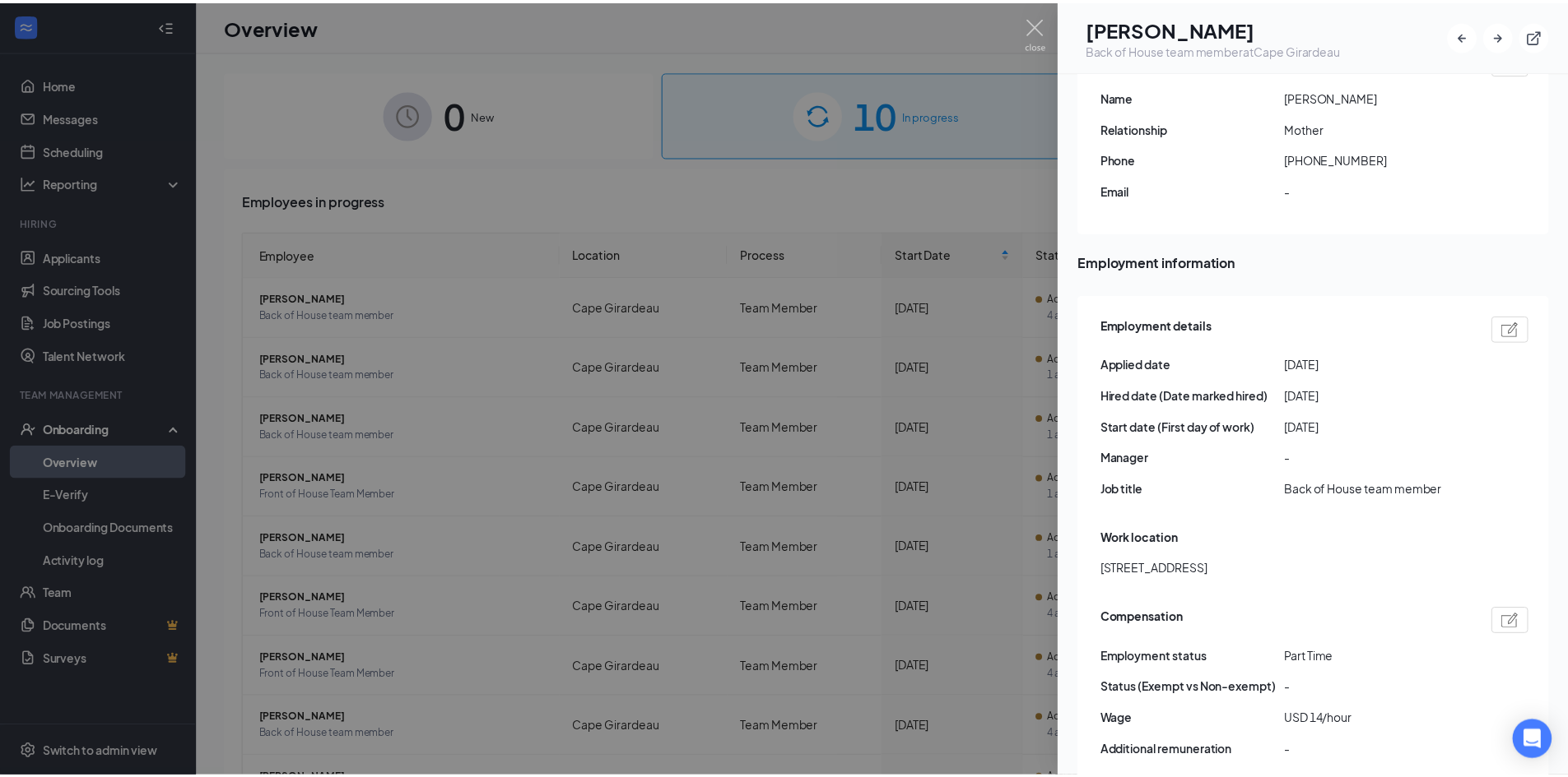
scroll to position [658, 0]
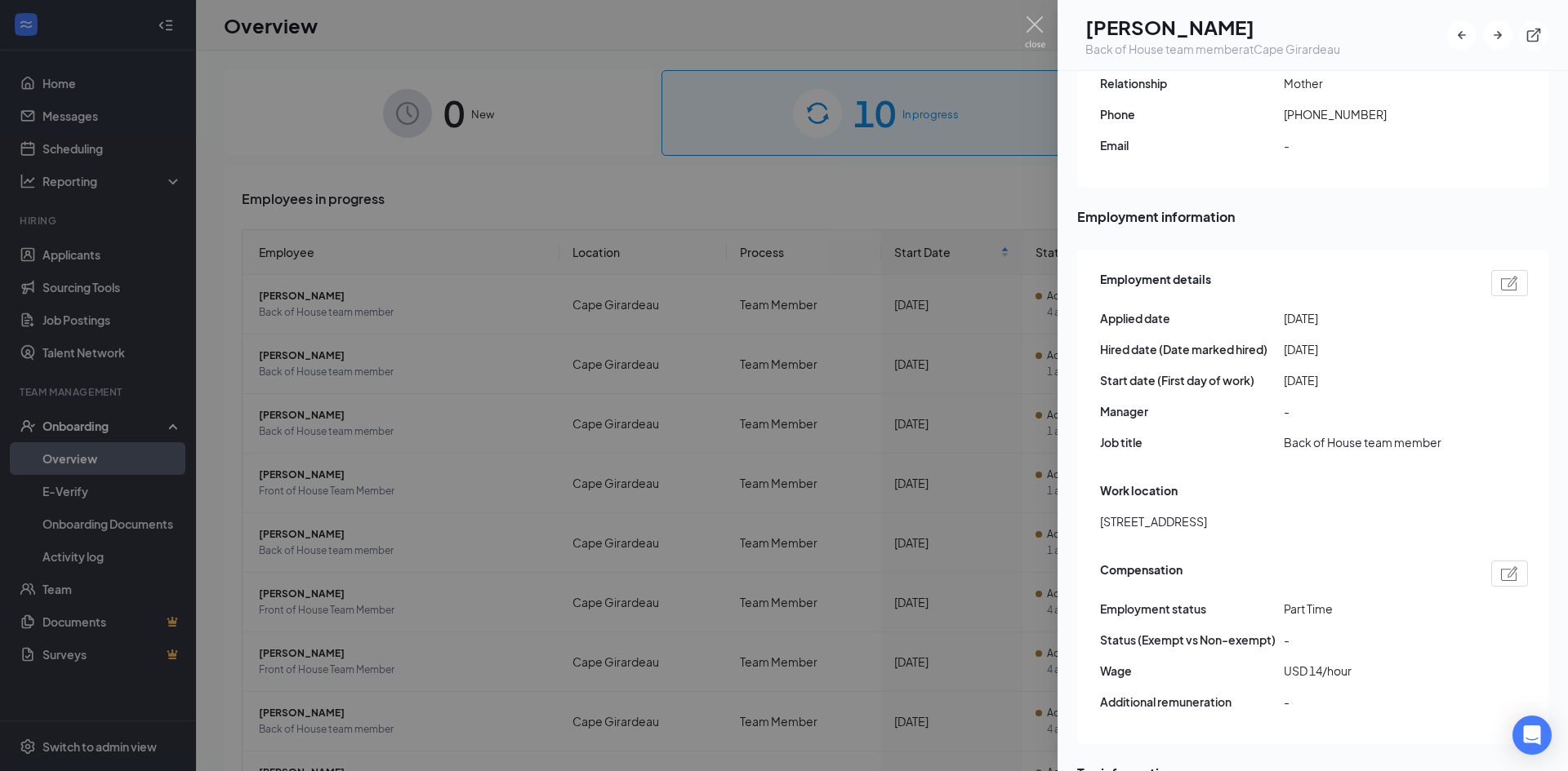
click at [932, 350] on div at bounding box center [784, 385] width 1568 height 771
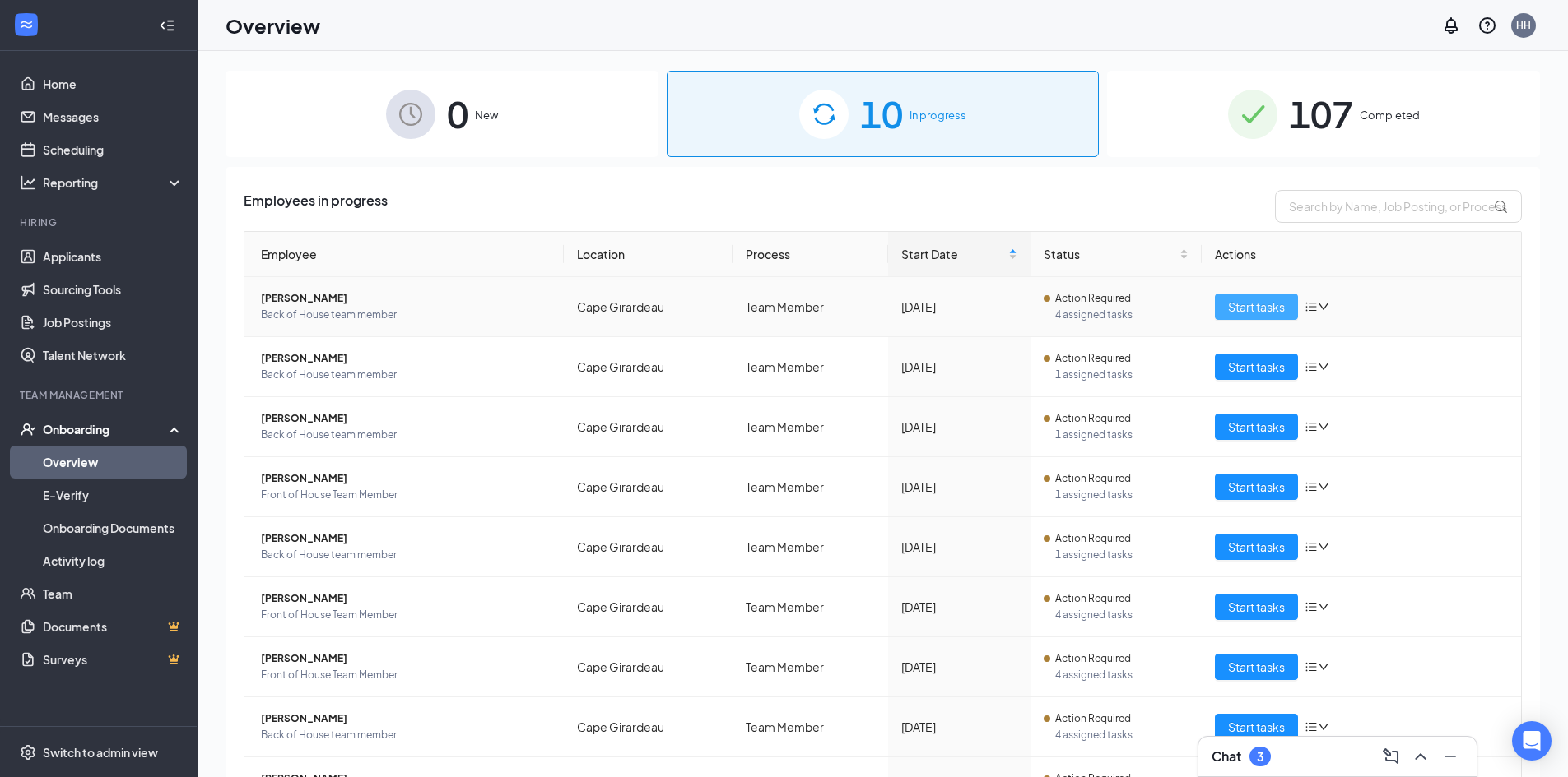
click at [1241, 317] on button "Start tasks" at bounding box center [1256, 307] width 83 height 27
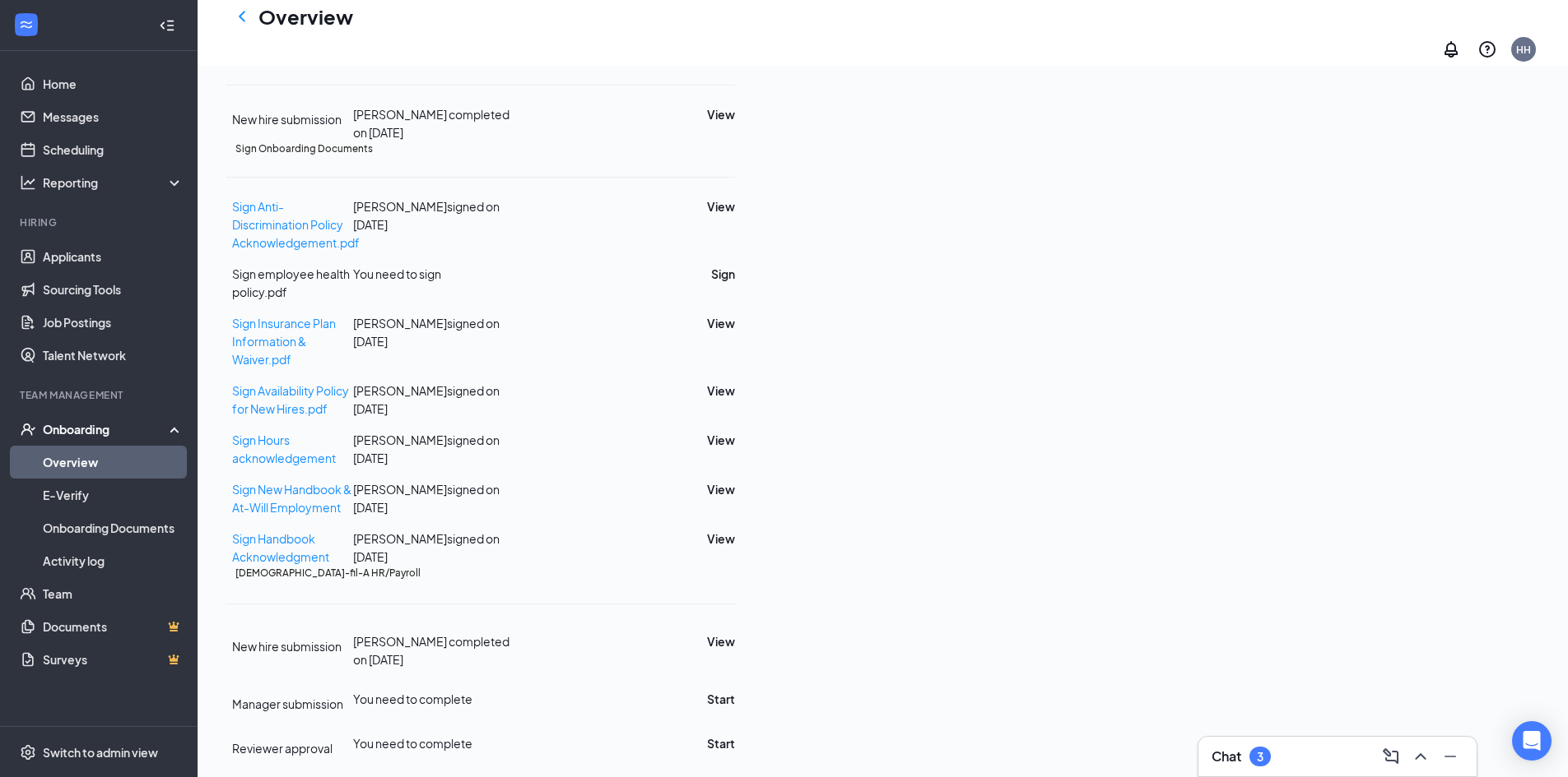
scroll to position [1072, 0]
click at [735, 682] on div "Manager submission You need to complete Start" at bounding box center [480, 697] width 509 height 31
click at [735, 690] on button "Start" at bounding box center [721, 699] width 28 height 18
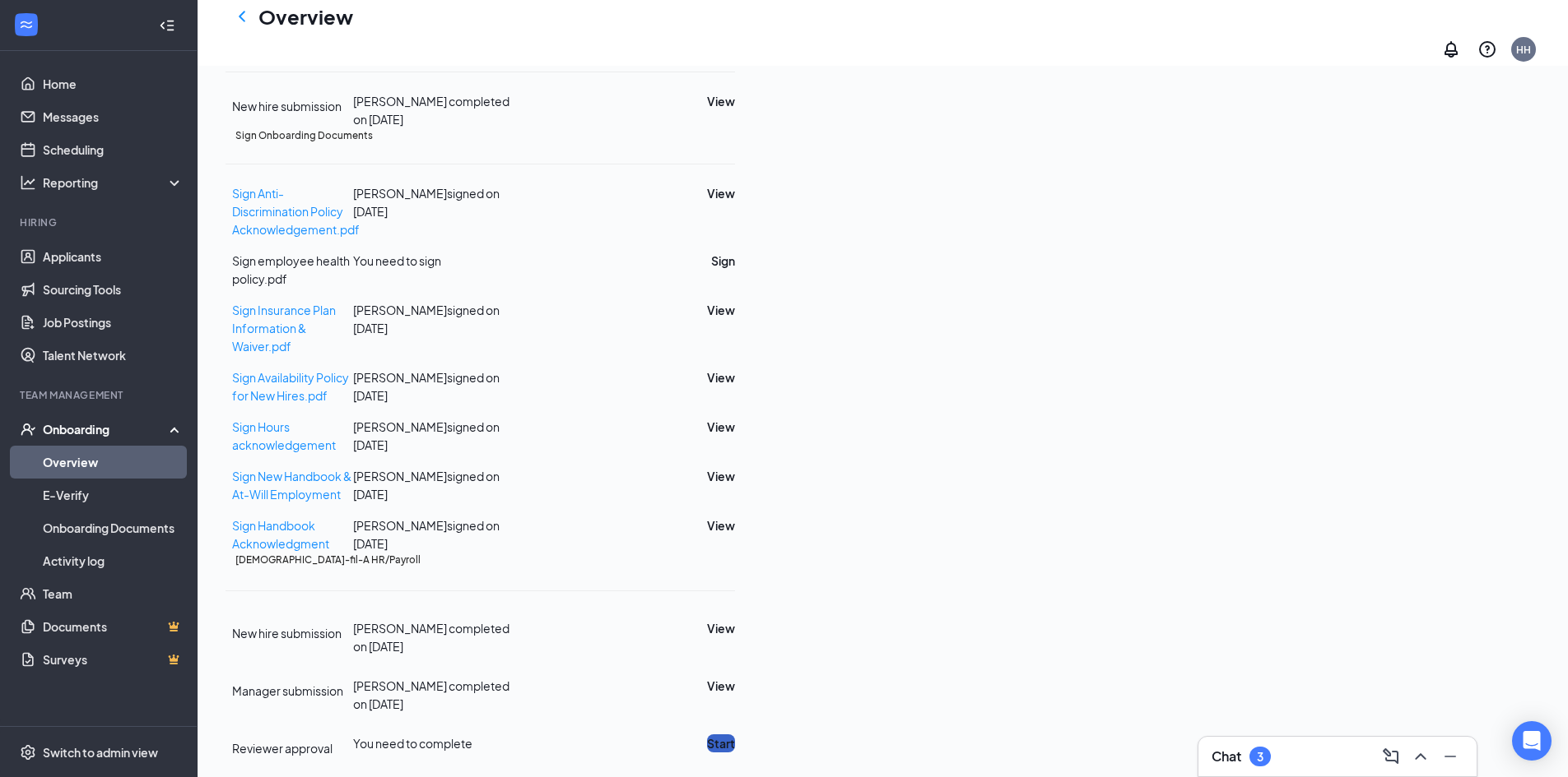
click at [735, 735] on button "Start" at bounding box center [721, 743] width 28 height 18
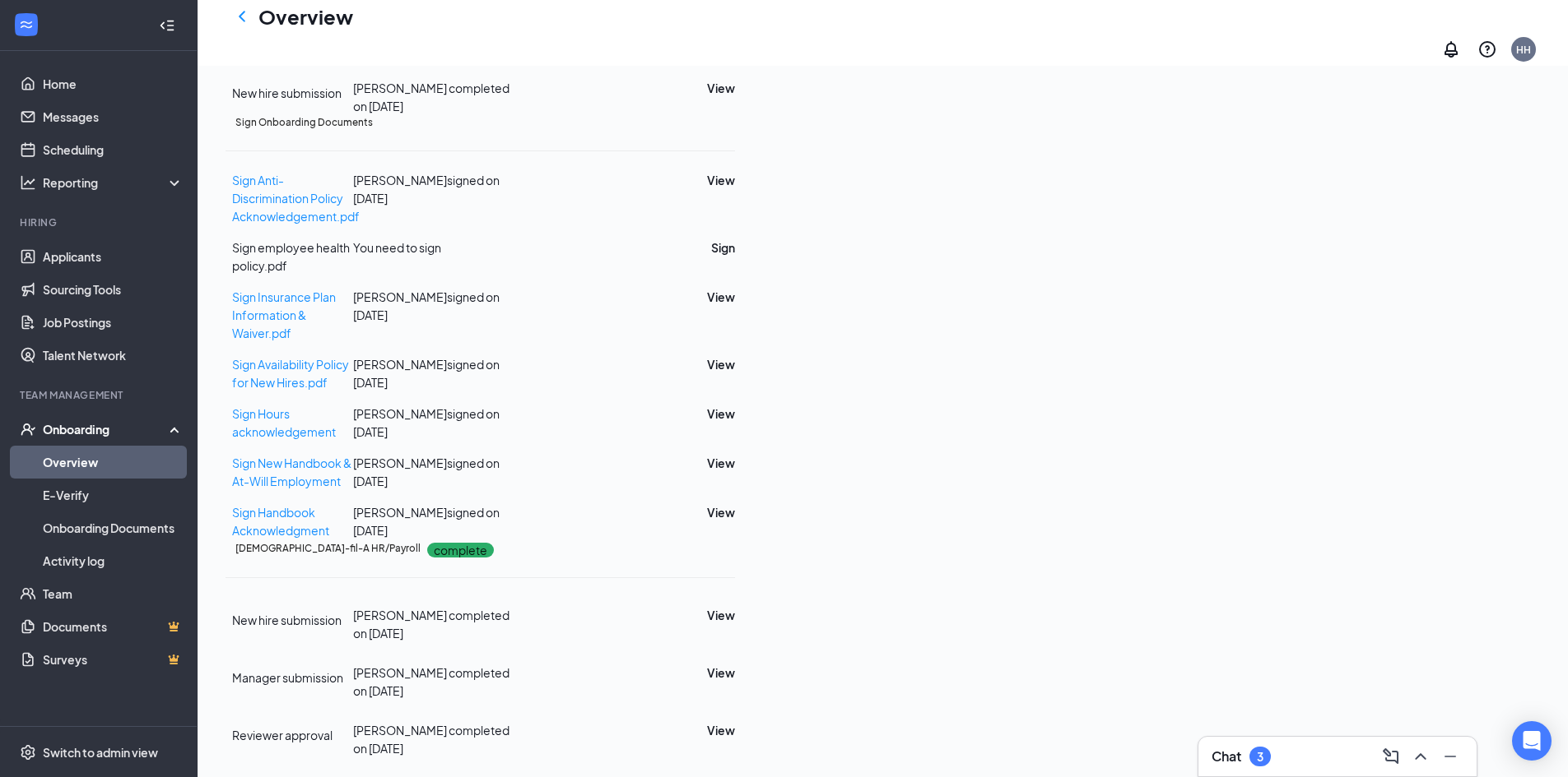
click at [86, 459] on link "Overview" at bounding box center [112, 461] width 141 height 33
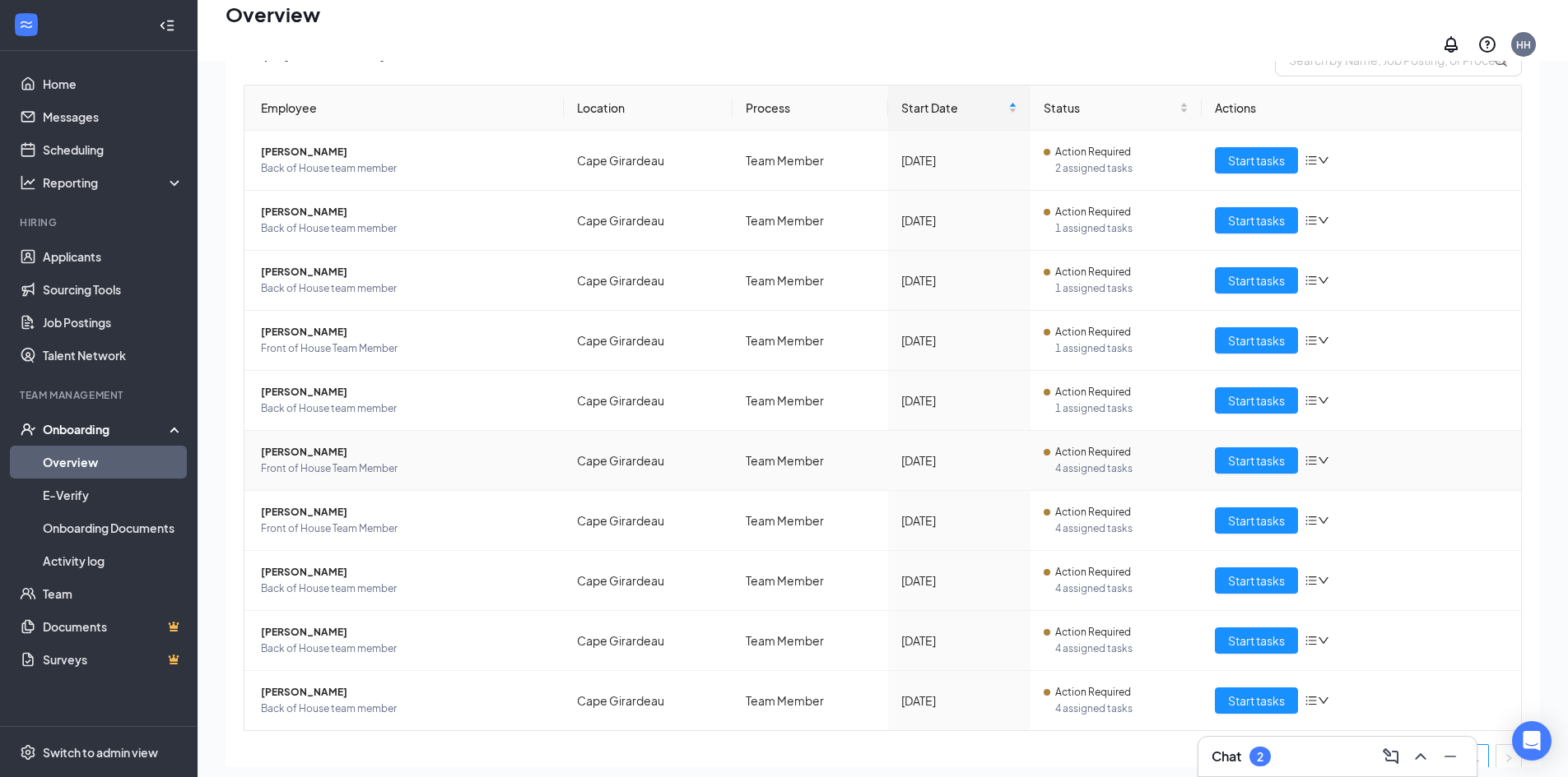
scroll to position [157, 0]
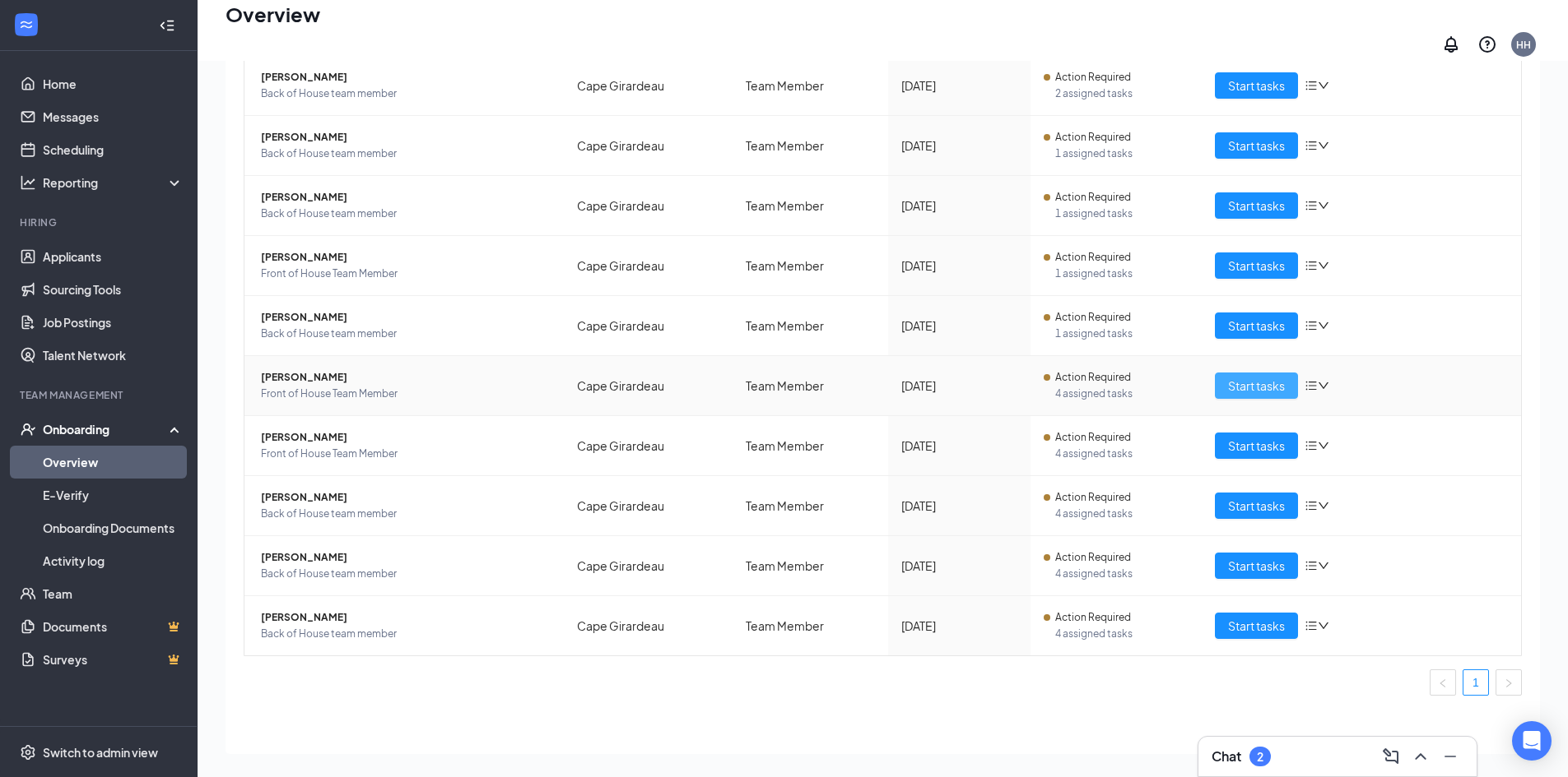
click at [1235, 377] on span "Start tasks" at bounding box center [1256, 385] width 57 height 18
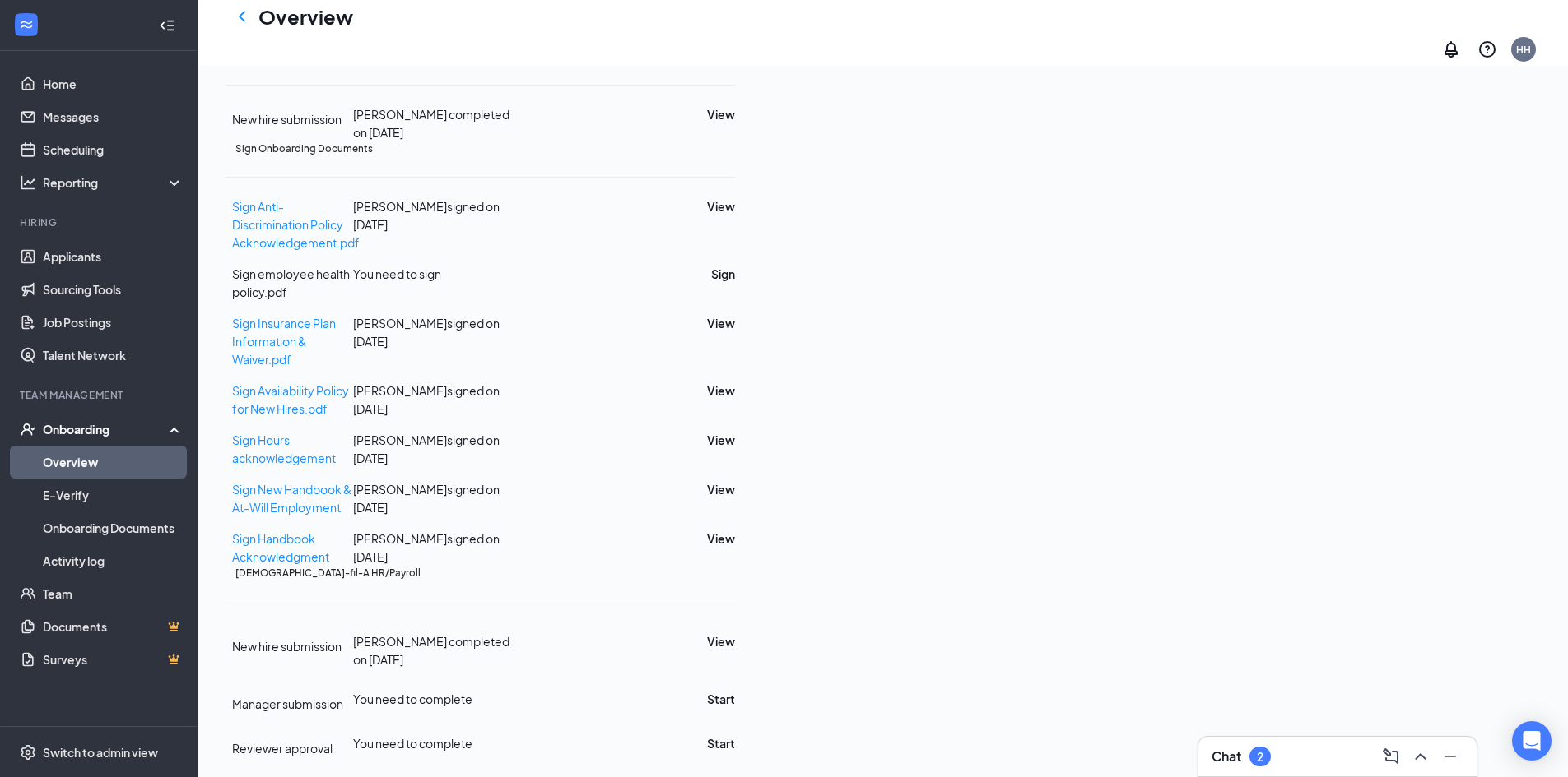
scroll to position [990, 0]
click at [112, 461] on link "Overview" at bounding box center [112, 461] width 141 height 33
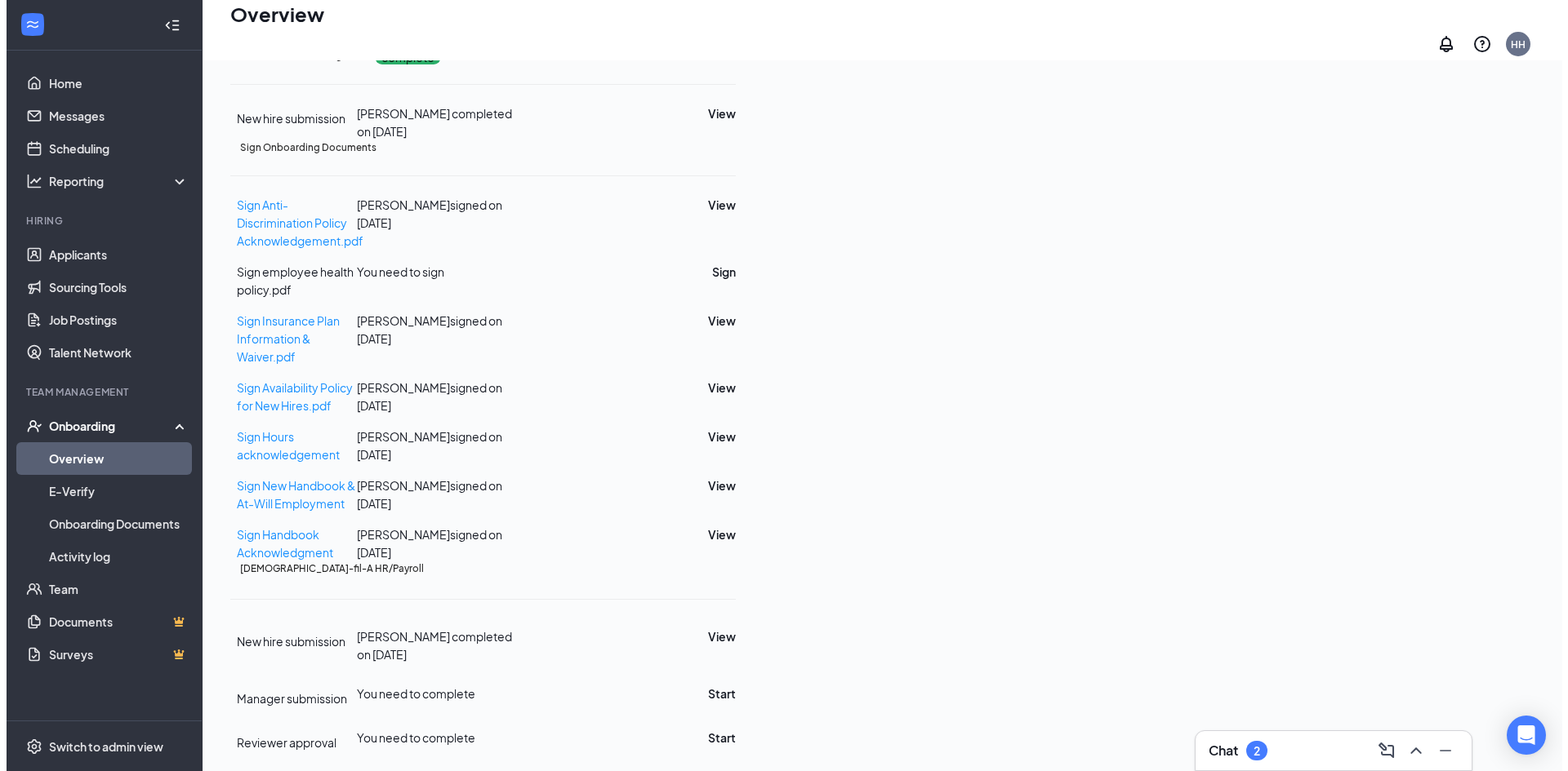
scroll to position [74, 0]
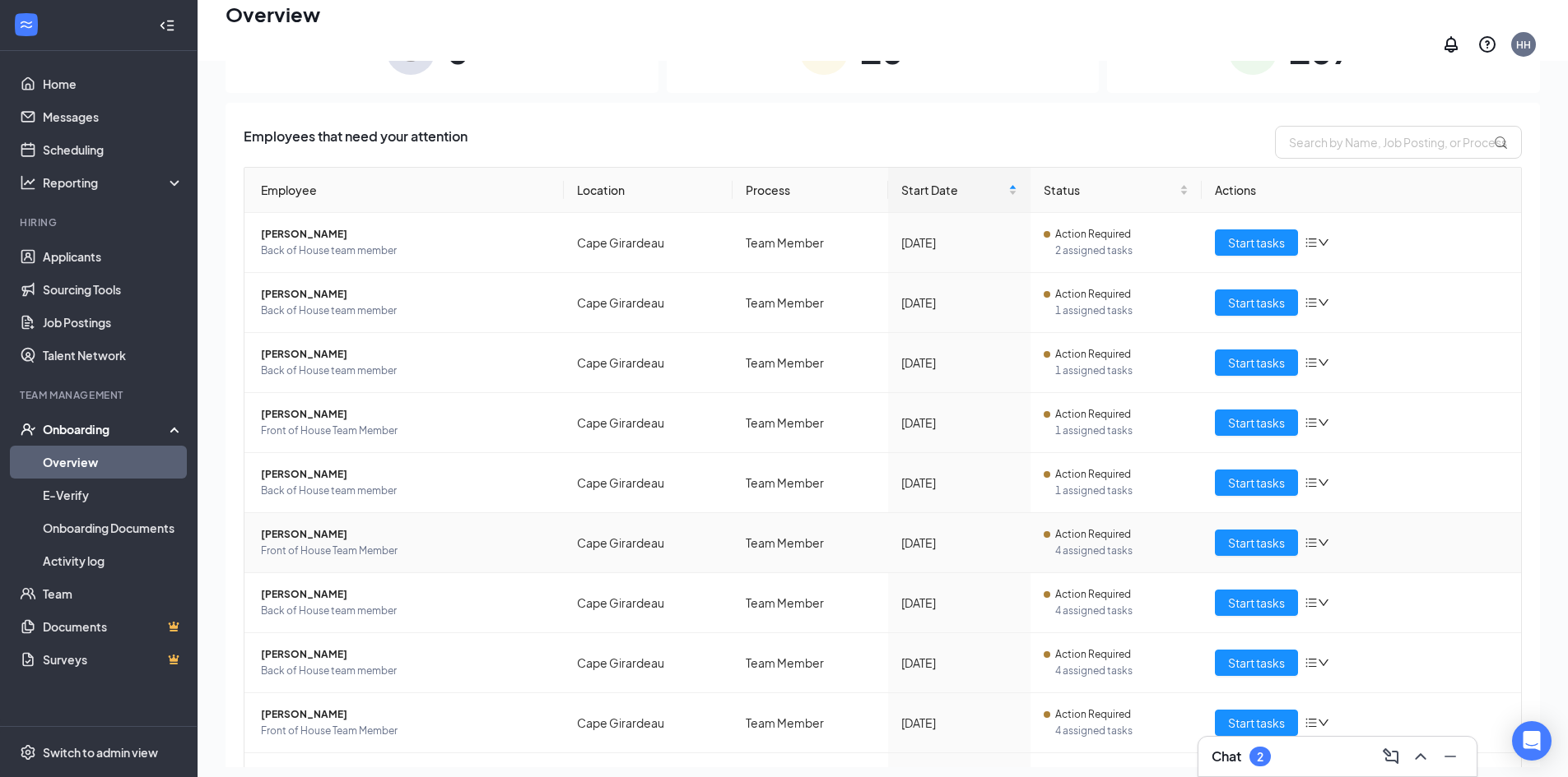
click at [300, 527] on span "[PERSON_NAME]" at bounding box center [406, 535] width 290 height 17
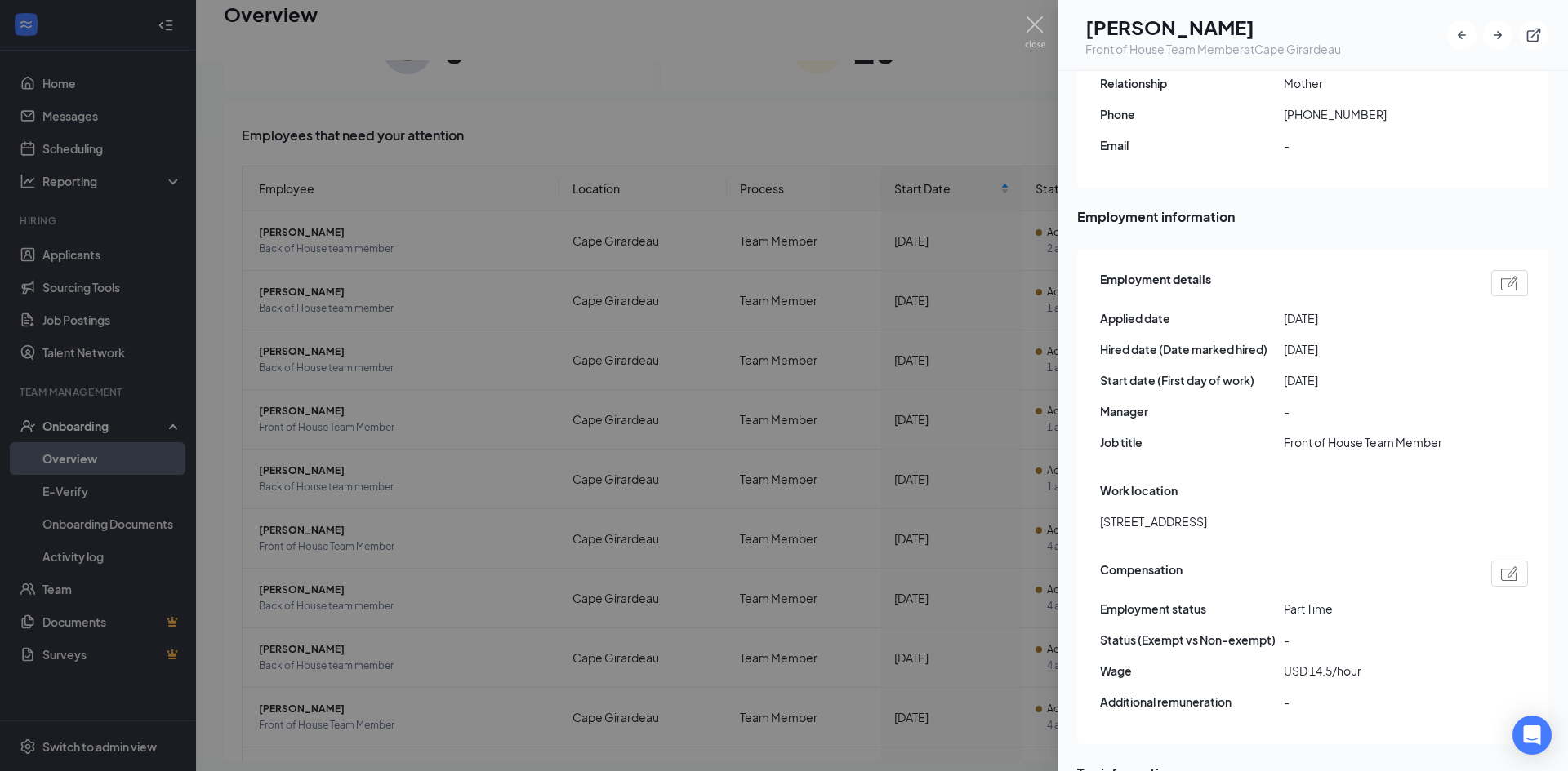
click at [512, 434] on div at bounding box center [784, 385] width 1568 height 771
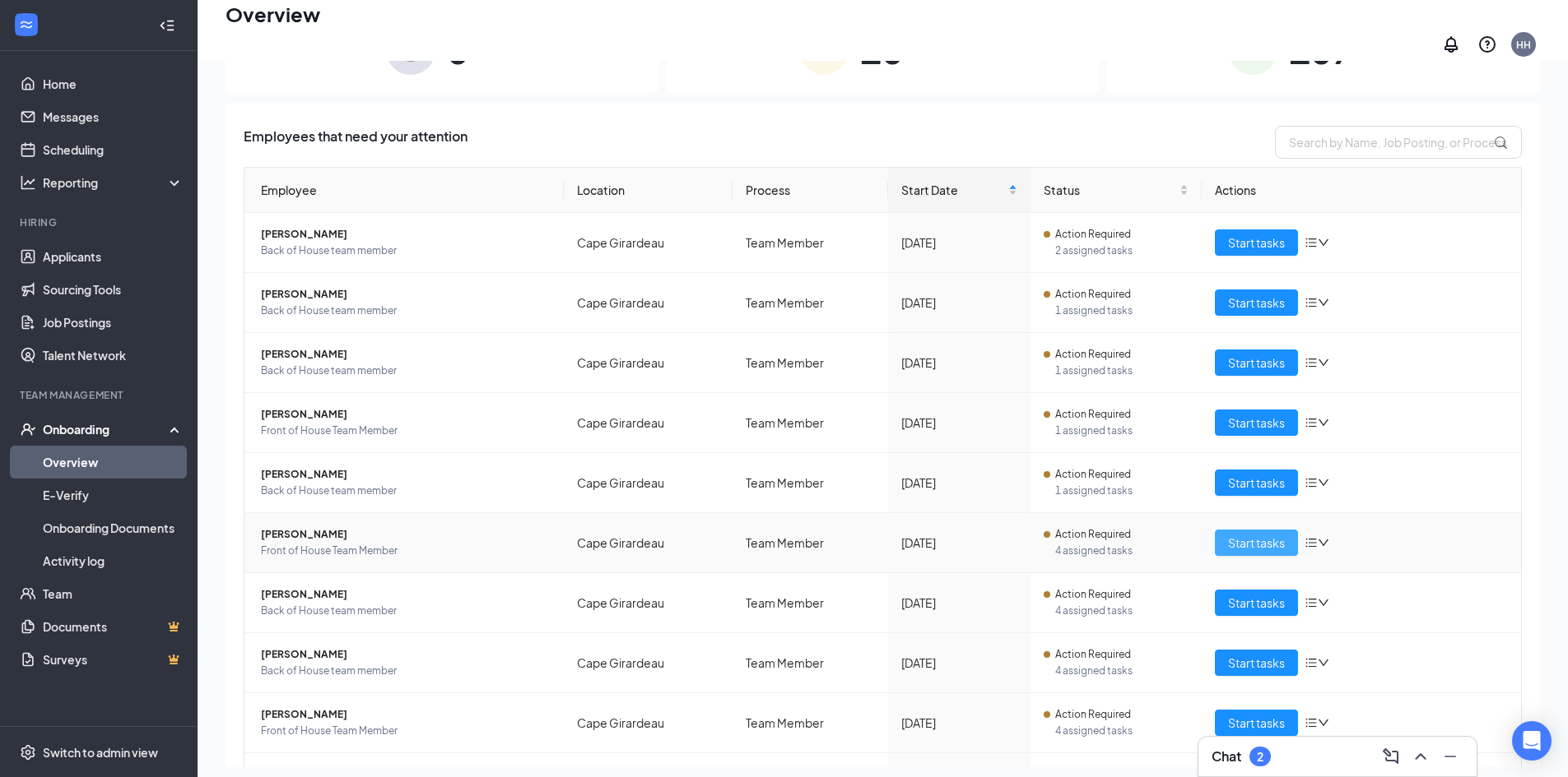
click at [1228, 534] on span "Start tasks" at bounding box center [1256, 543] width 57 height 18
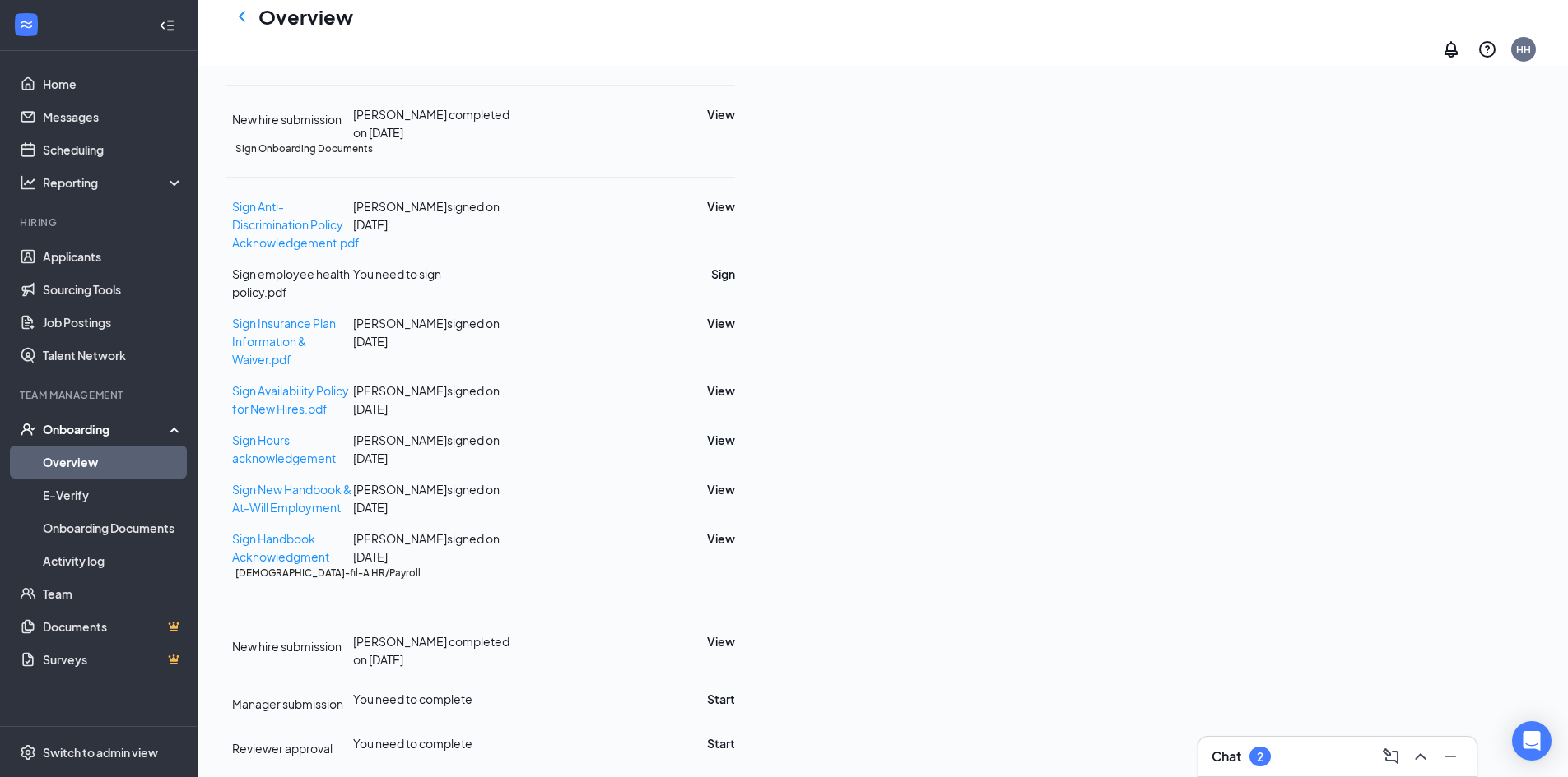
scroll to position [1072, 0]
click at [735, 690] on button "Start" at bounding box center [721, 699] width 28 height 18
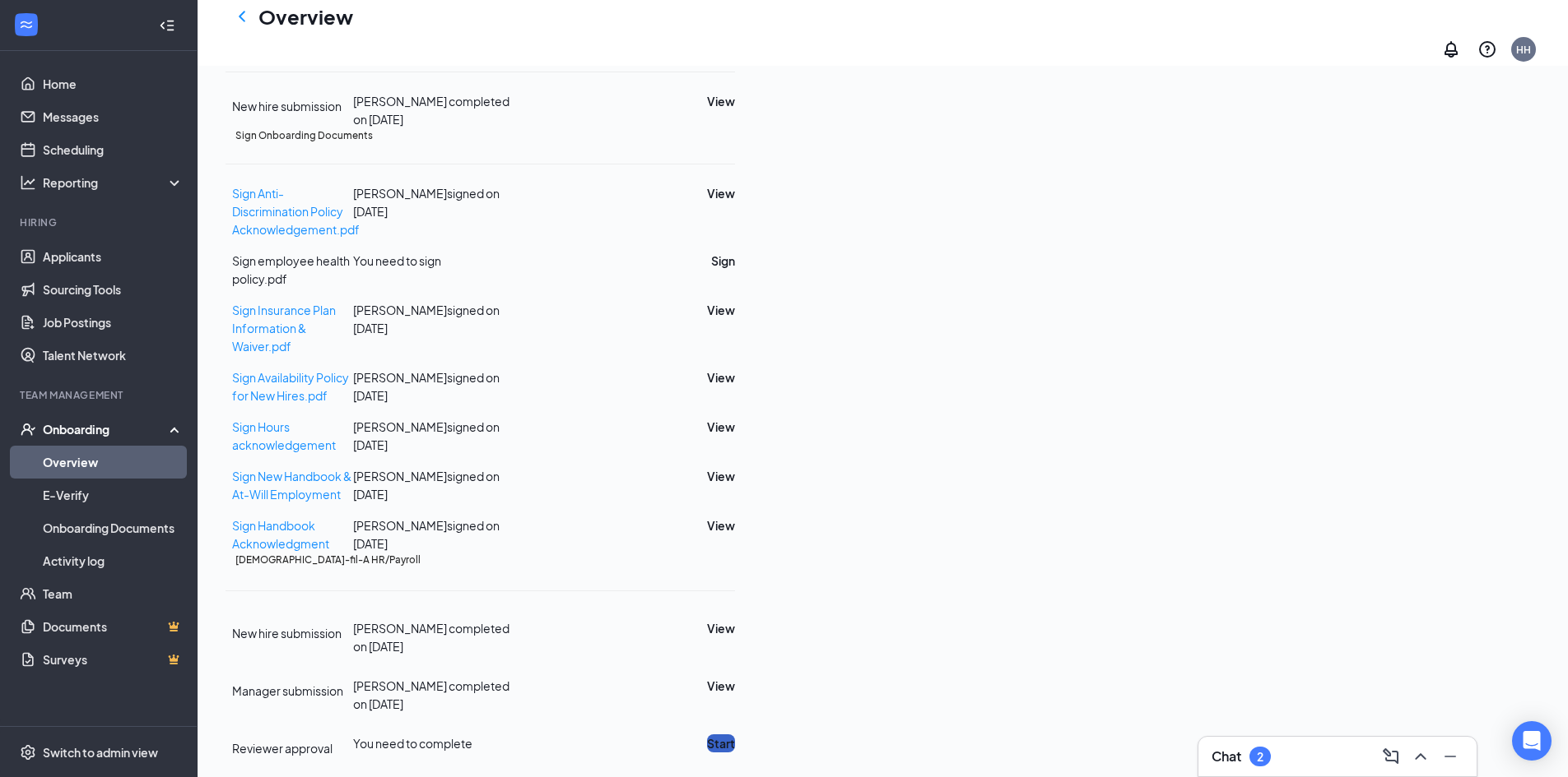
click at [735, 735] on button "Start" at bounding box center [721, 743] width 28 height 18
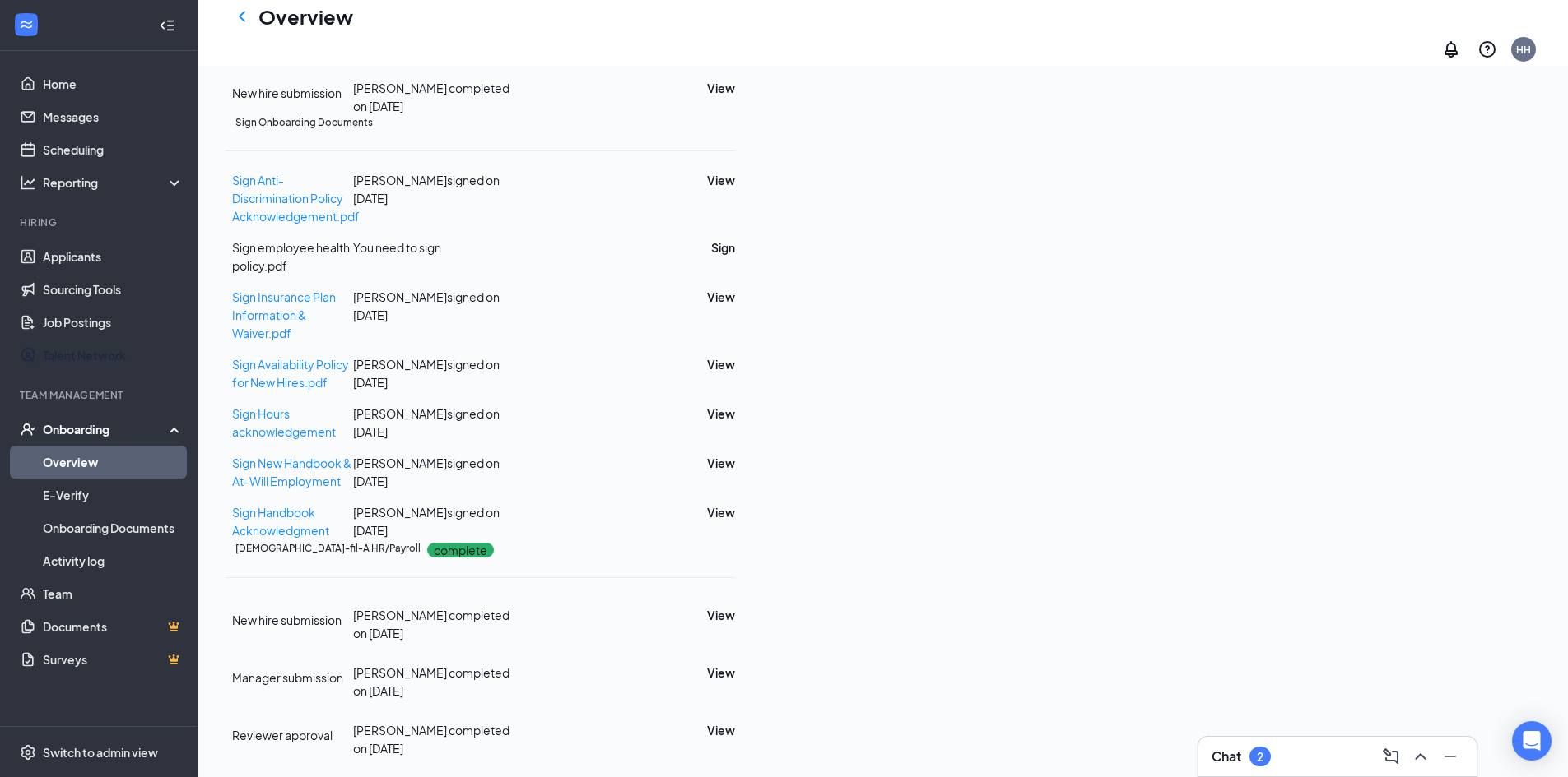
drag, startPoint x: 126, startPoint y: 361, endPoint x: 115, endPoint y: 396, distance: 36.7
drag, startPoint x: 115, startPoint y: 396, endPoint x: 557, endPoint y: 488, distance: 451.5
click at [557, 488] on div "Sign Onboarding Documents Sign Anti-Discrimination Policy Acknowledgement.pdf R…" at bounding box center [480, 326] width 509 height 423
click at [172, 446] on div "Onboarding" at bounding box center [98, 429] width 197 height 33
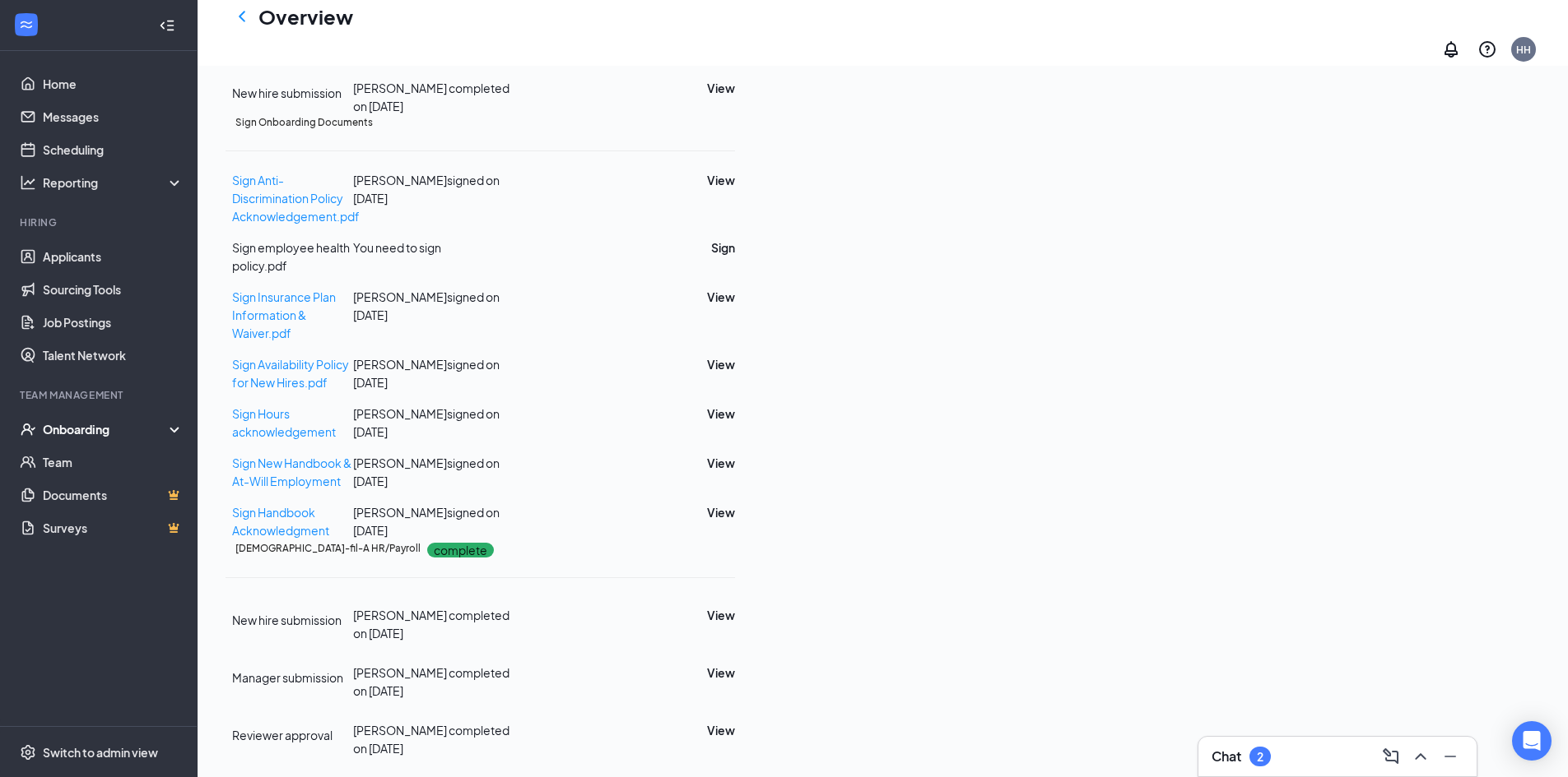
click at [178, 431] on div "Onboarding" at bounding box center [98, 429] width 197 height 33
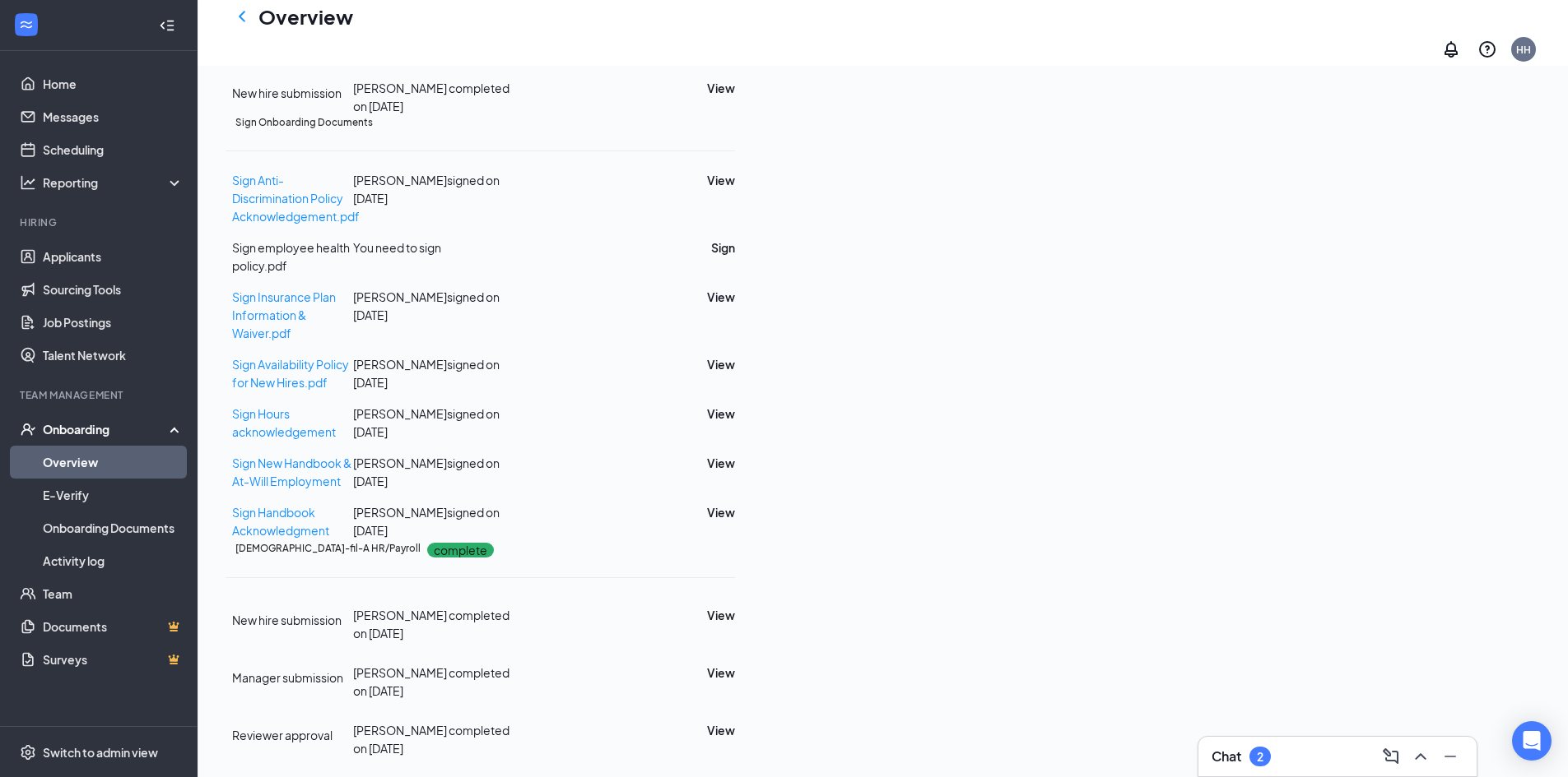
click at [162, 463] on link "Overview" at bounding box center [112, 461] width 141 height 33
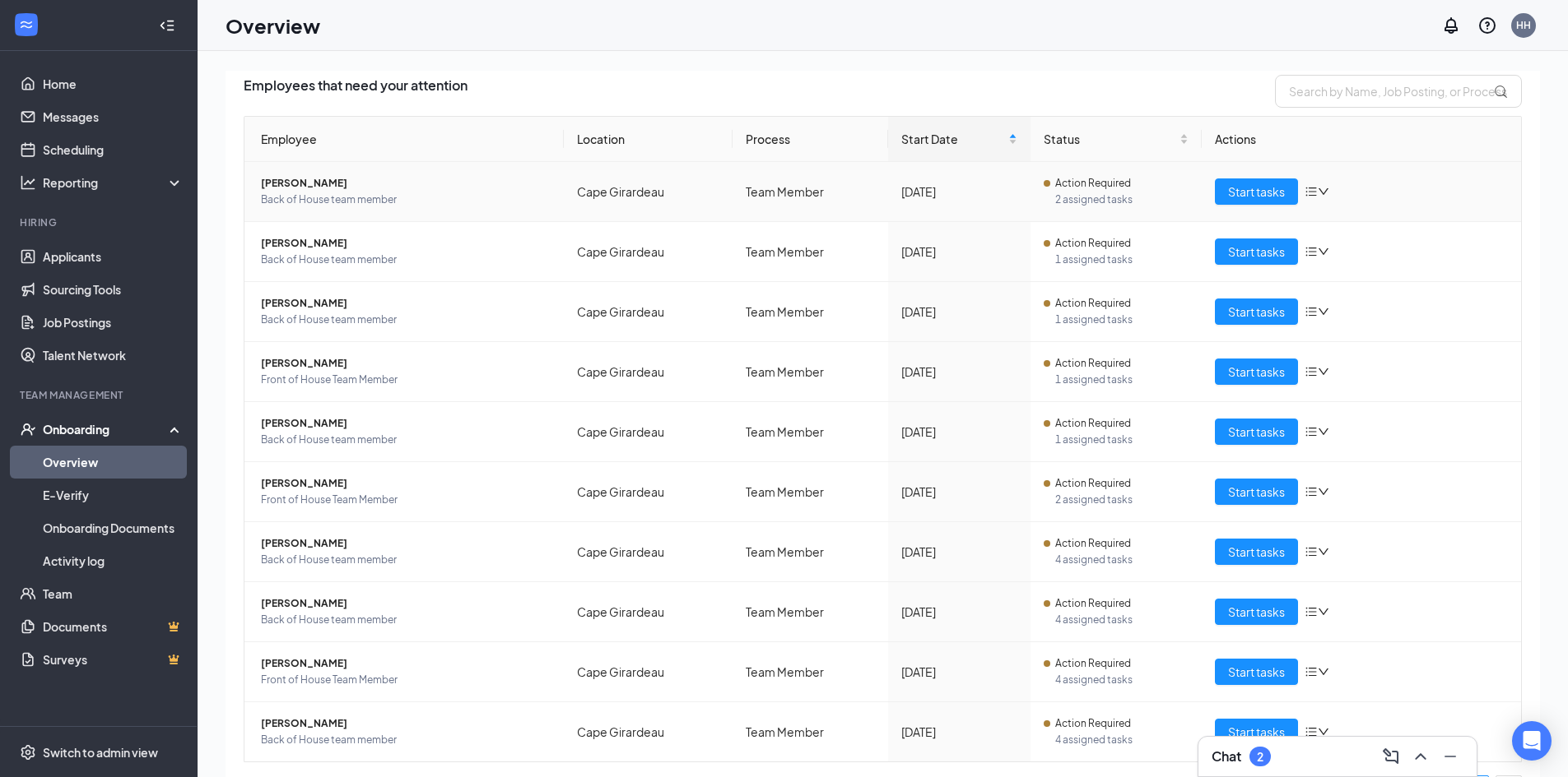
scroll to position [157, 0]
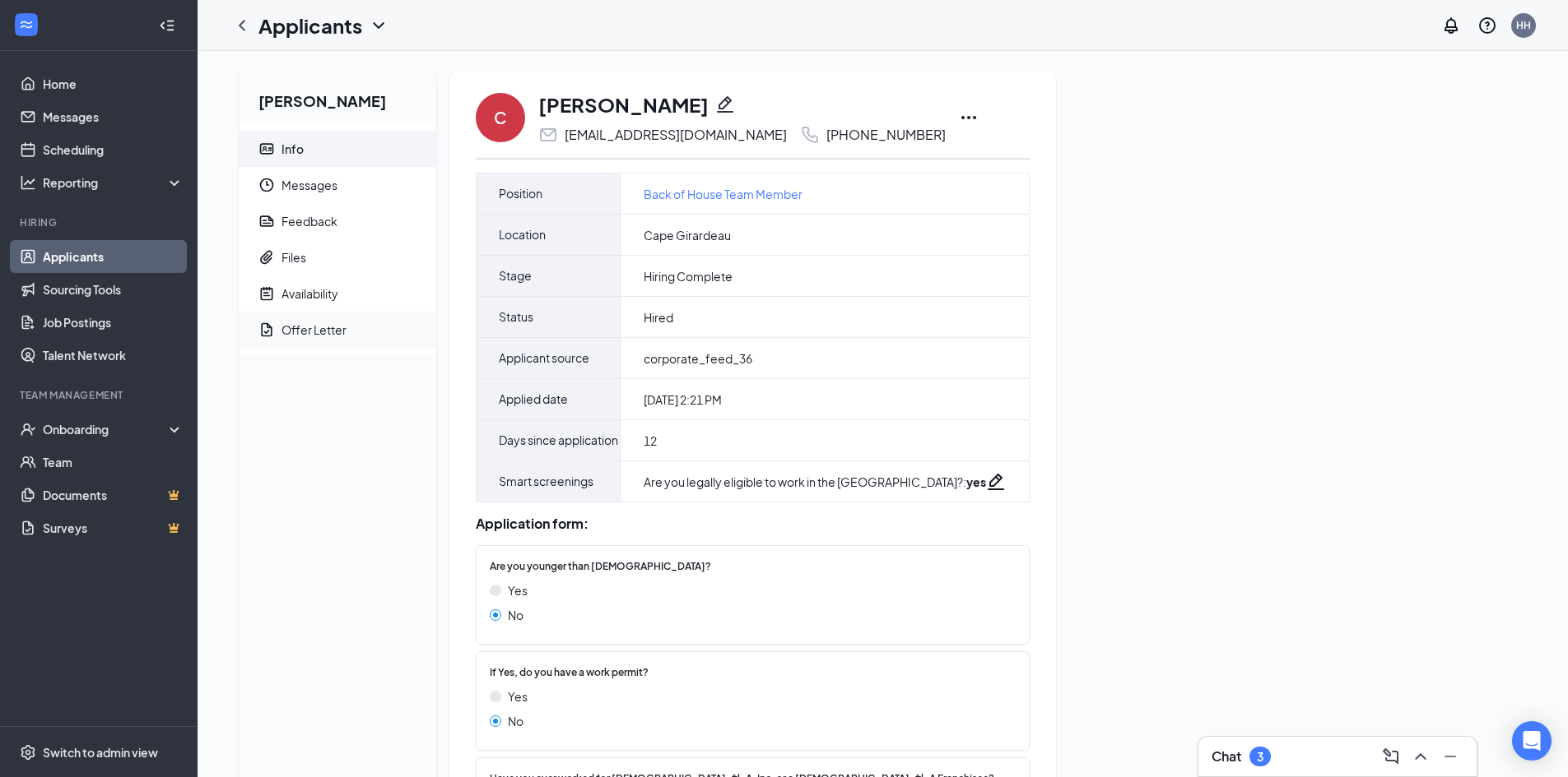
click at [320, 339] on span "Offer Letter" at bounding box center [352, 330] width 142 height 36
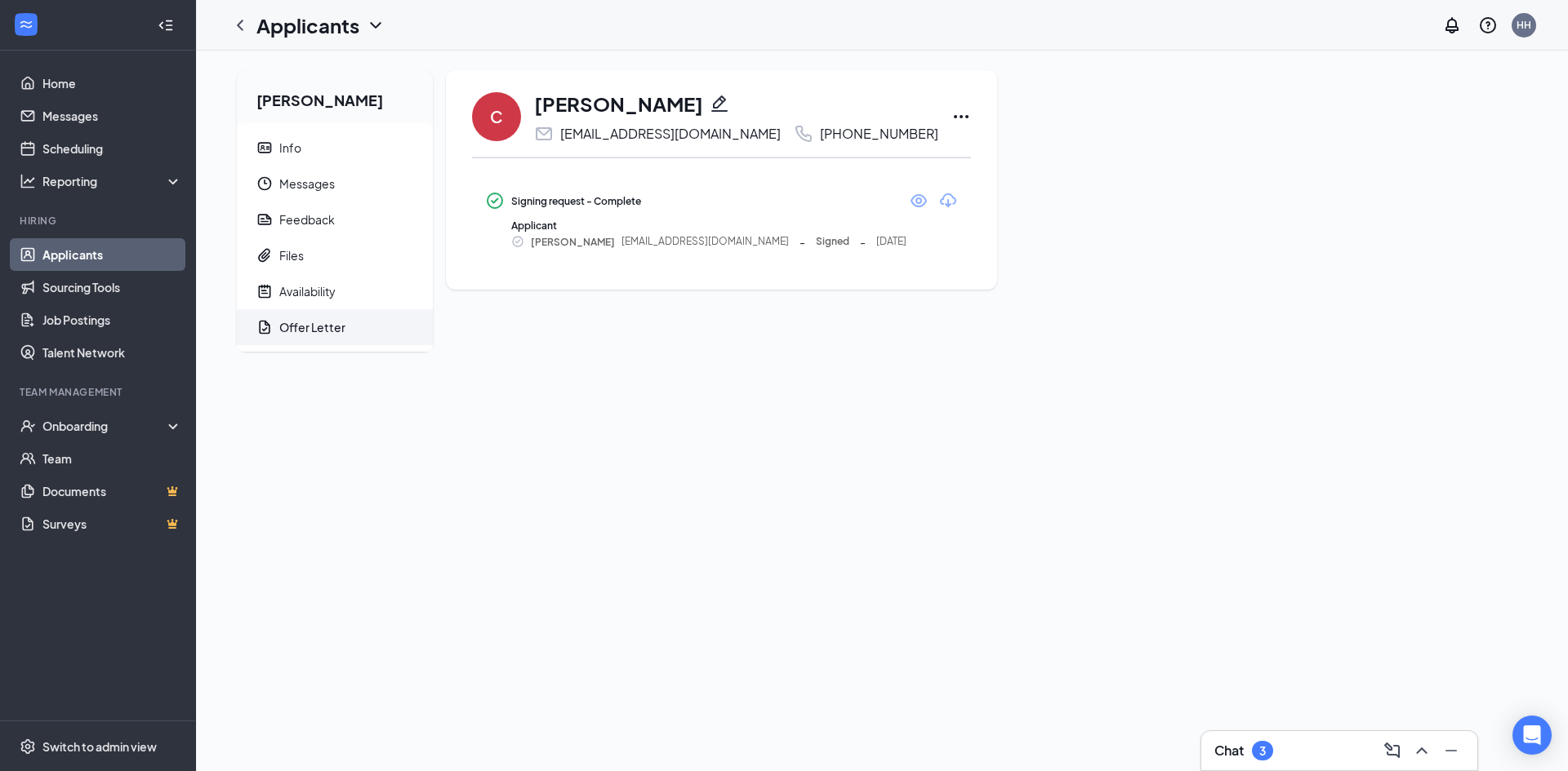
click at [909, 205] on icon "Eye" at bounding box center [919, 201] width 19 height 19
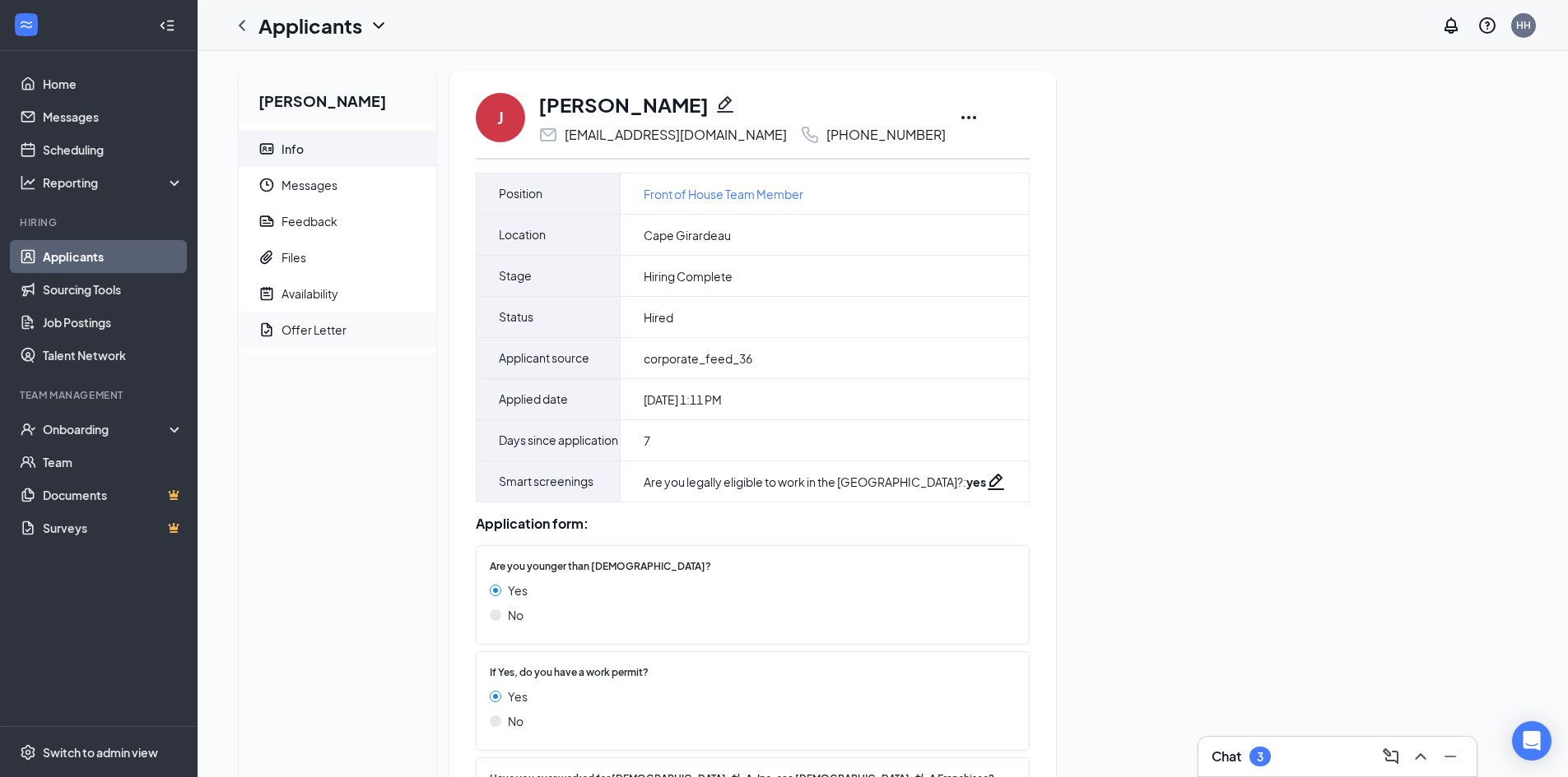
click at [344, 324] on div "Offer Letter" at bounding box center [314, 330] width 65 height 17
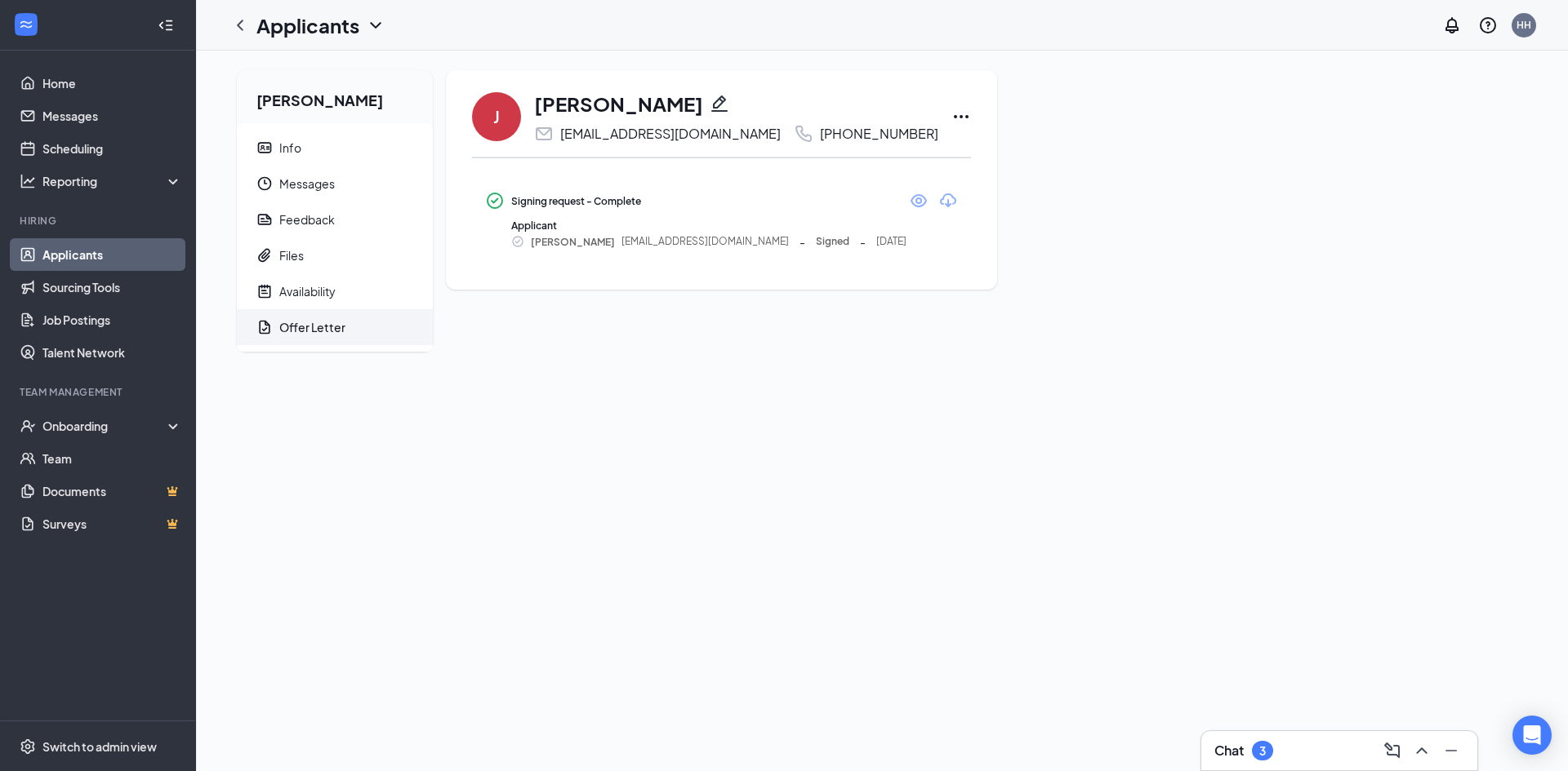
click at [870, 200] on div "Signing request - Complete" at bounding box center [721, 201] width 473 height 19
click at [909, 199] on icon "Eye" at bounding box center [919, 201] width 19 height 19
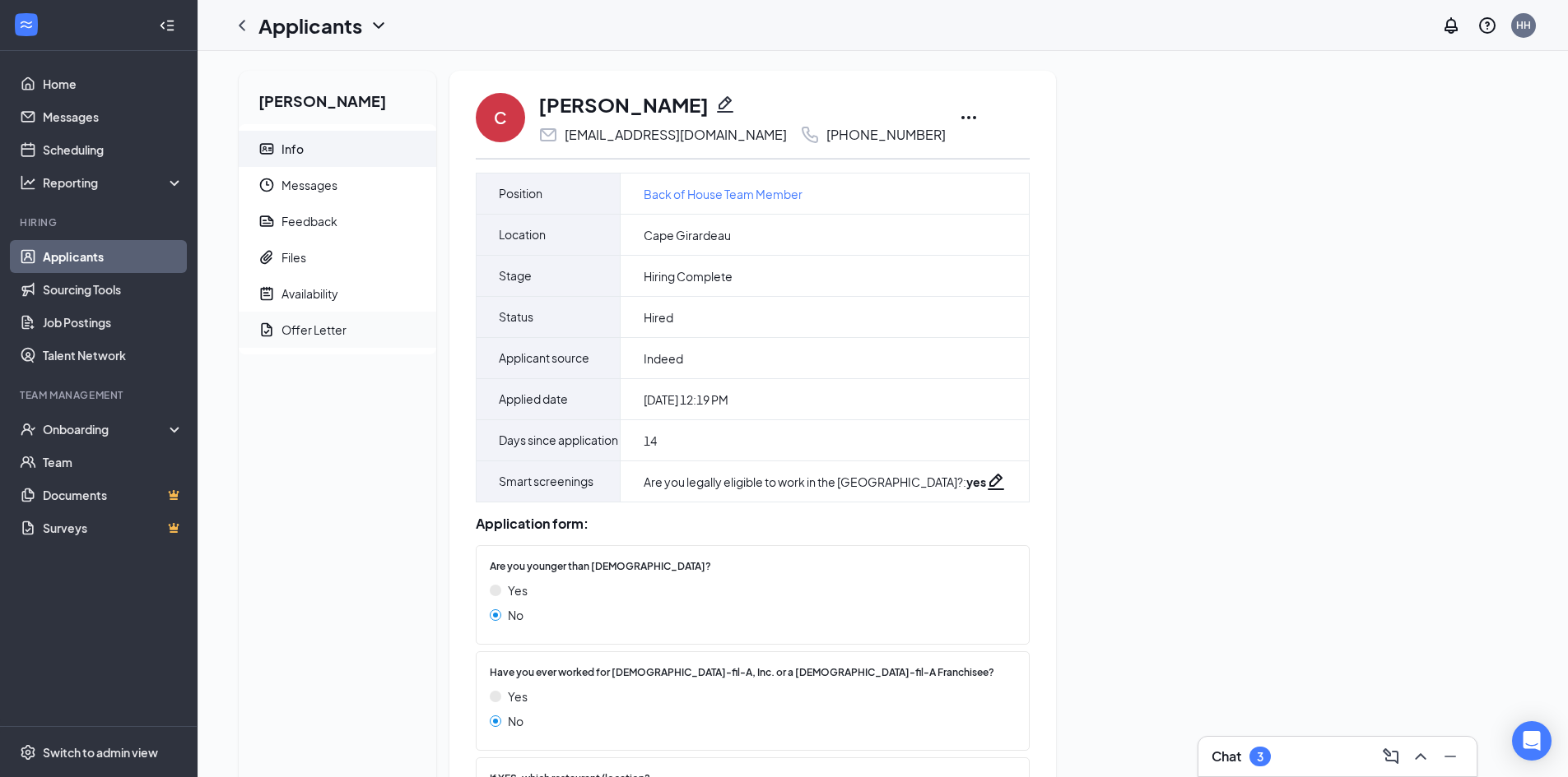
click at [356, 324] on span "Offer Letter" at bounding box center [352, 330] width 142 height 36
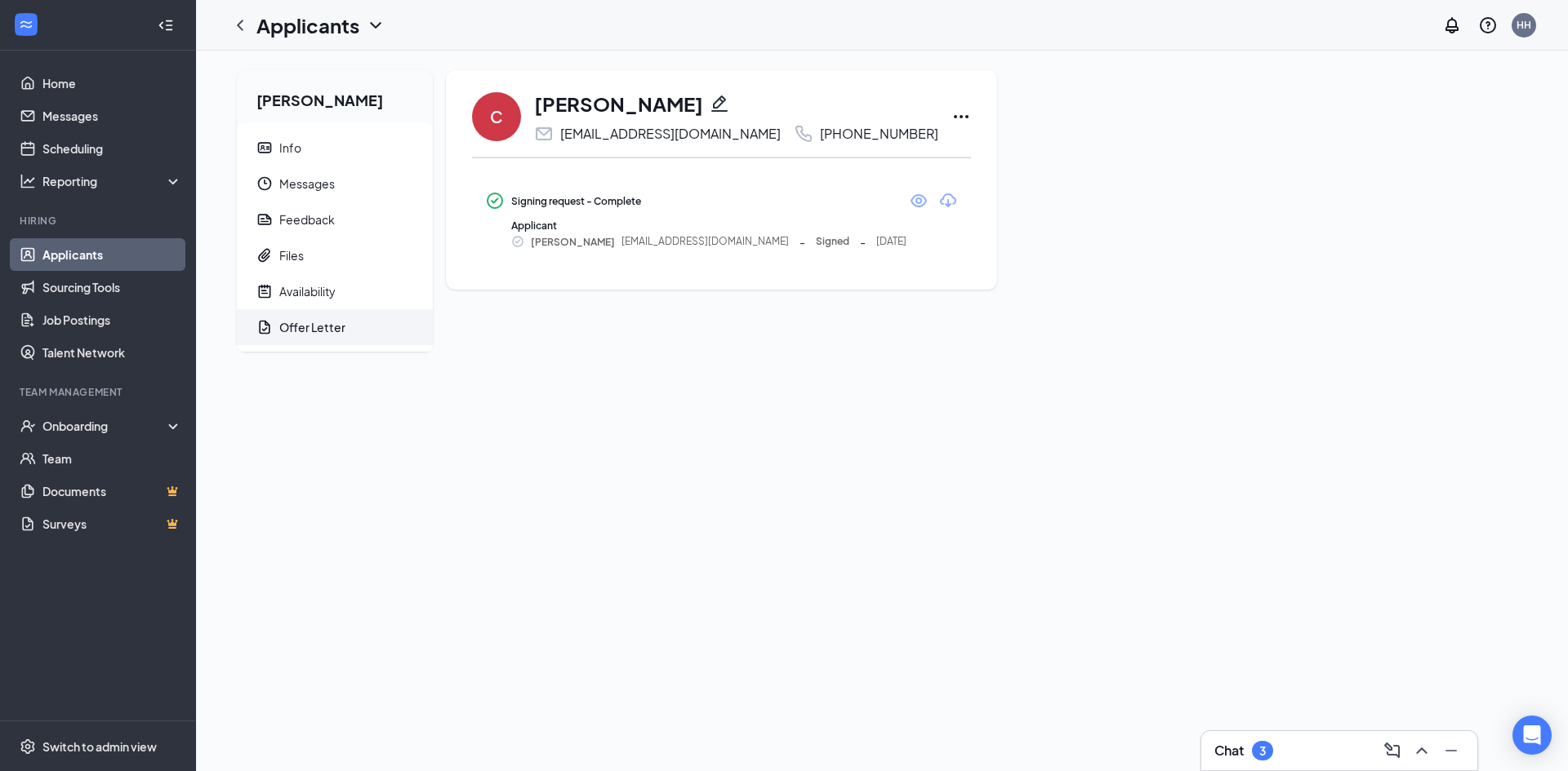
click at [909, 208] on icon "Eye" at bounding box center [919, 201] width 19 height 19
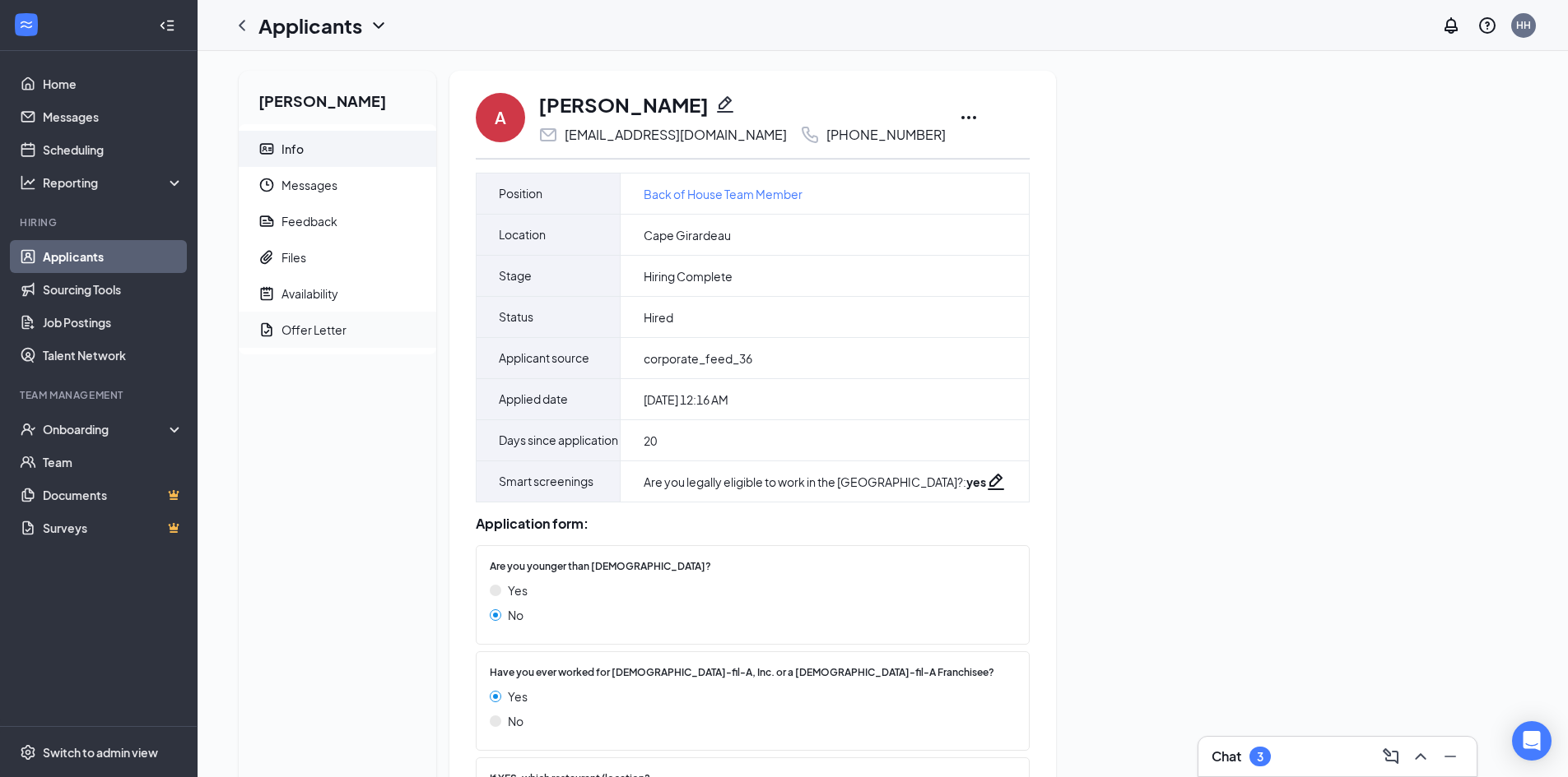
click at [343, 321] on span "Offer Letter" at bounding box center [352, 330] width 142 height 36
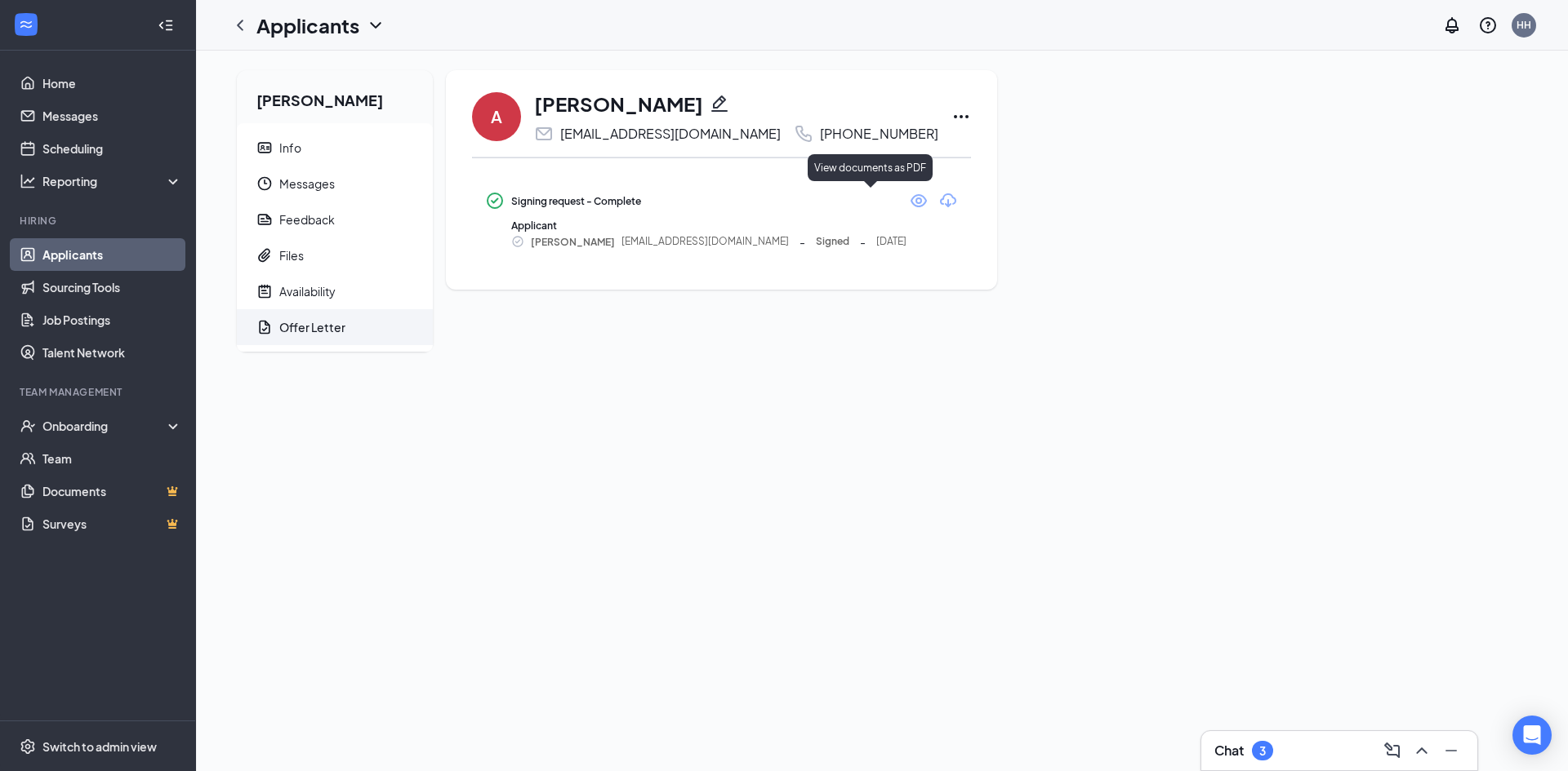
click at [909, 196] on icon "Eye" at bounding box center [919, 201] width 19 height 19
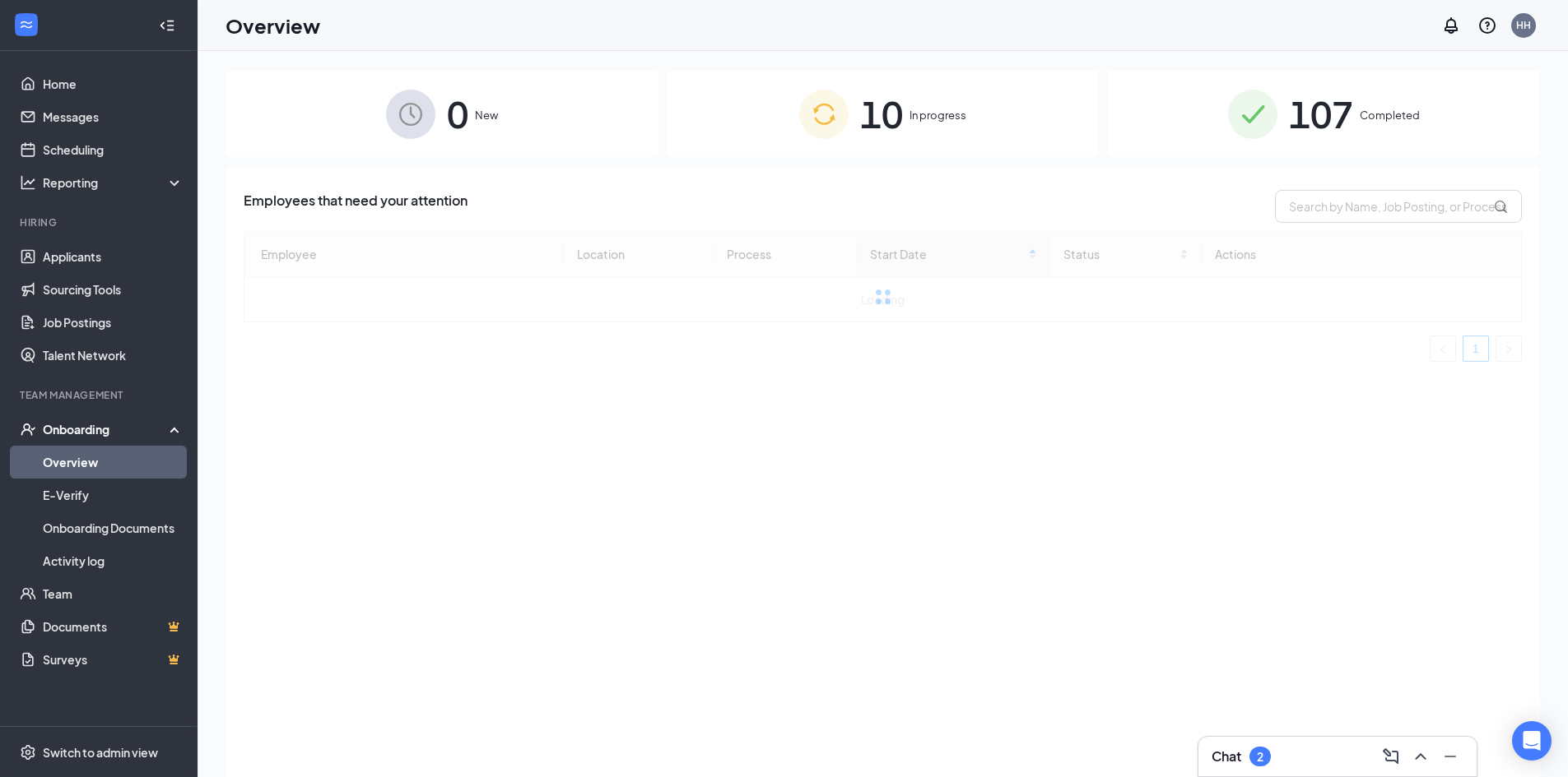
click at [876, 127] on span "10" at bounding box center [881, 114] width 42 height 57
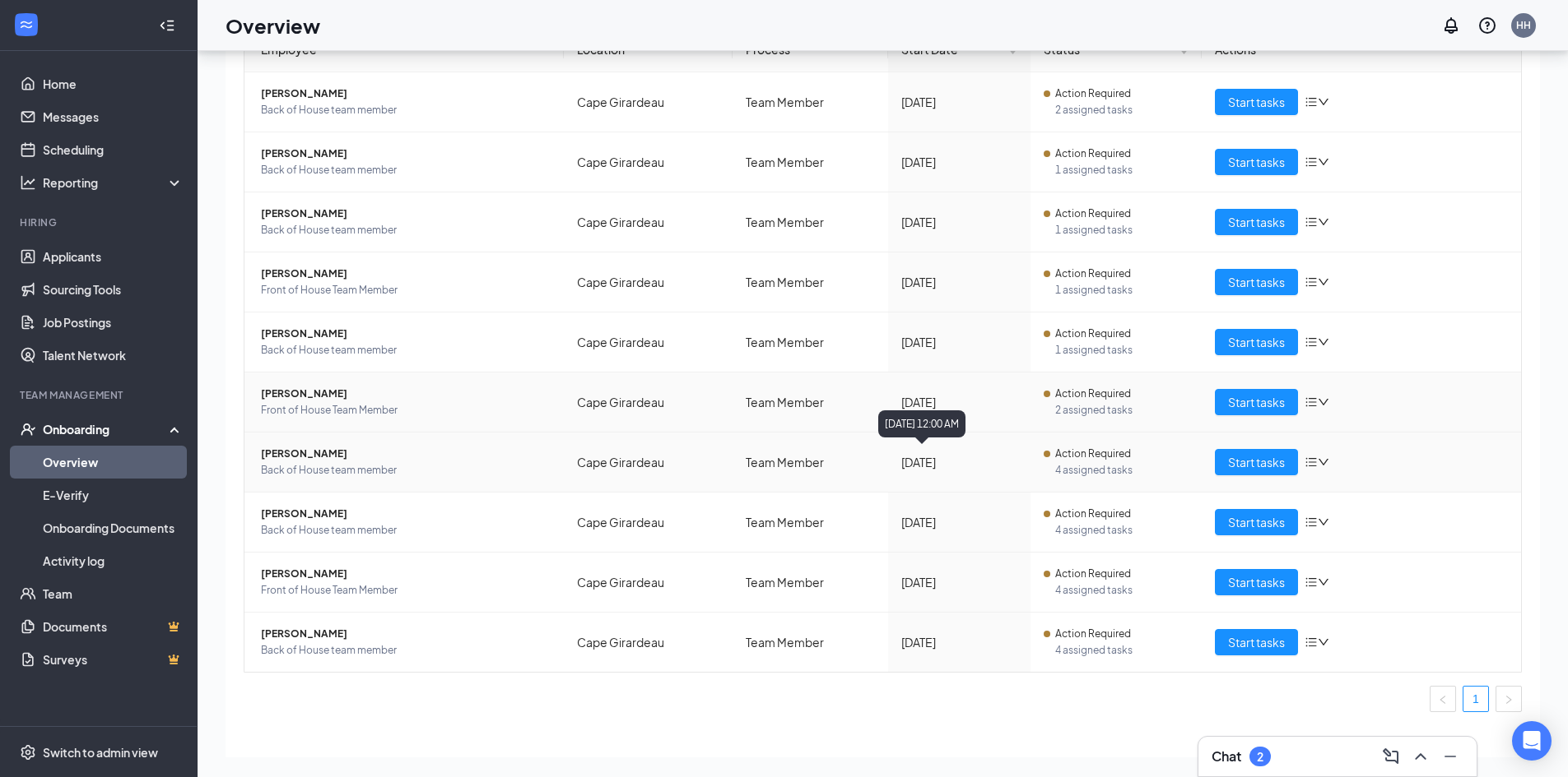
scroll to position [157, 0]
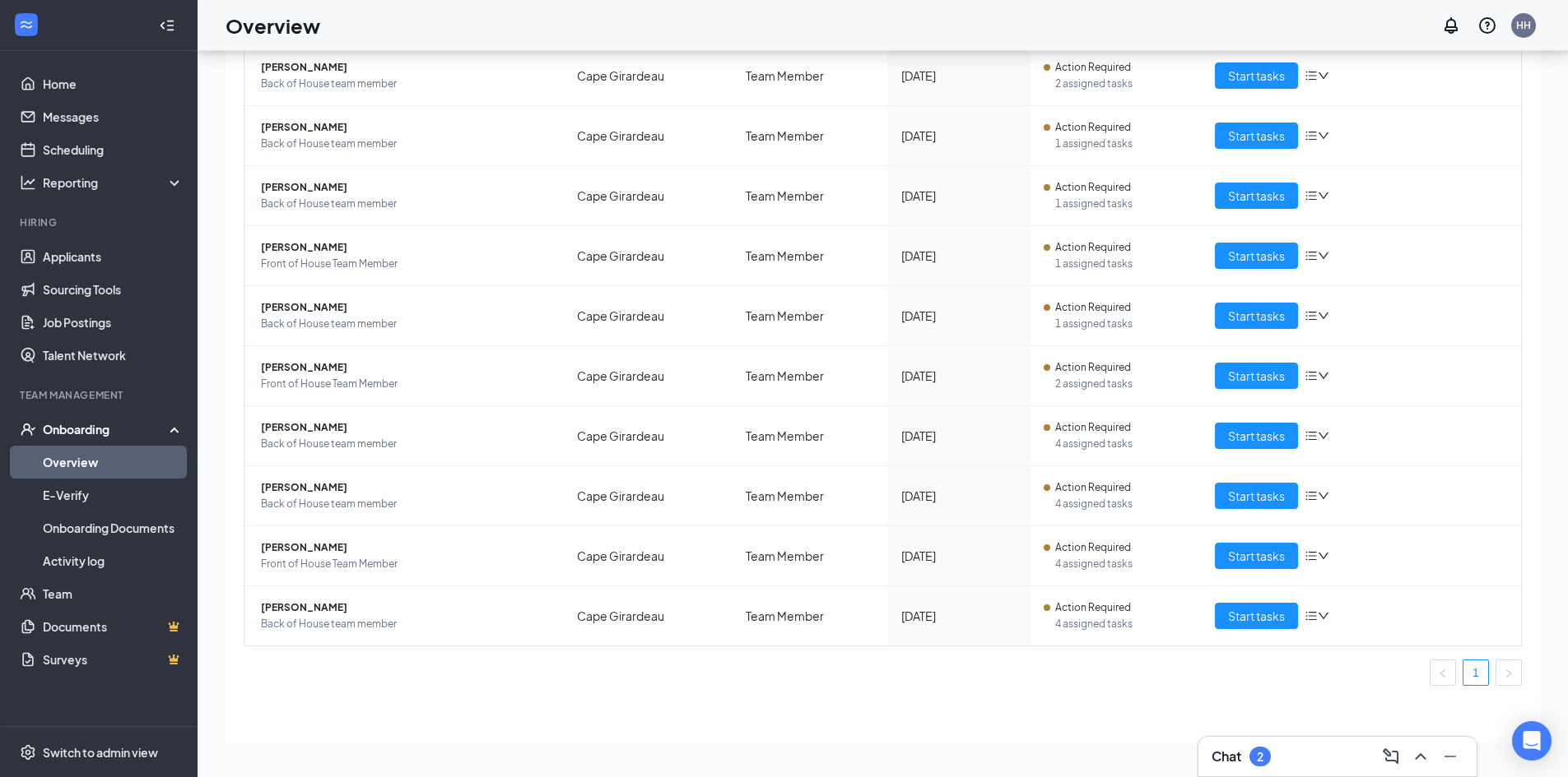
click at [1333, 750] on div "Chat 2" at bounding box center [1337, 757] width 252 height 27
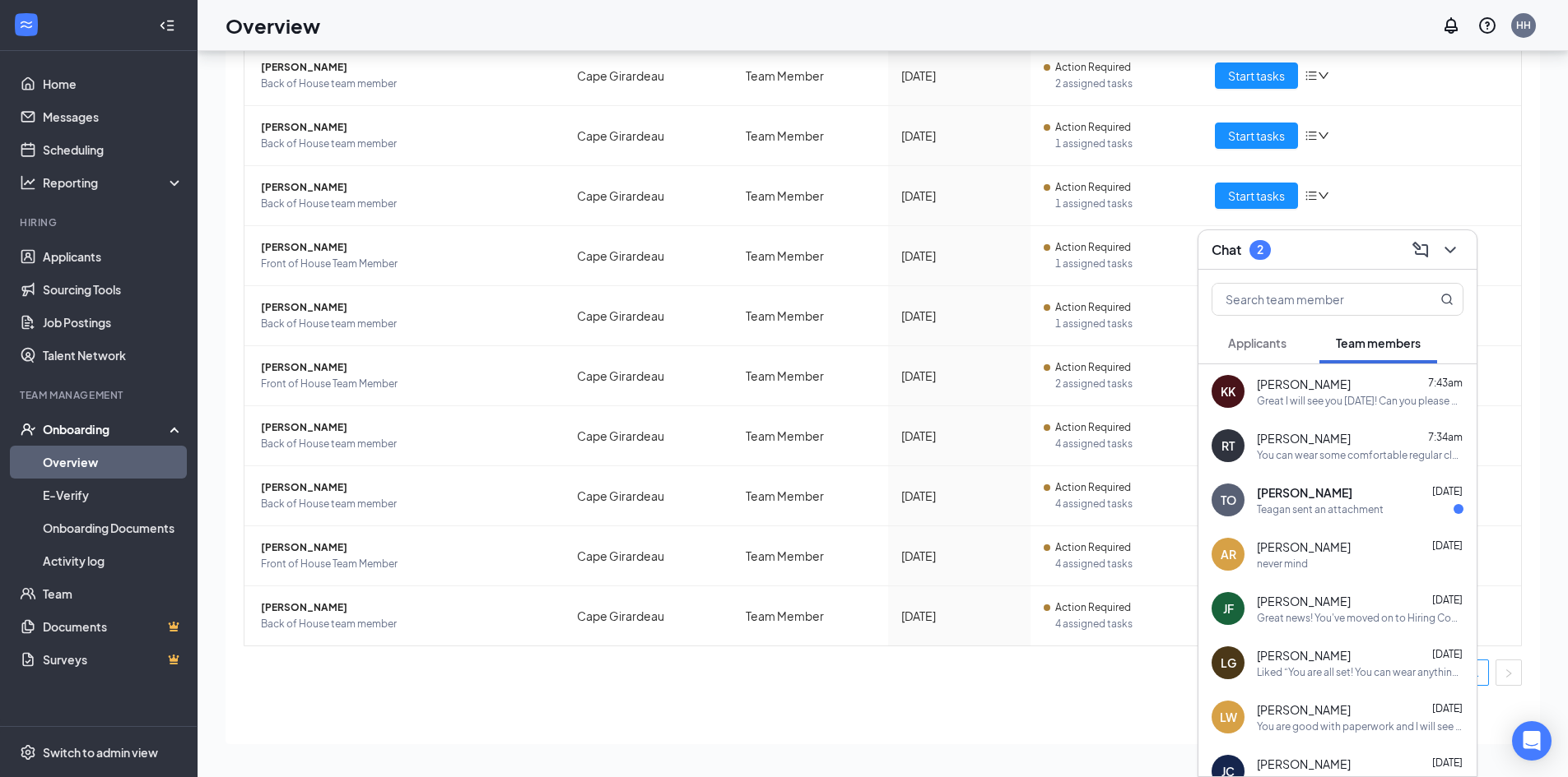
click at [1331, 500] on span "[PERSON_NAME]" at bounding box center [1304, 492] width 96 height 17
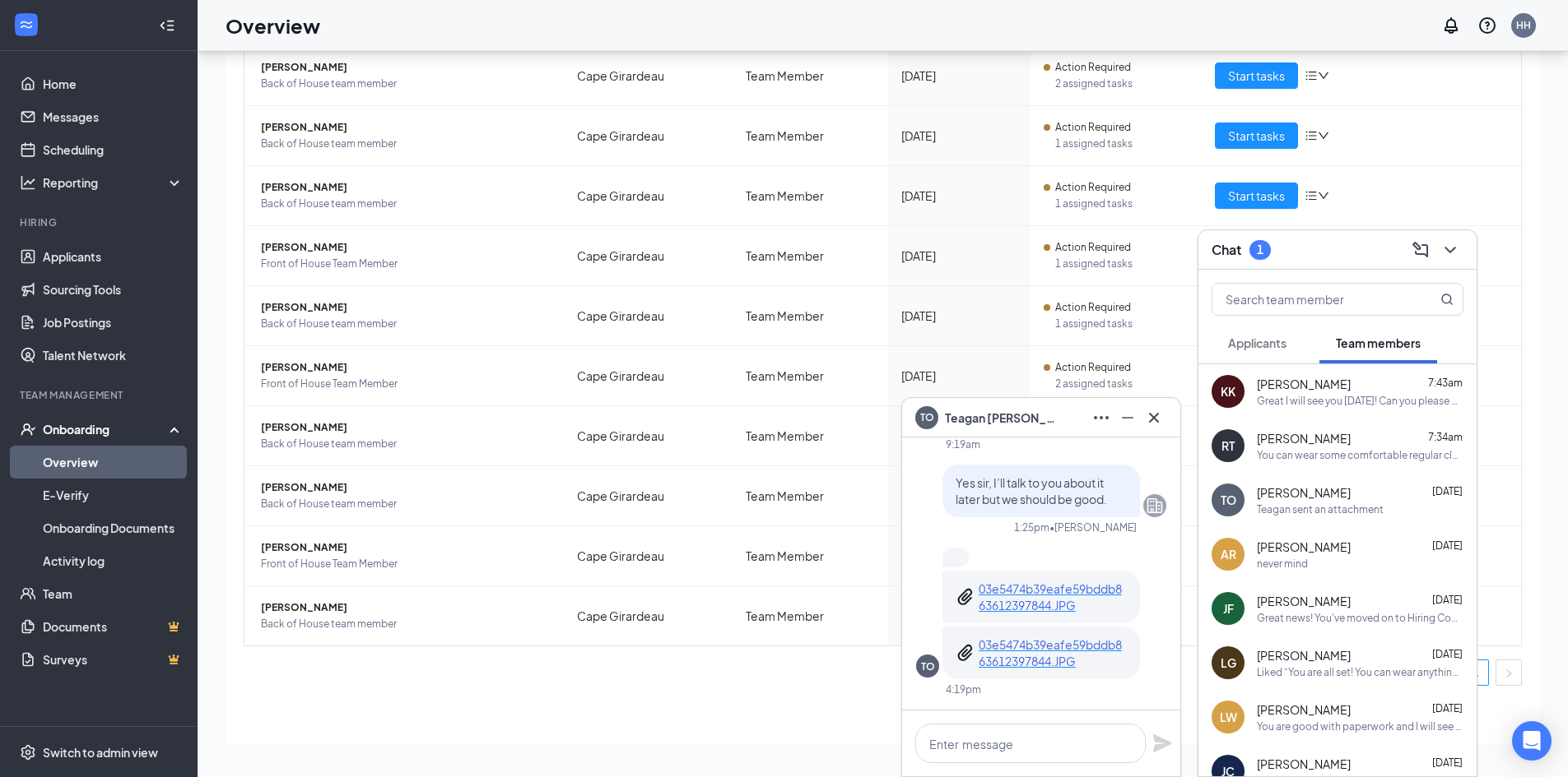
click at [1043, 409] on div "TO [PERSON_NAME]" at bounding box center [1041, 418] width 252 height 27
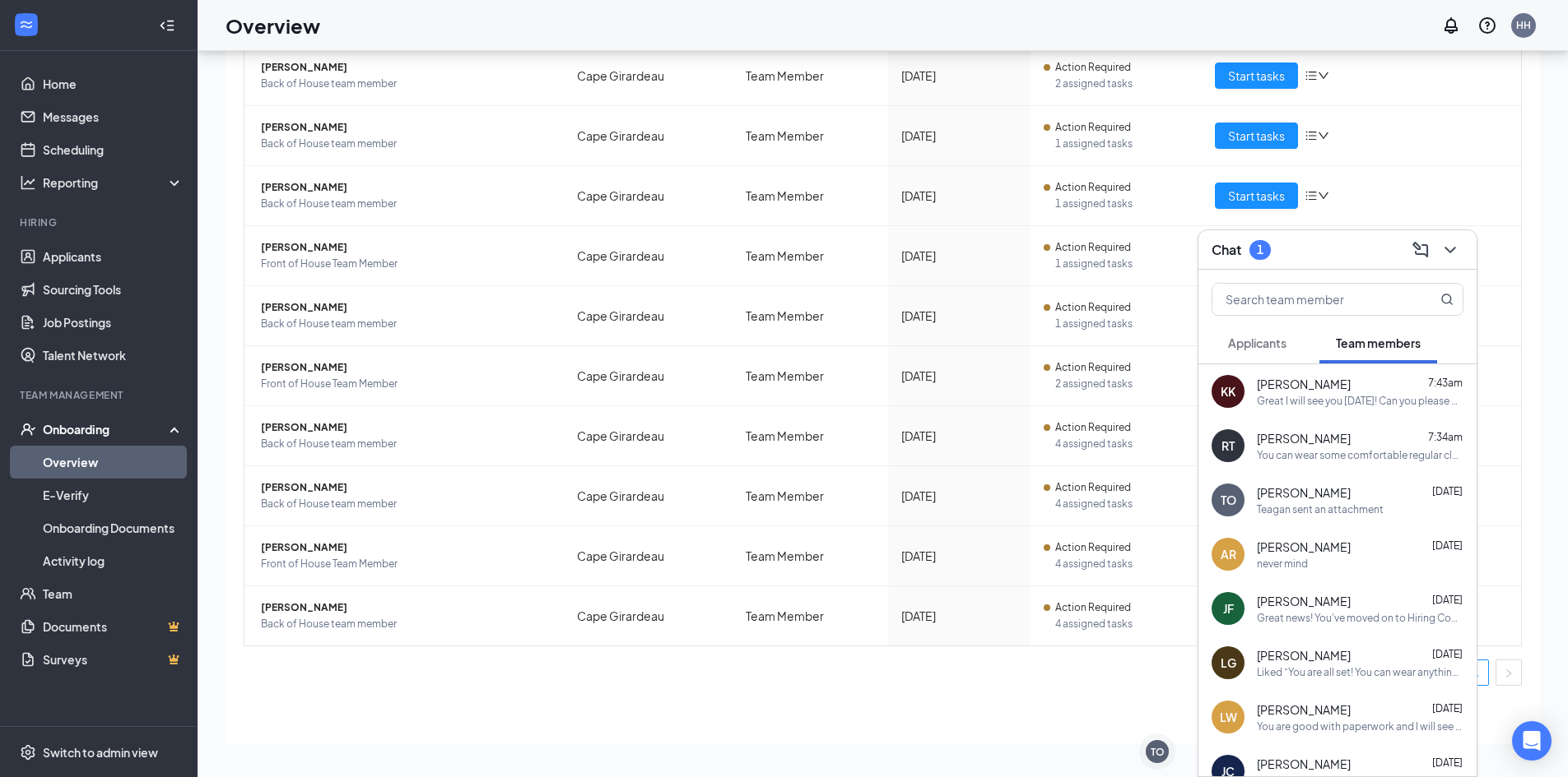
click at [1465, 257] on div "Chat 1" at bounding box center [1337, 250] width 279 height 40
